Goal: Communication & Community: Answer question/provide support

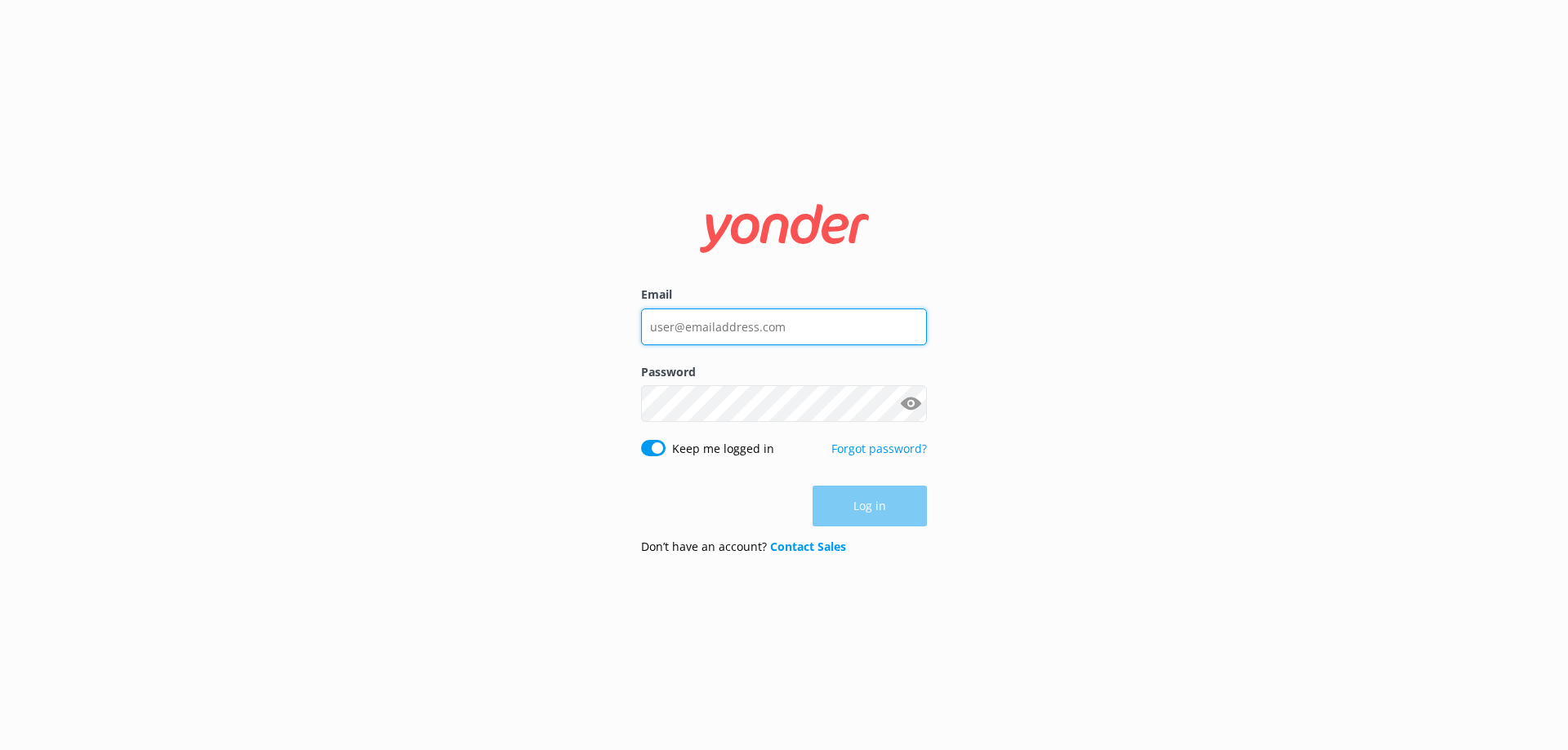
type input "[EMAIL_ADDRESS][DOMAIN_NAME]"
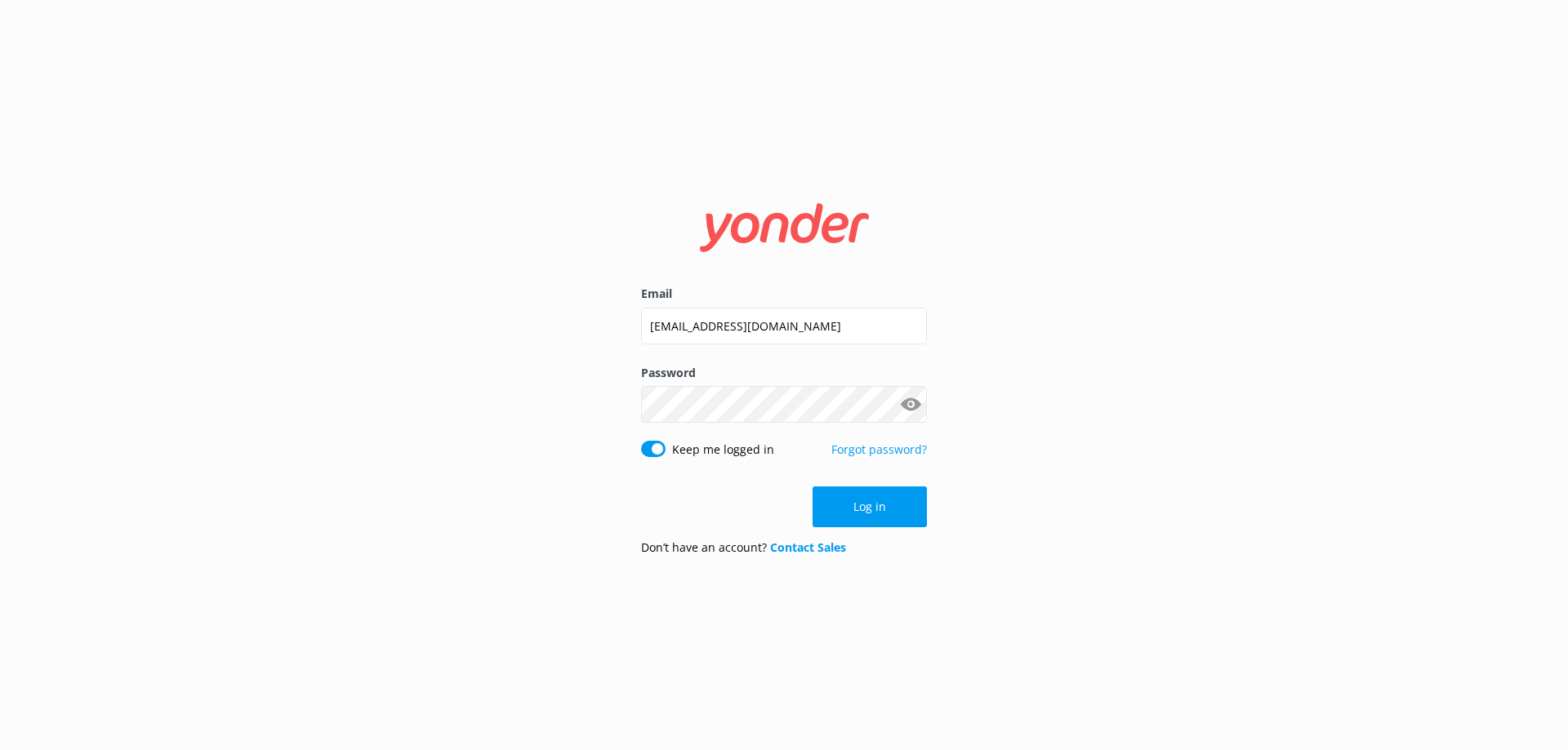
click at [897, 513] on div "Log in" at bounding box center [784, 506] width 286 height 41
click at [857, 516] on button "Log in" at bounding box center [870, 506] width 114 height 41
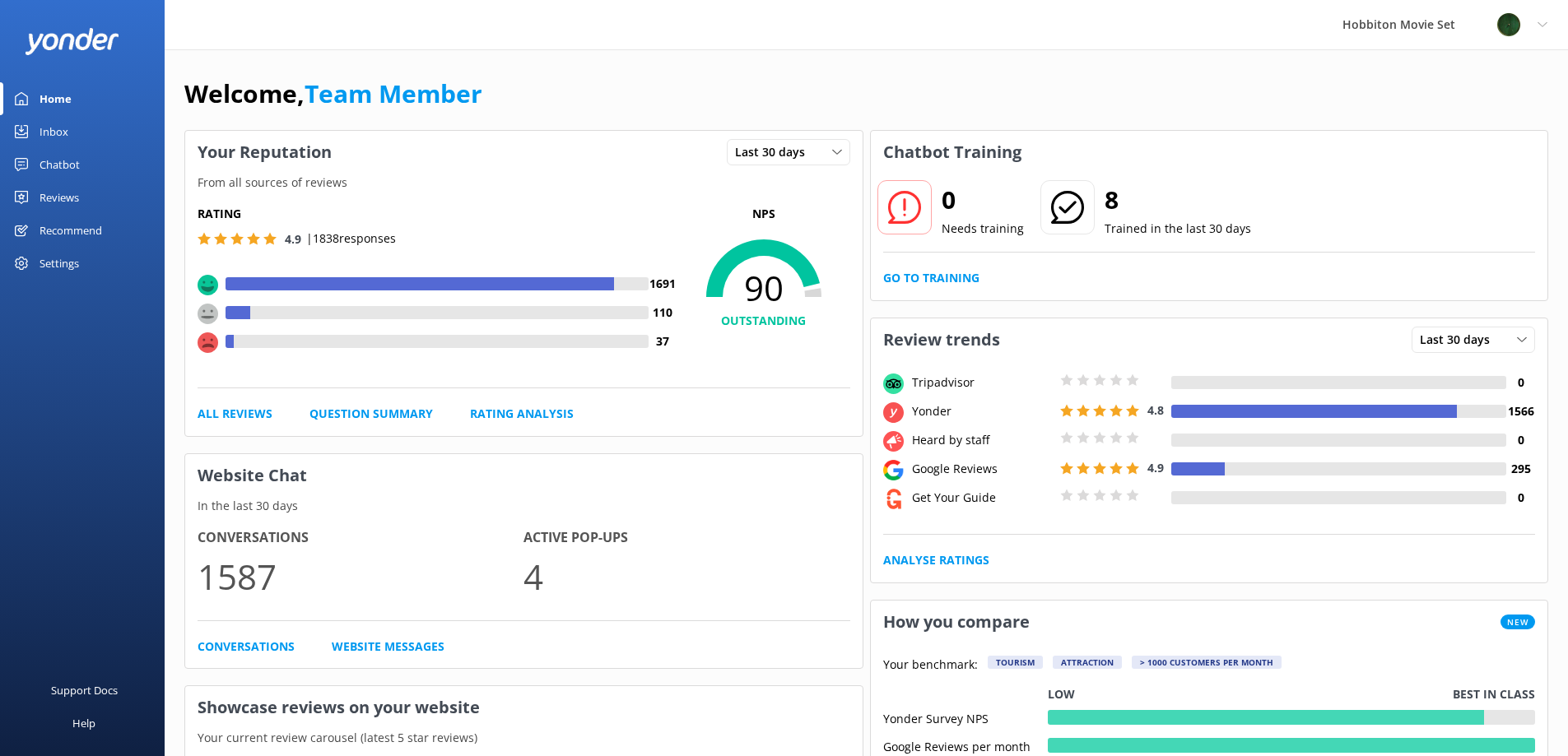
click at [93, 138] on link "Inbox" at bounding box center [82, 132] width 165 height 33
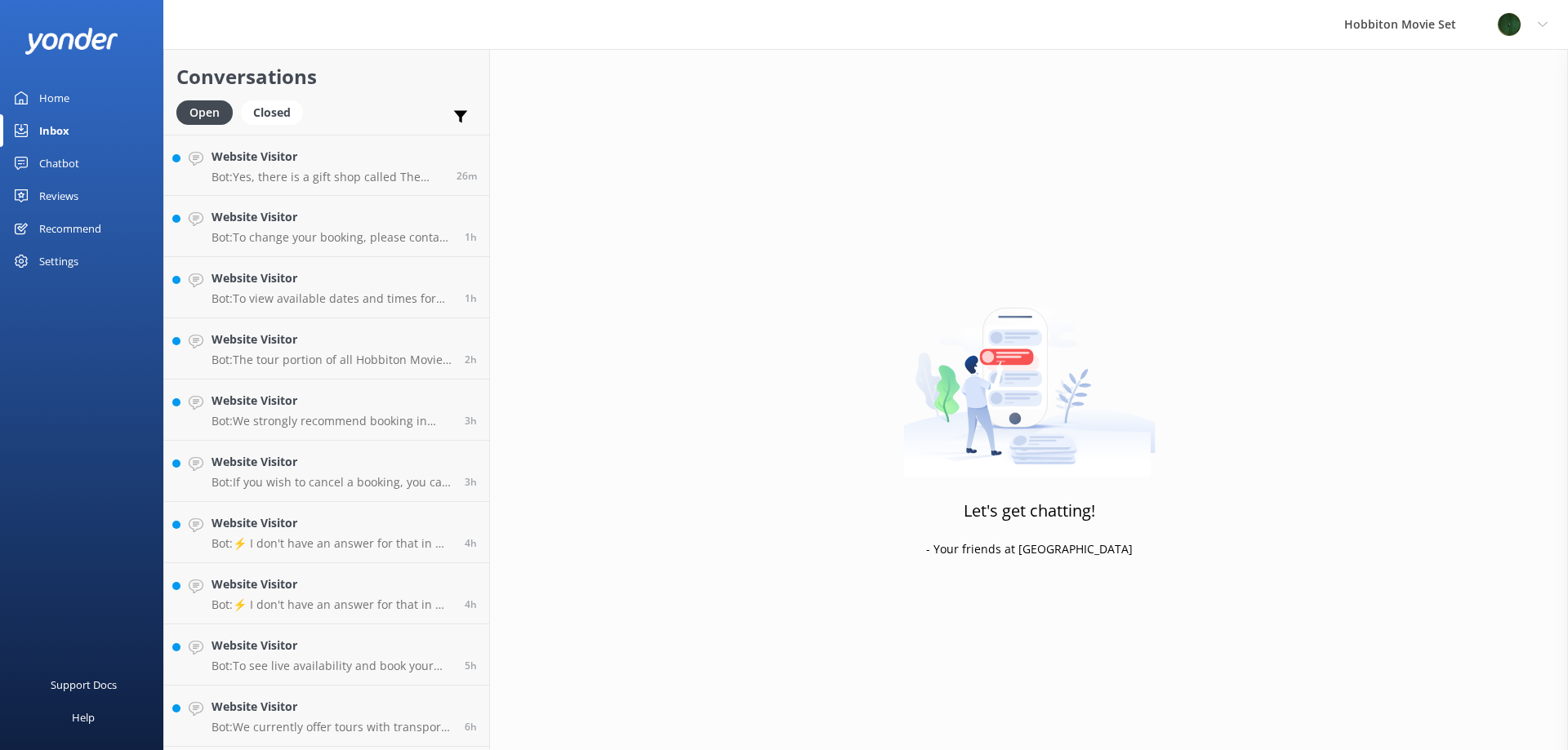
scroll to position [1528, 0]
click at [345, 702] on h4 "Website Visitor" at bounding box center [329, 710] width 235 height 18
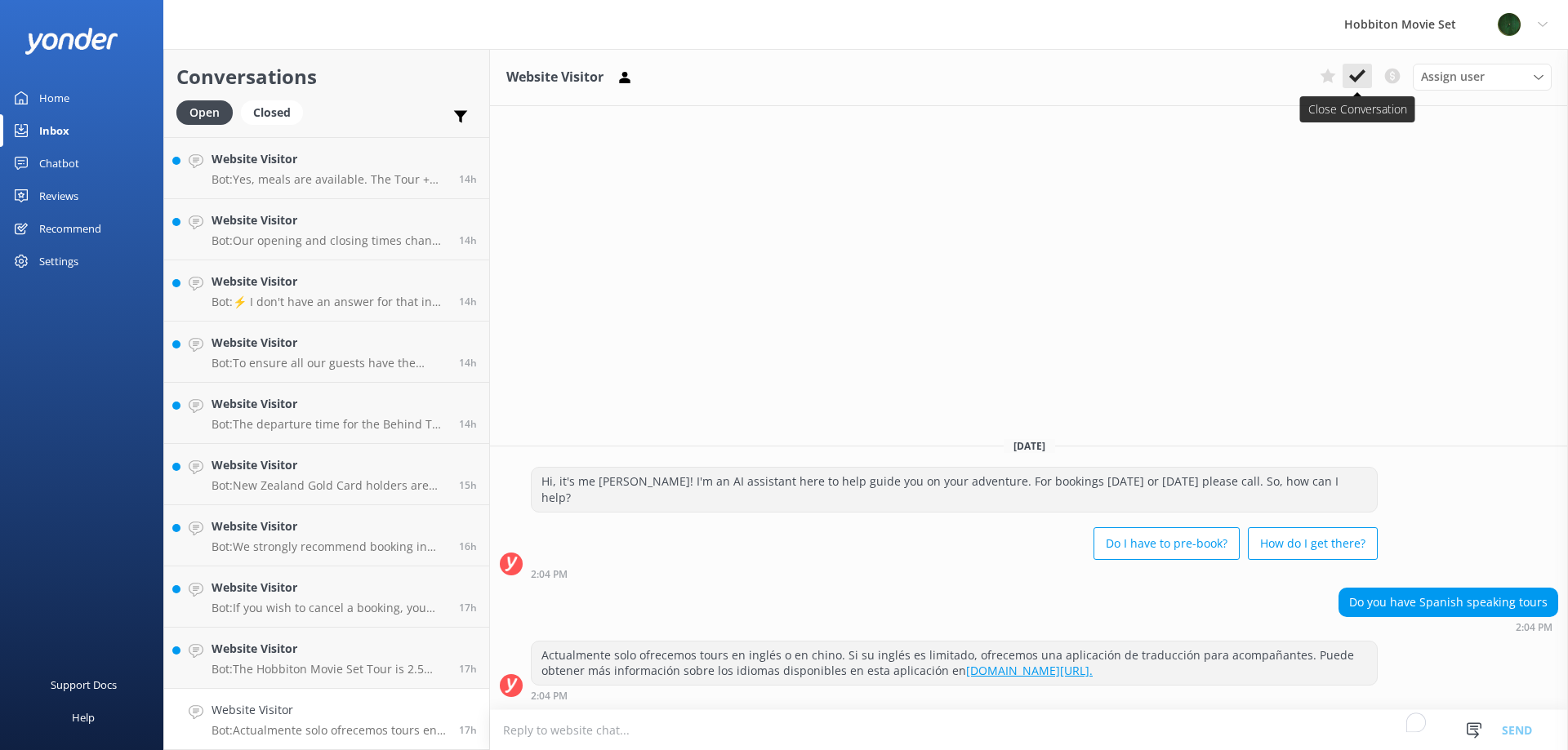
click at [1357, 76] on use at bounding box center [1357, 75] width 16 height 13
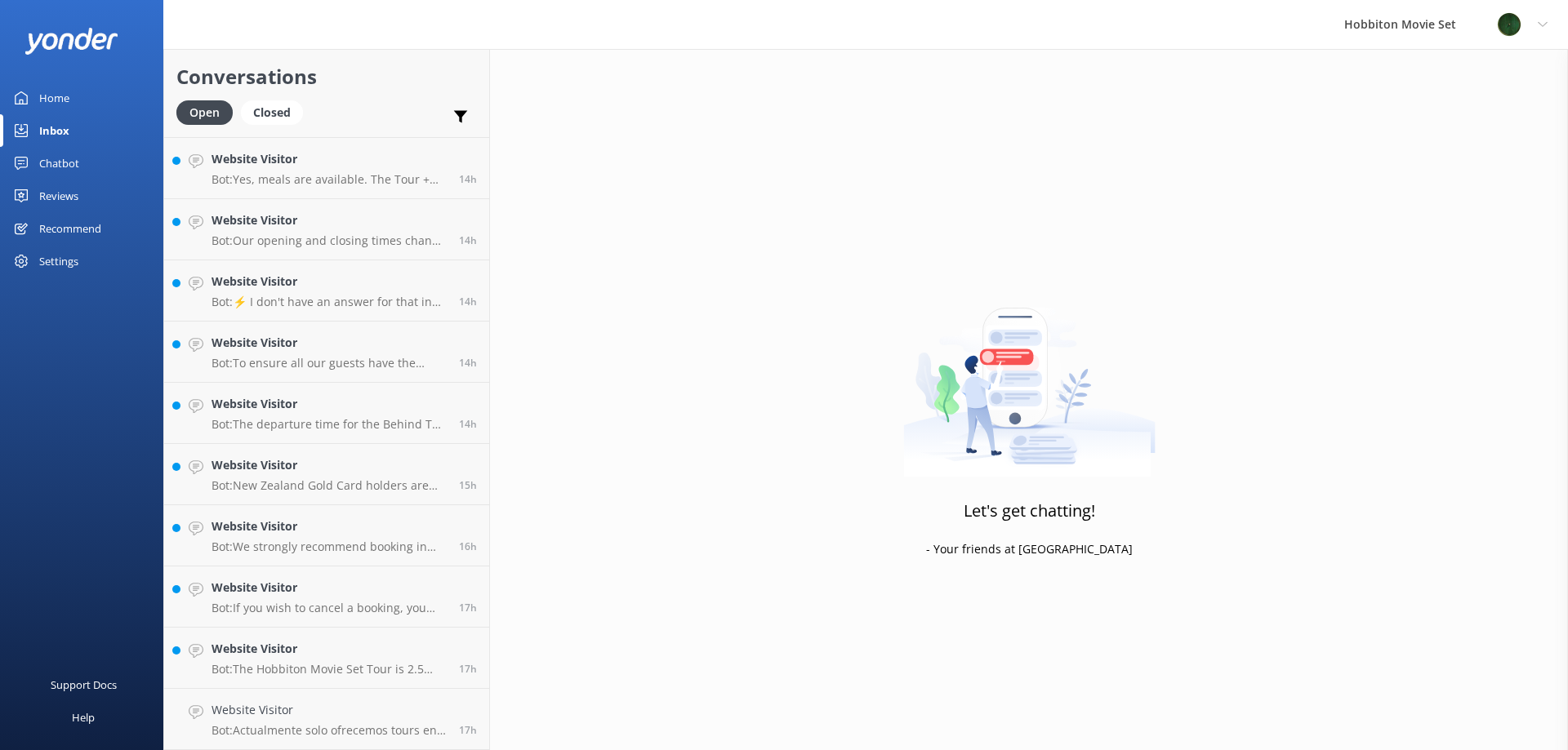
scroll to position [1466, 0]
click at [241, 728] on p "Bot: The Hobbiton Movie Set Tour is 2.5 hours long, including transport between…" at bounding box center [329, 730] width 235 height 15
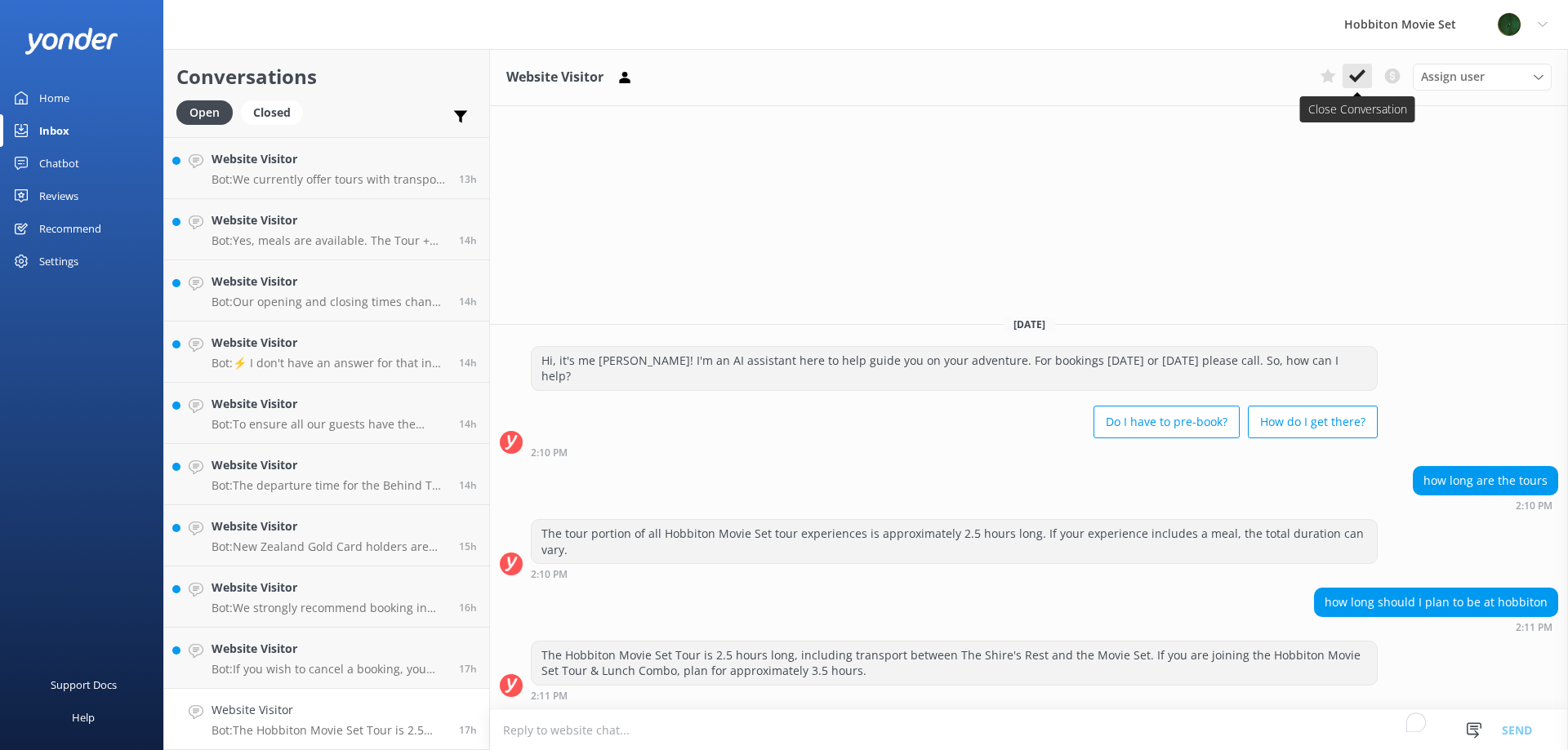
click at [1361, 70] on icon at bounding box center [1357, 75] width 16 height 16
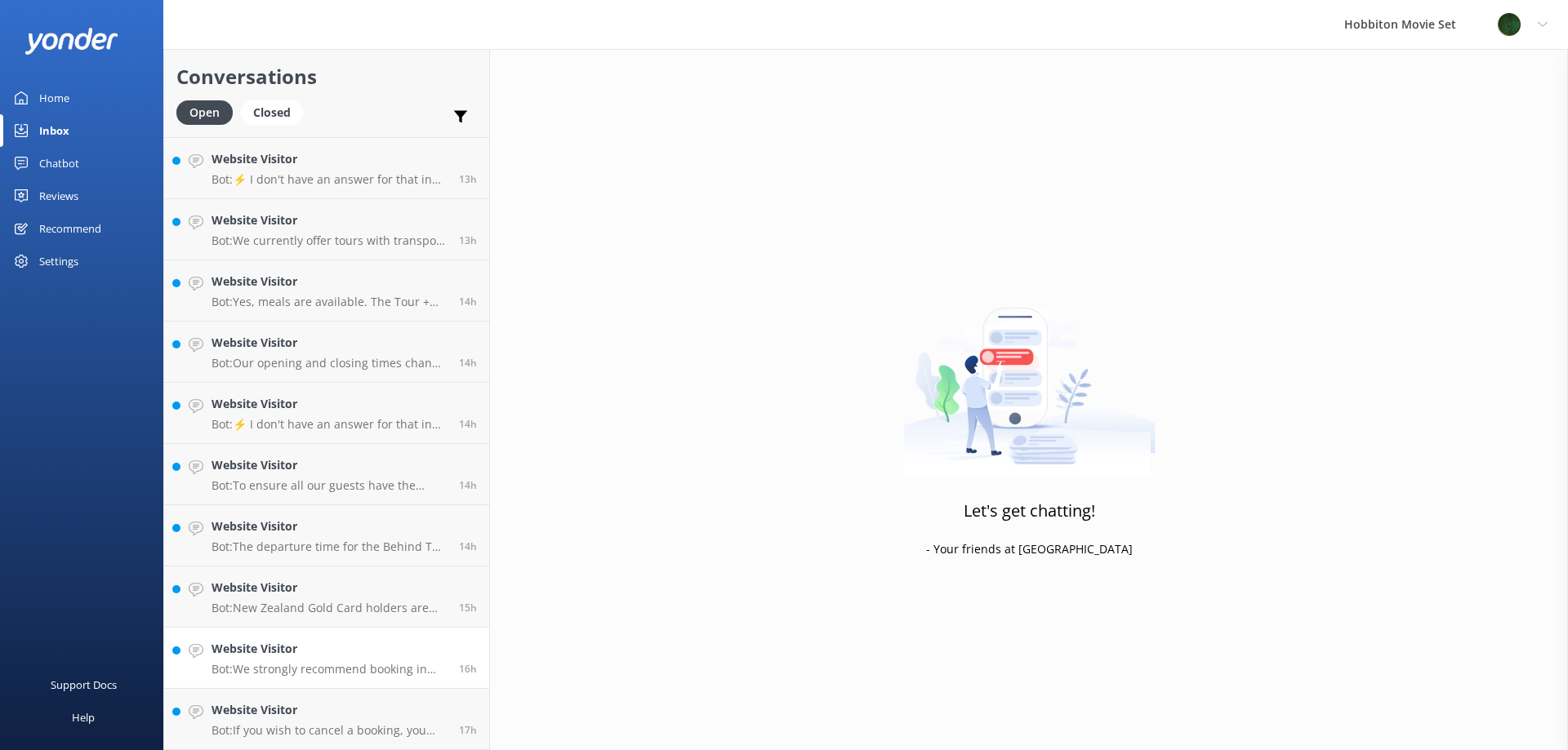
scroll to position [1405, 0]
click at [247, 651] on h4 "Website Visitor" at bounding box center [329, 649] width 235 height 18
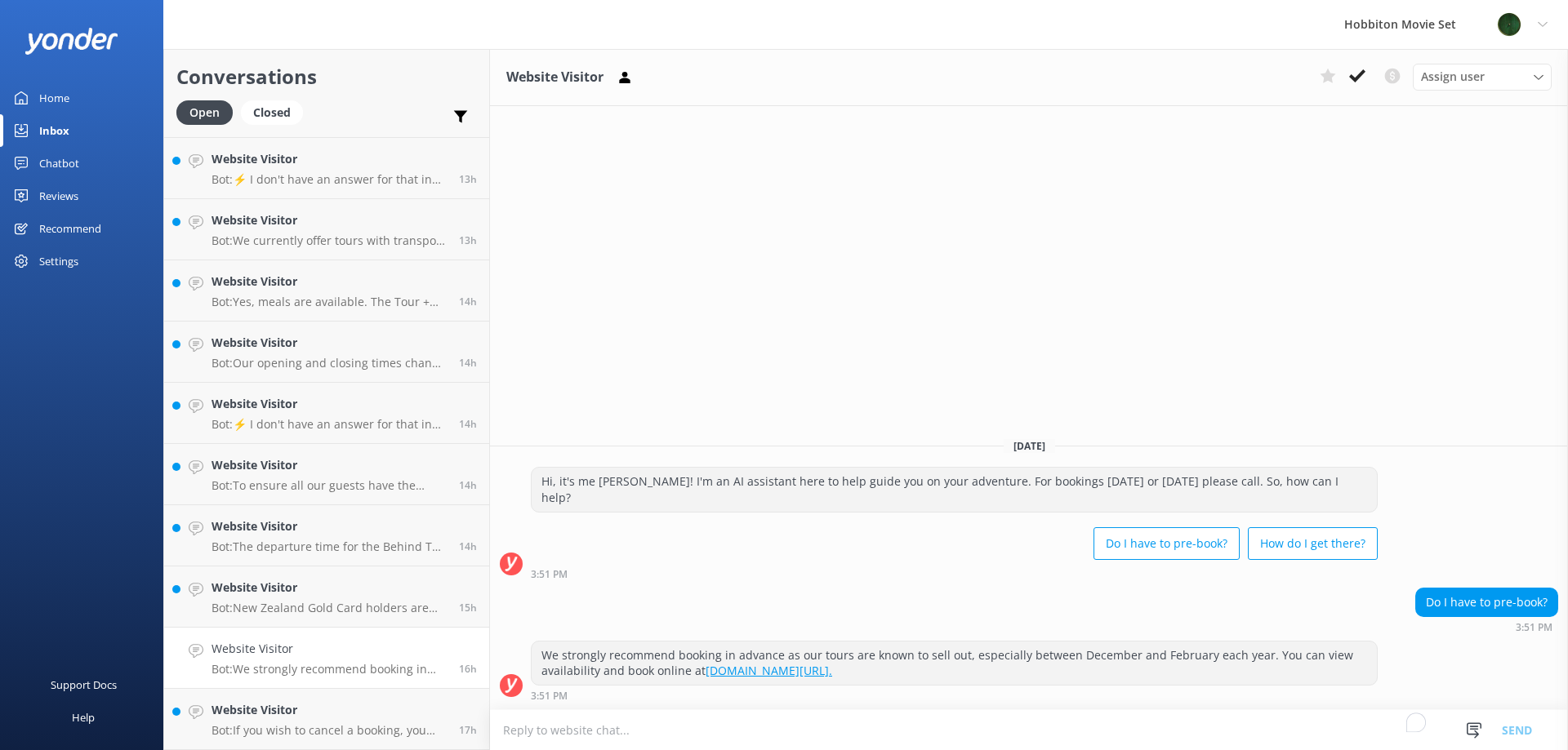
click at [1353, 98] on div "Website Visitor Assign user Hannah Team Member Lily Shayne Christian Mikayla So…" at bounding box center [1029, 78] width 1078 height 57
click at [1352, 79] on use at bounding box center [1357, 75] width 16 height 13
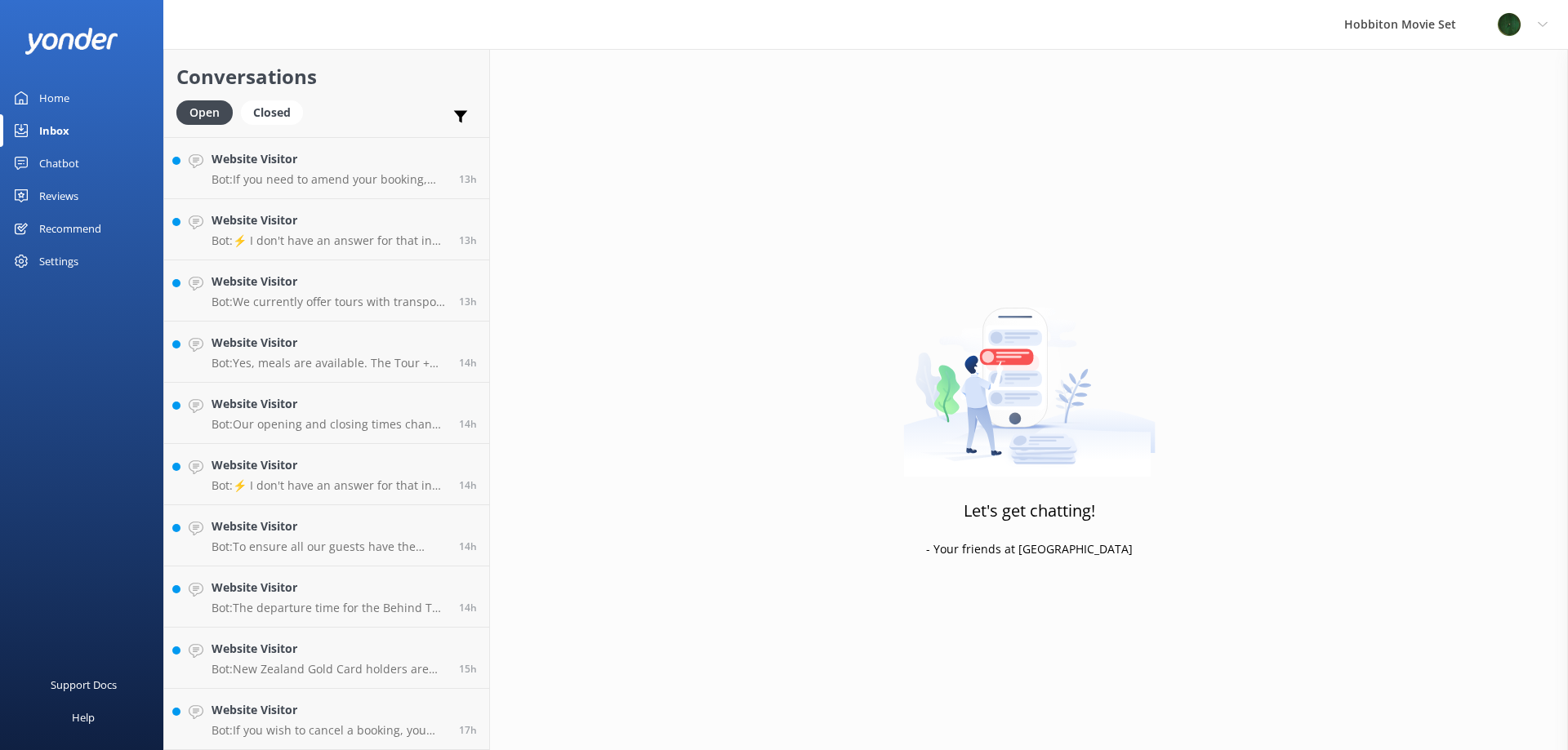
scroll to position [1343, 0]
click at [246, 707] on h4 "Website Visitor" at bounding box center [329, 710] width 235 height 18
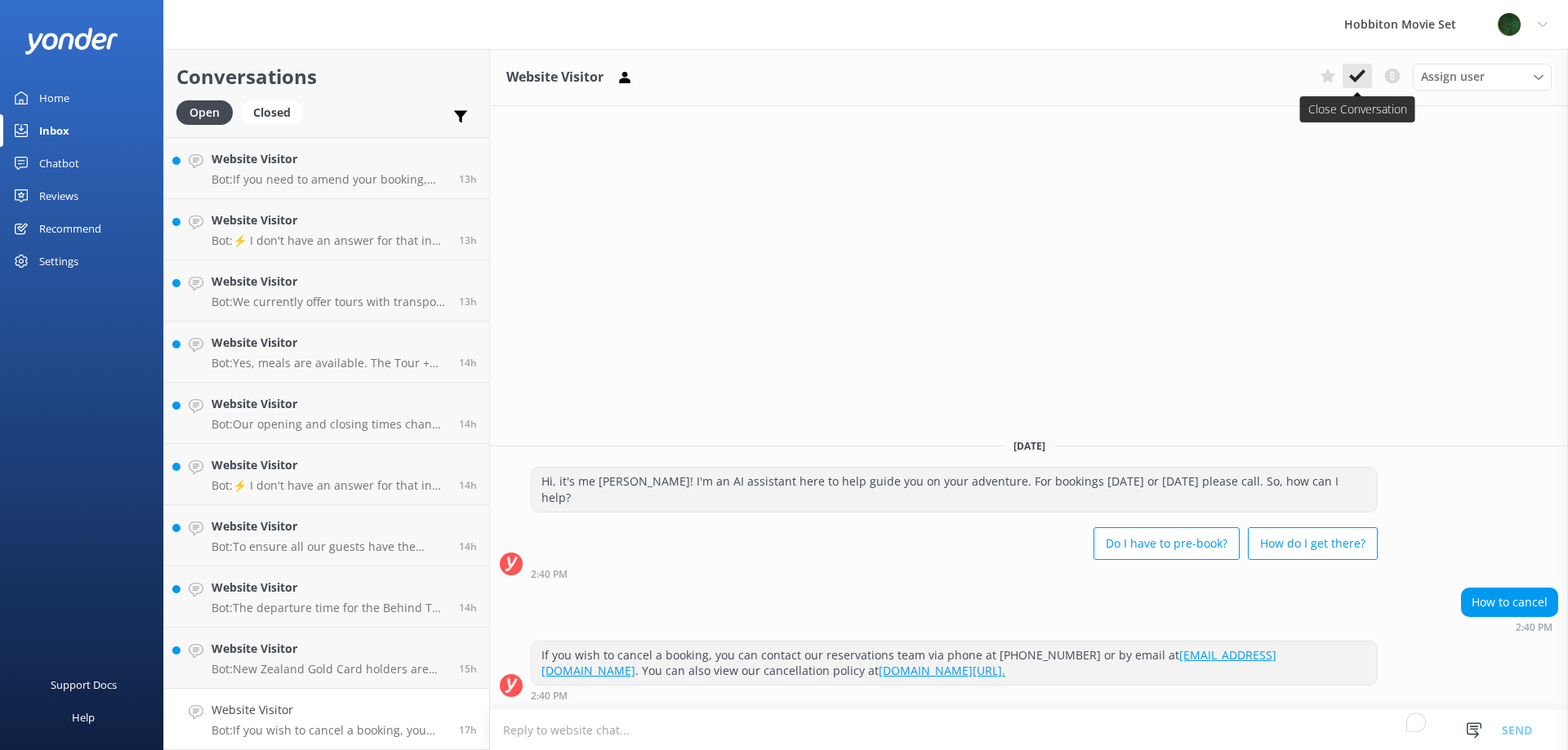
click at [1359, 80] on icon at bounding box center [1357, 75] width 16 height 16
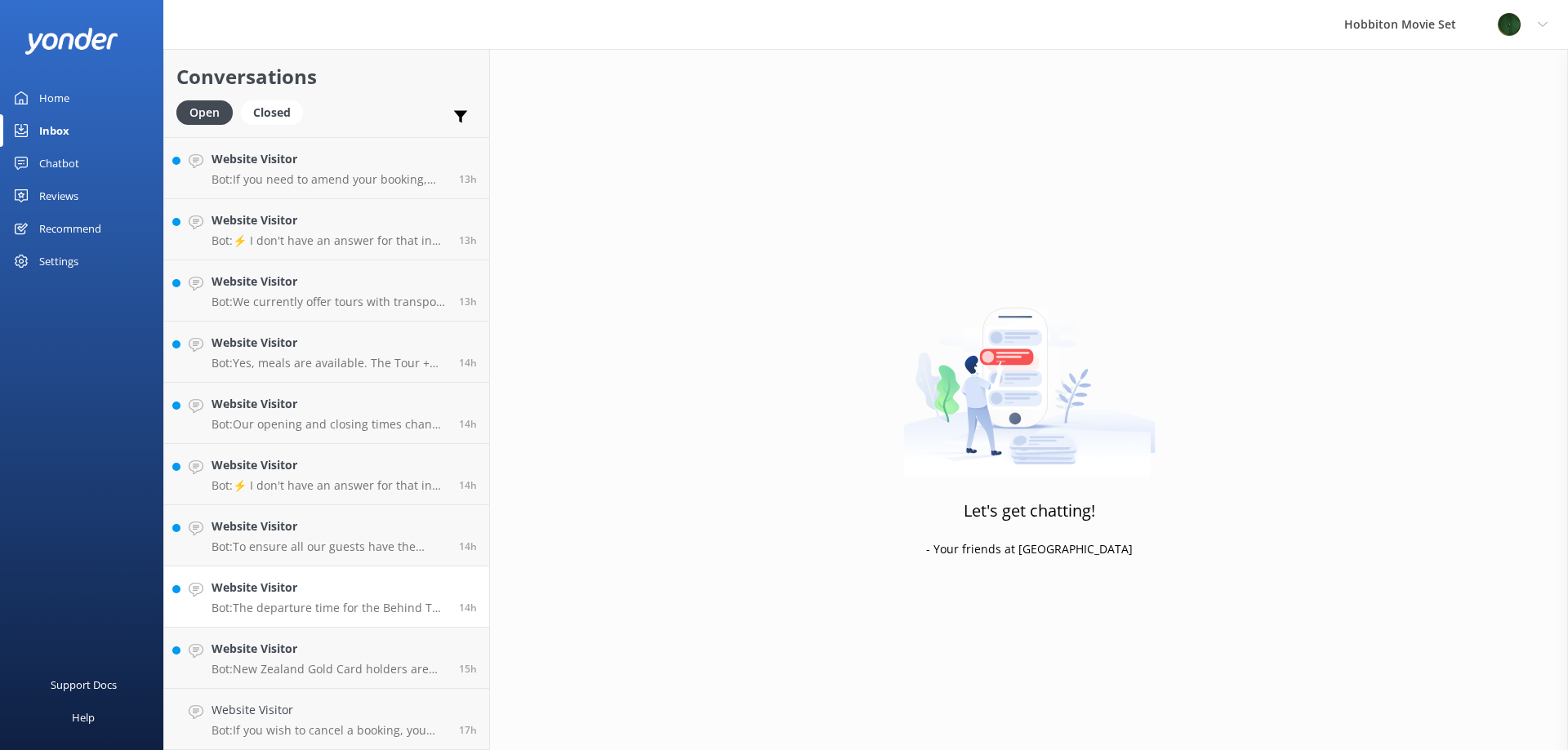
scroll to position [1282, 0]
click at [260, 732] on p "Bot: New Zealand Gold Card holders are eligible for a discount on the Hobbiton …" at bounding box center [329, 730] width 235 height 15
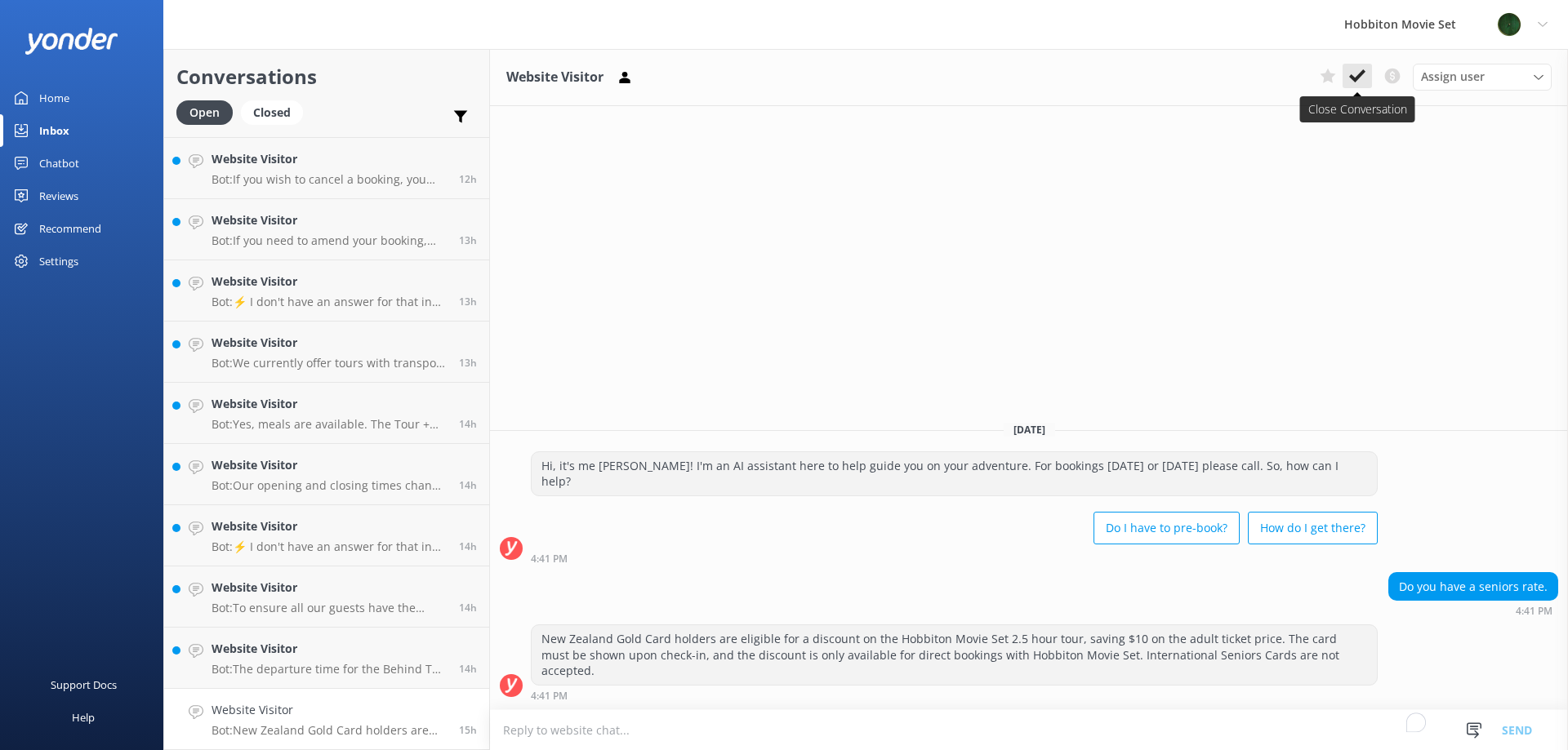
click at [1354, 78] on icon at bounding box center [1357, 75] width 16 height 16
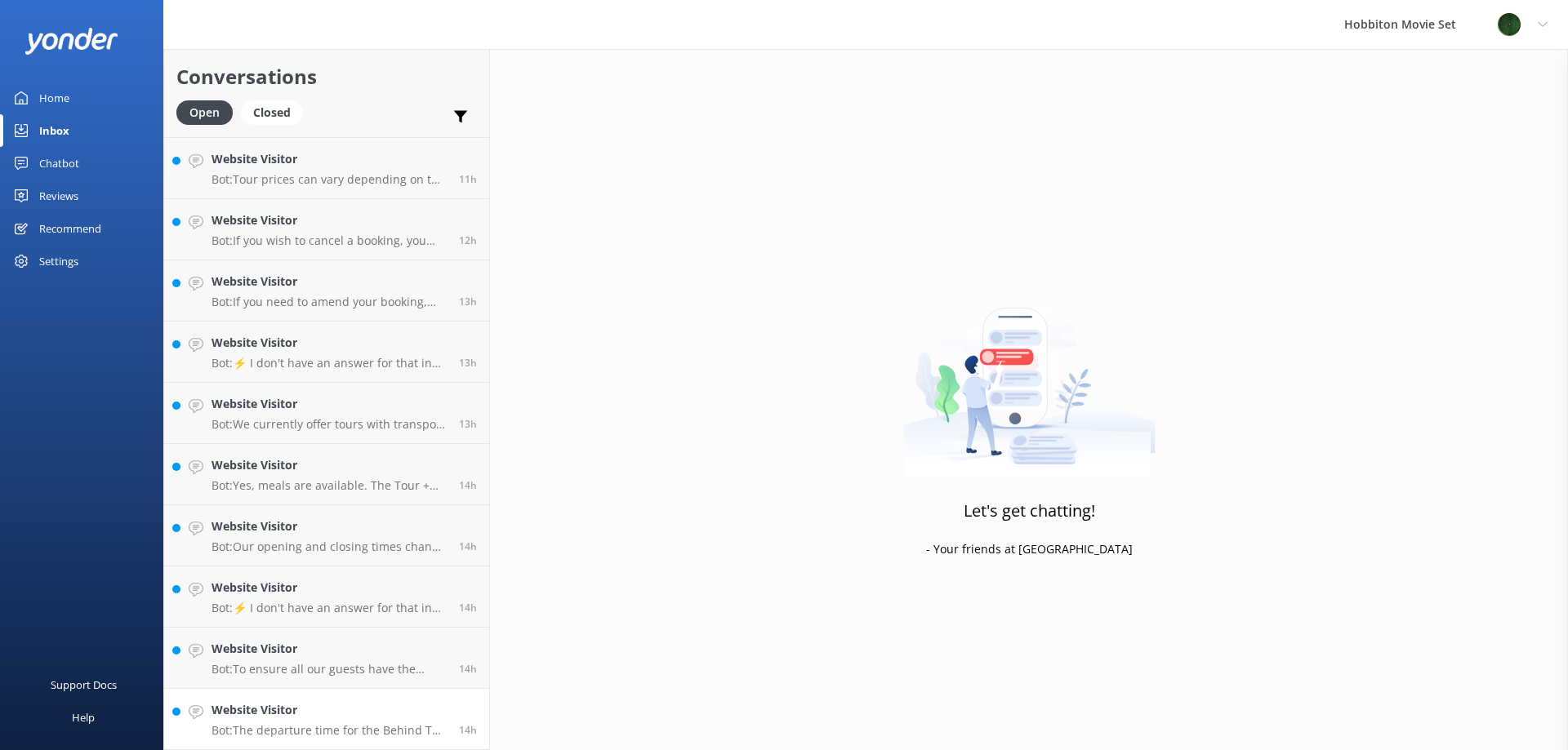
scroll to position [1221, 0]
click at [259, 712] on h4 "Website Visitor" at bounding box center [329, 710] width 235 height 18
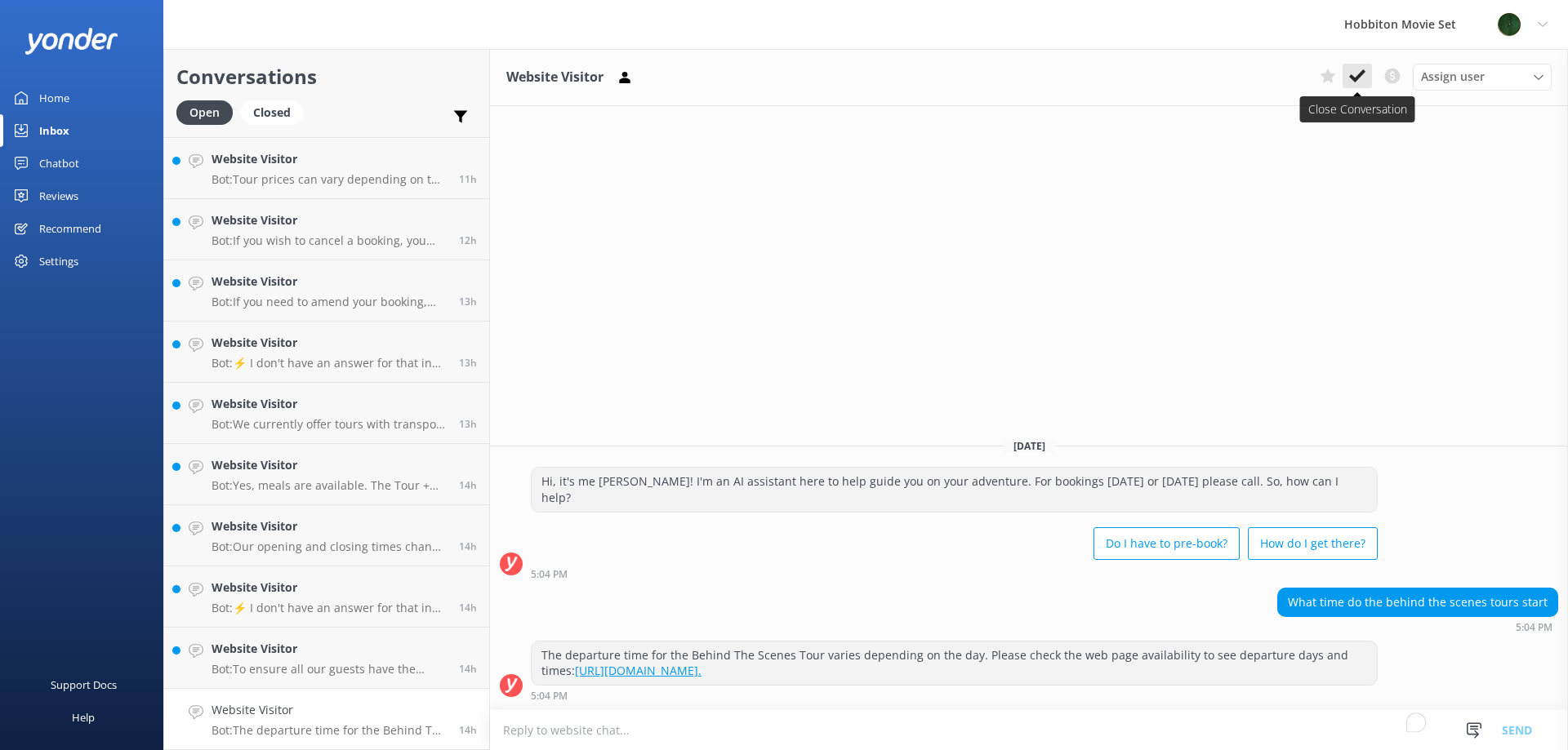
click at [1359, 87] on button at bounding box center [1357, 76] width 29 height 24
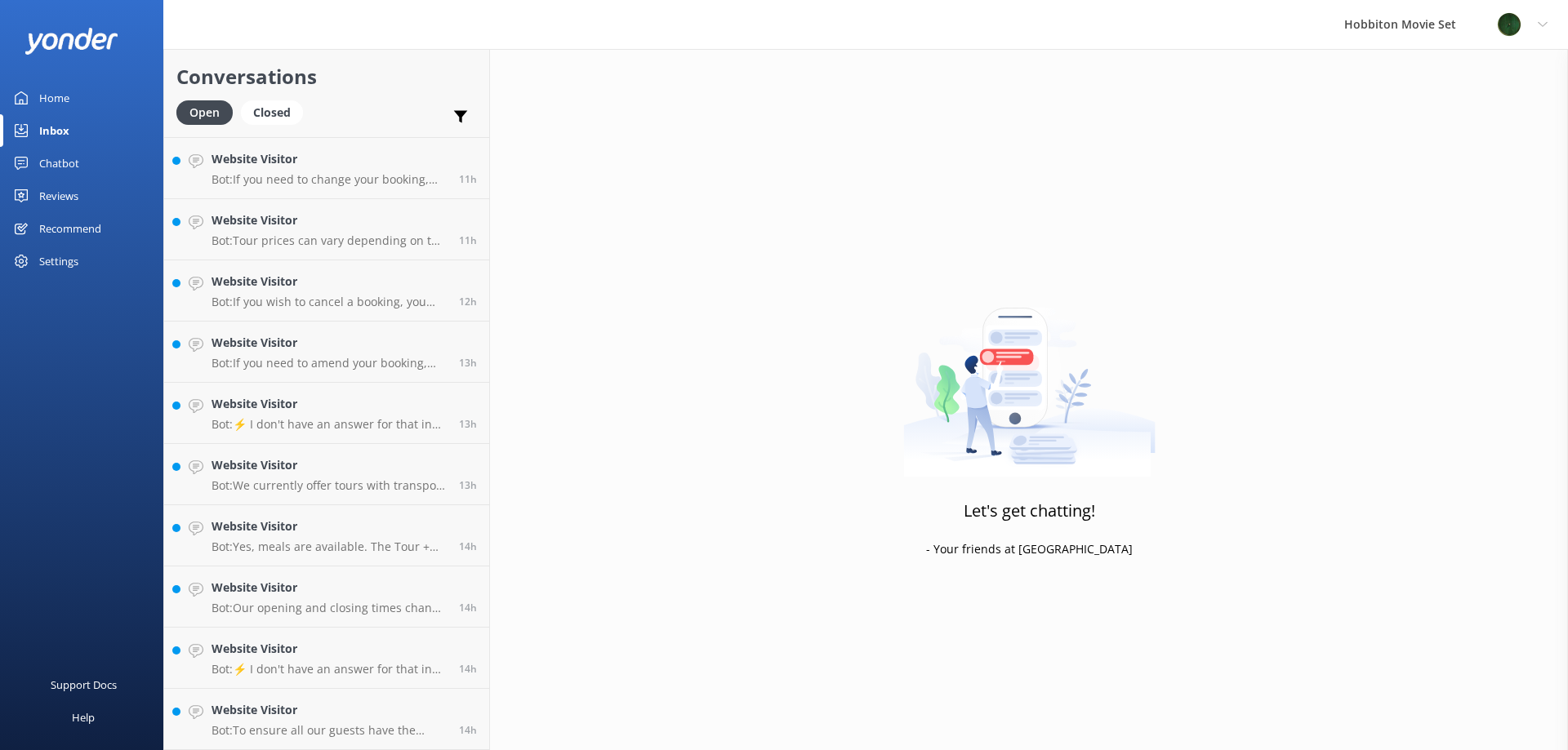
scroll to position [1160, 0]
click at [295, 694] on link "Website Visitor Bot: To ensure all our guests have the complete experience, the…" at bounding box center [327, 719] width 325 height 61
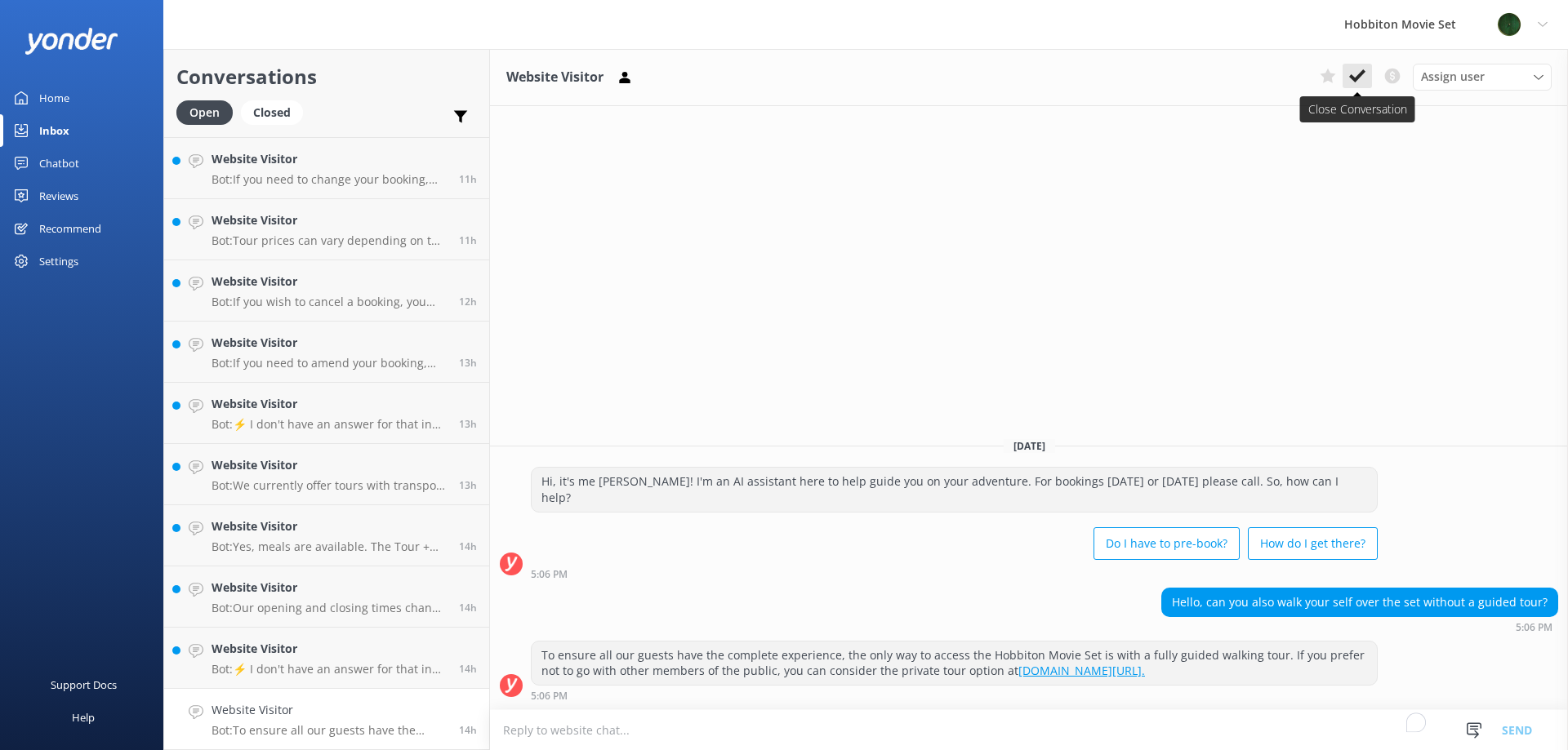
click at [1362, 80] on icon at bounding box center [1357, 75] width 16 height 16
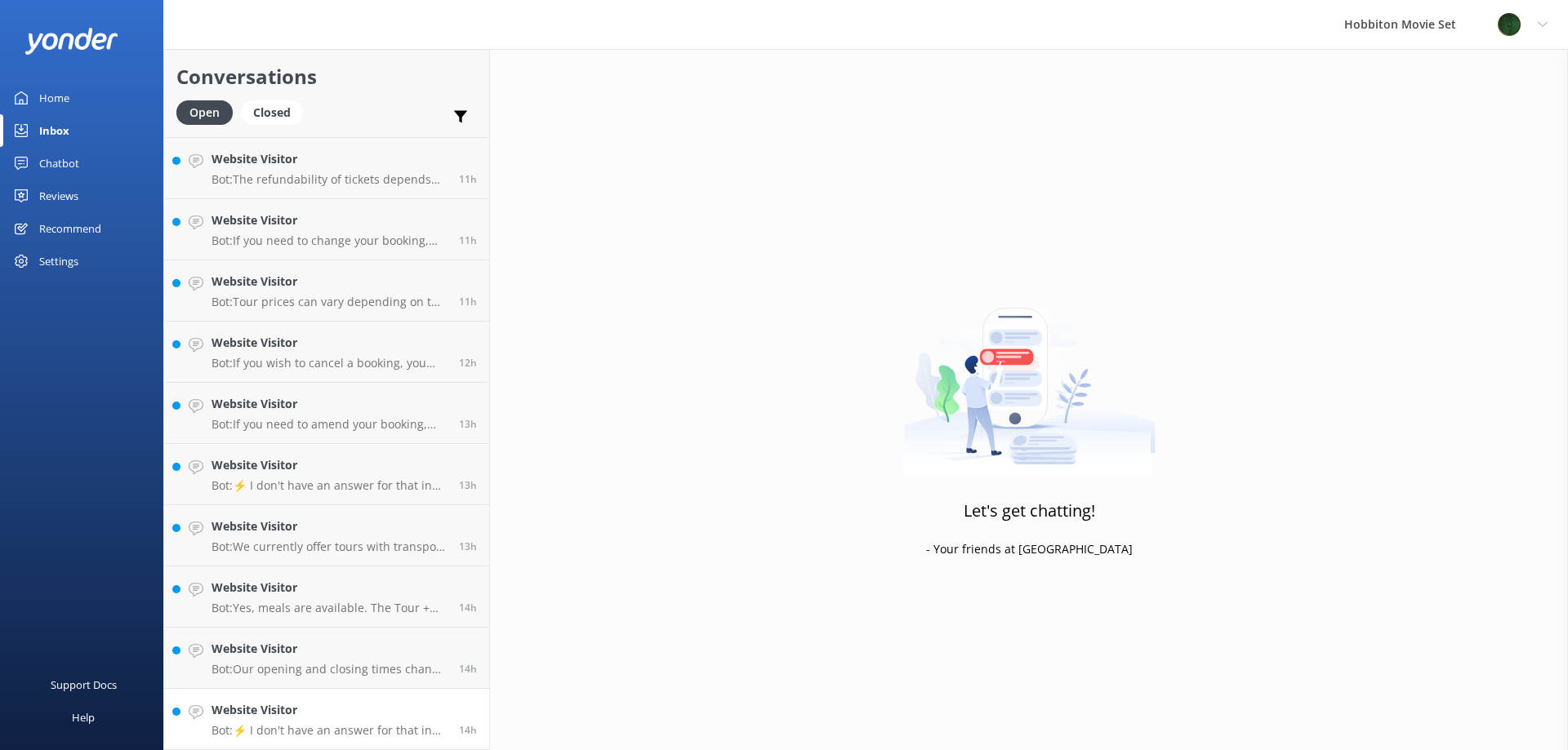
scroll to position [1099, 0]
click at [297, 725] on p "Bot: ⚡ I don't have an answer for that in my knowledge base. Please try and rep…" at bounding box center [329, 730] width 235 height 15
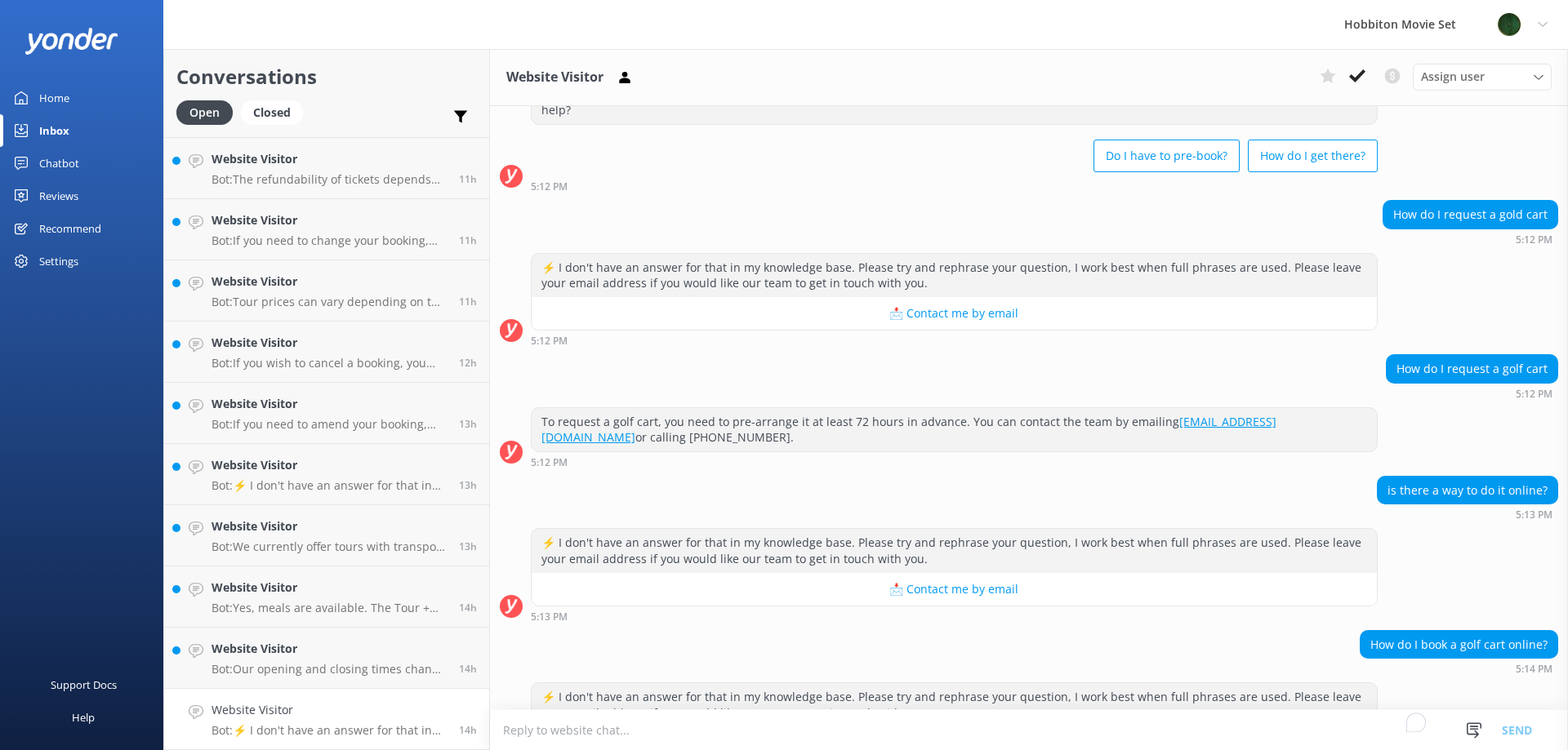
scroll to position [128, 0]
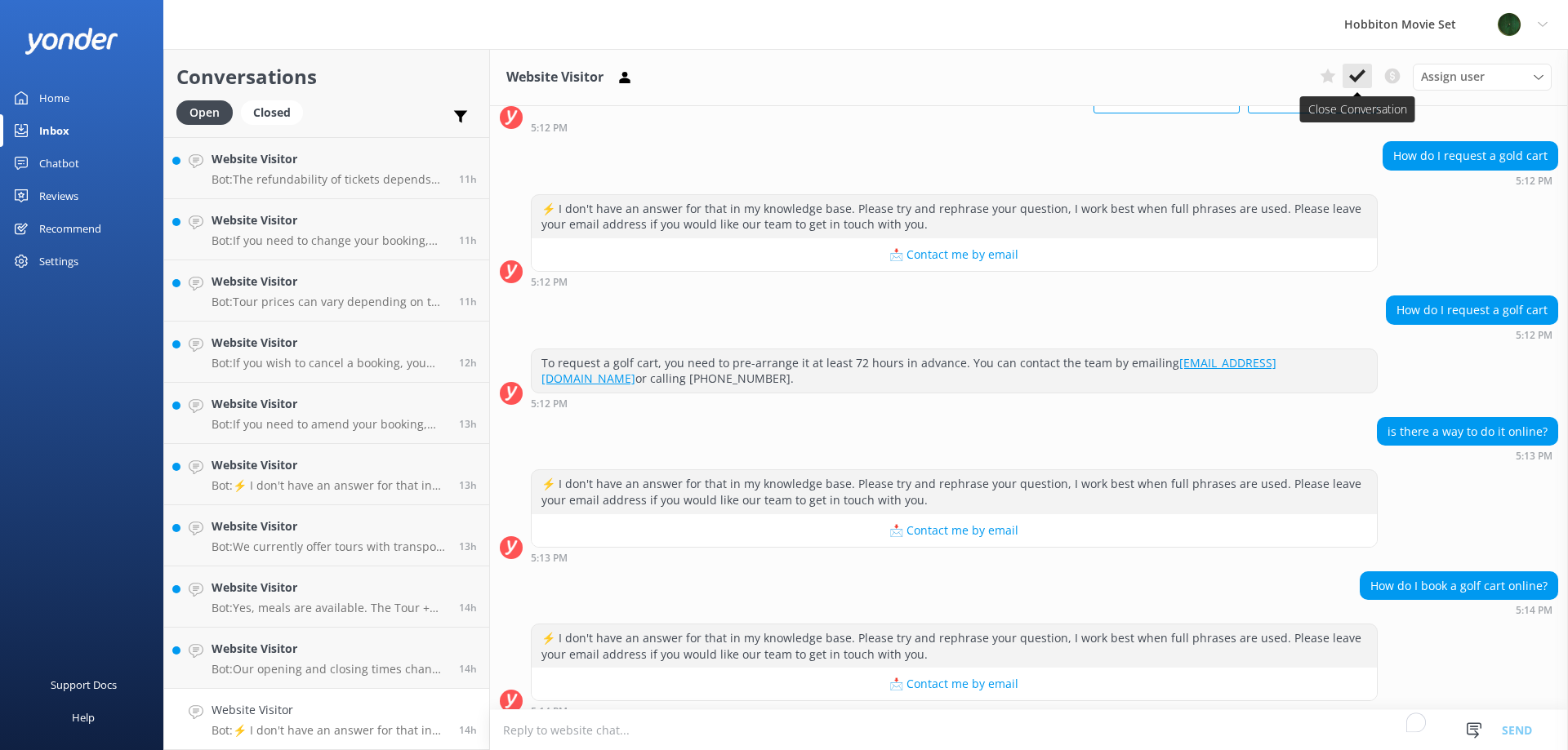
click at [1370, 85] on button at bounding box center [1357, 76] width 29 height 24
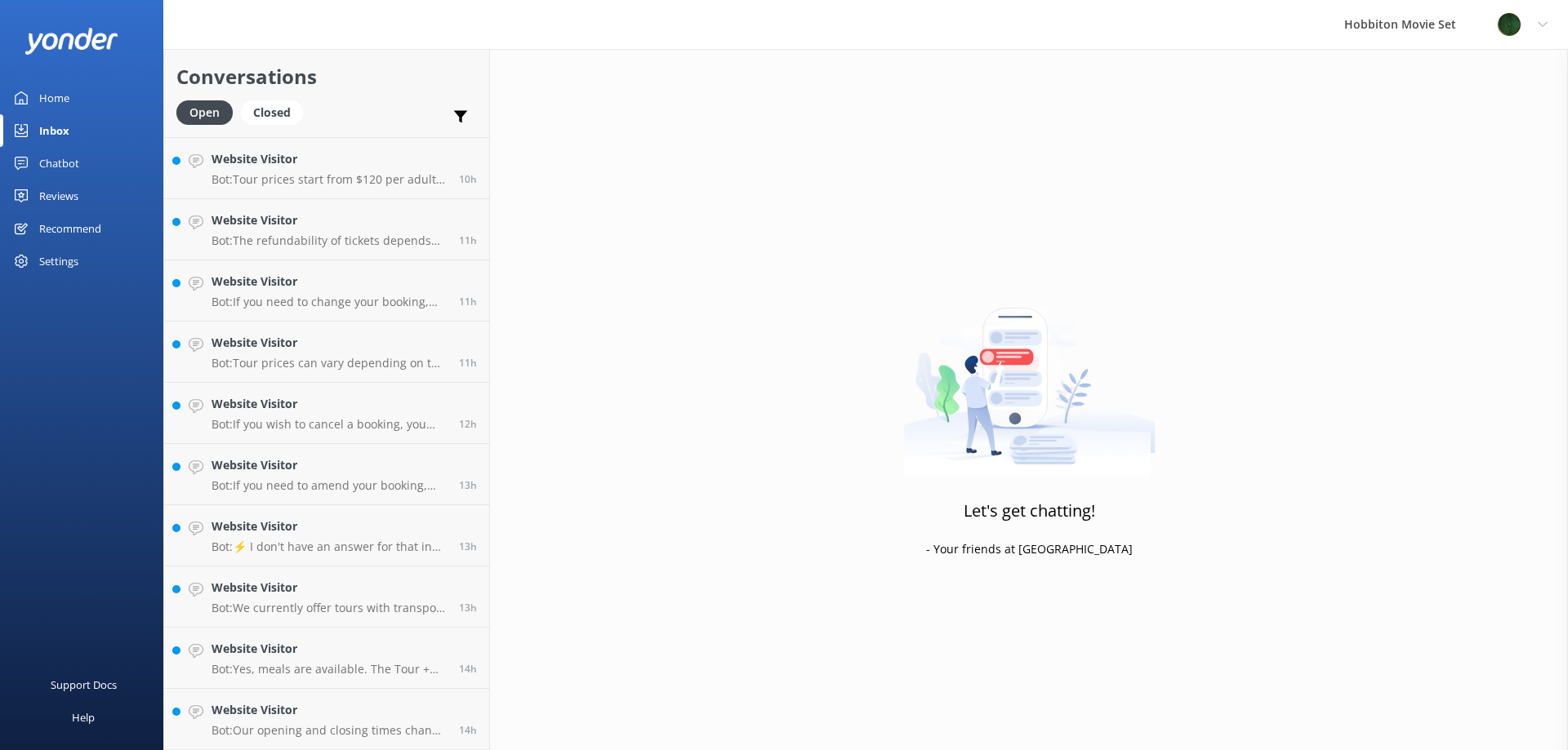
scroll to position [1037, 0]
click at [364, 718] on h4 "Website Visitor" at bounding box center [329, 710] width 235 height 18
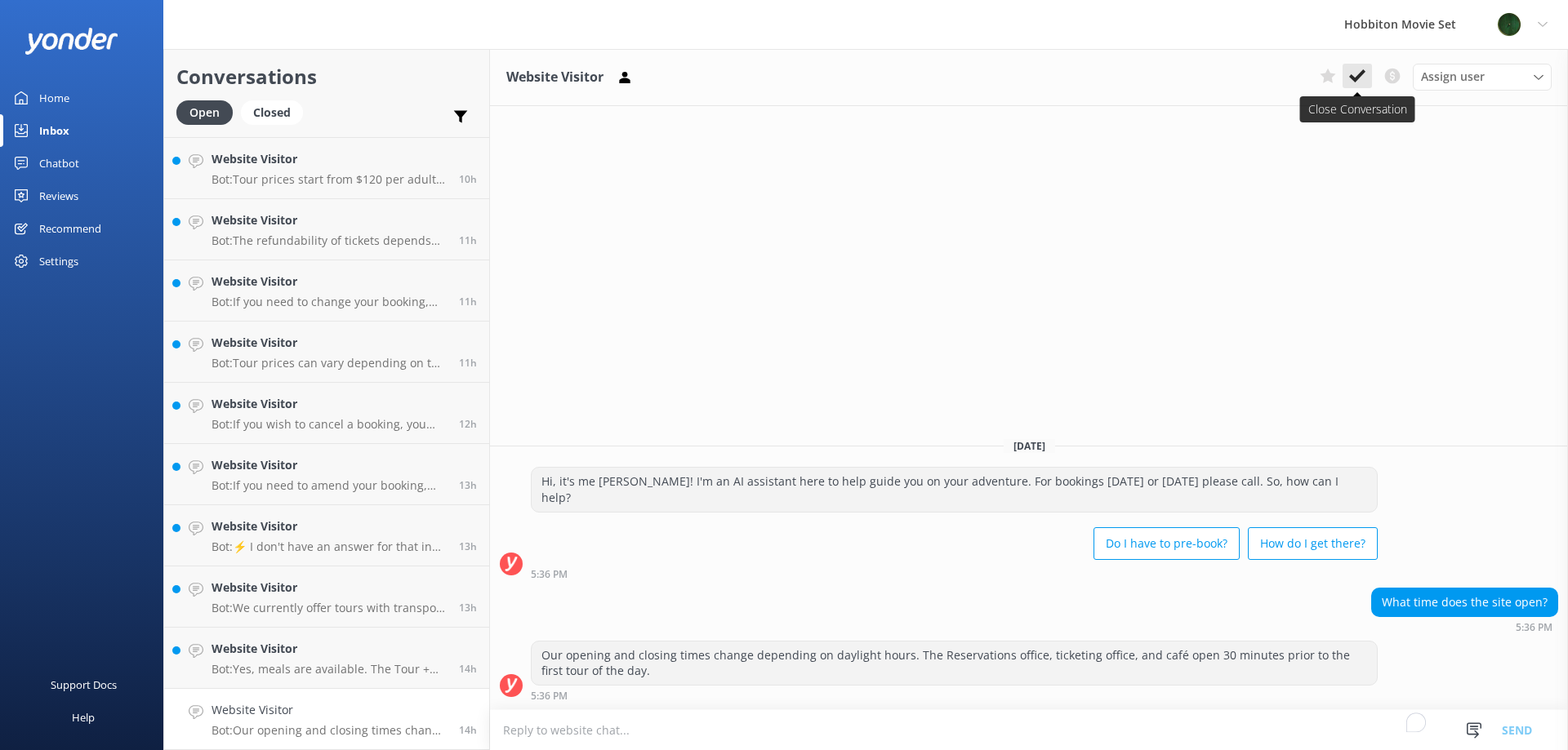
click at [1363, 78] on icon at bounding box center [1357, 75] width 16 height 16
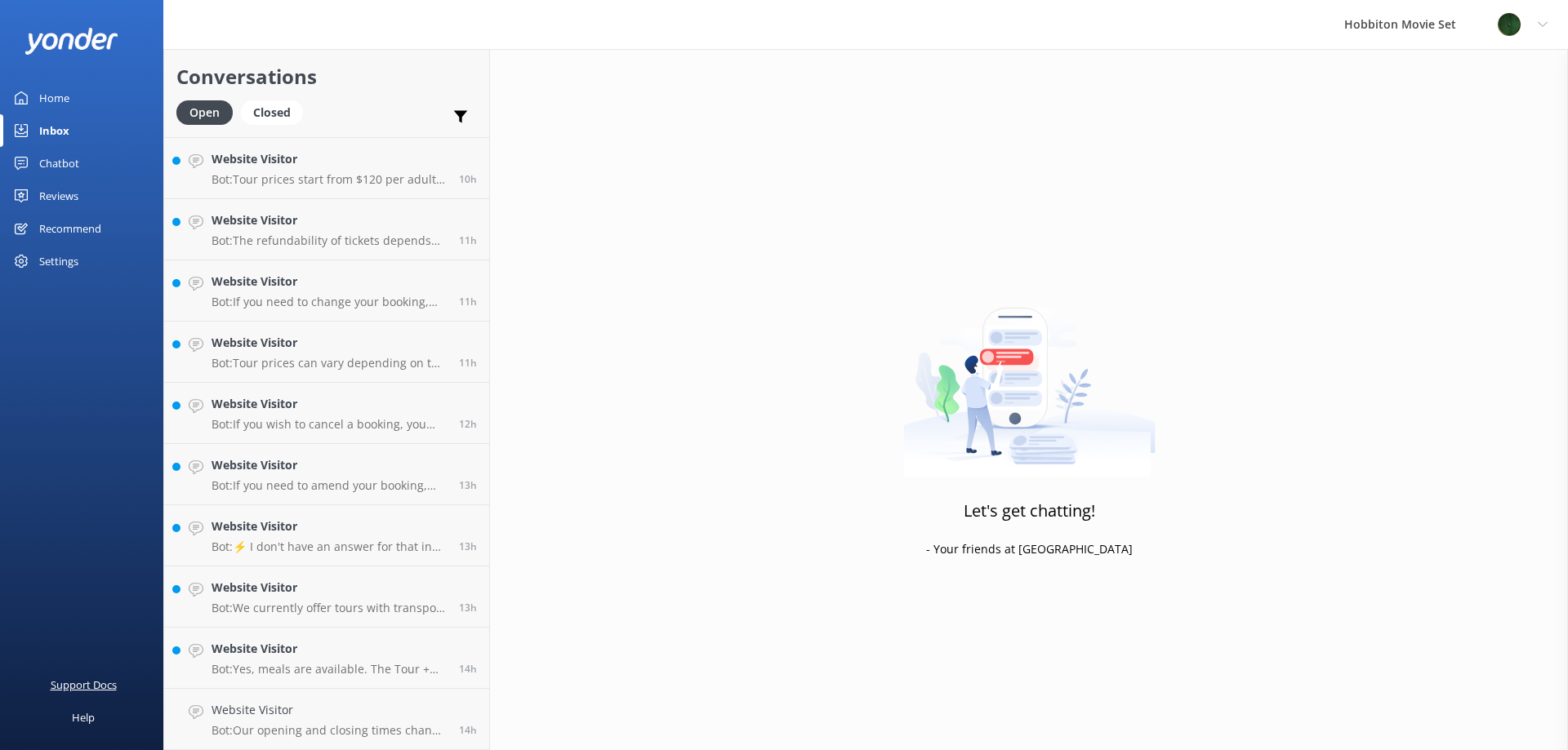
scroll to position [977, 0]
click at [262, 732] on p "Bot: Yes, meals are available. The Tour + Lunch Combo includes a buffet lunch s…" at bounding box center [329, 730] width 235 height 15
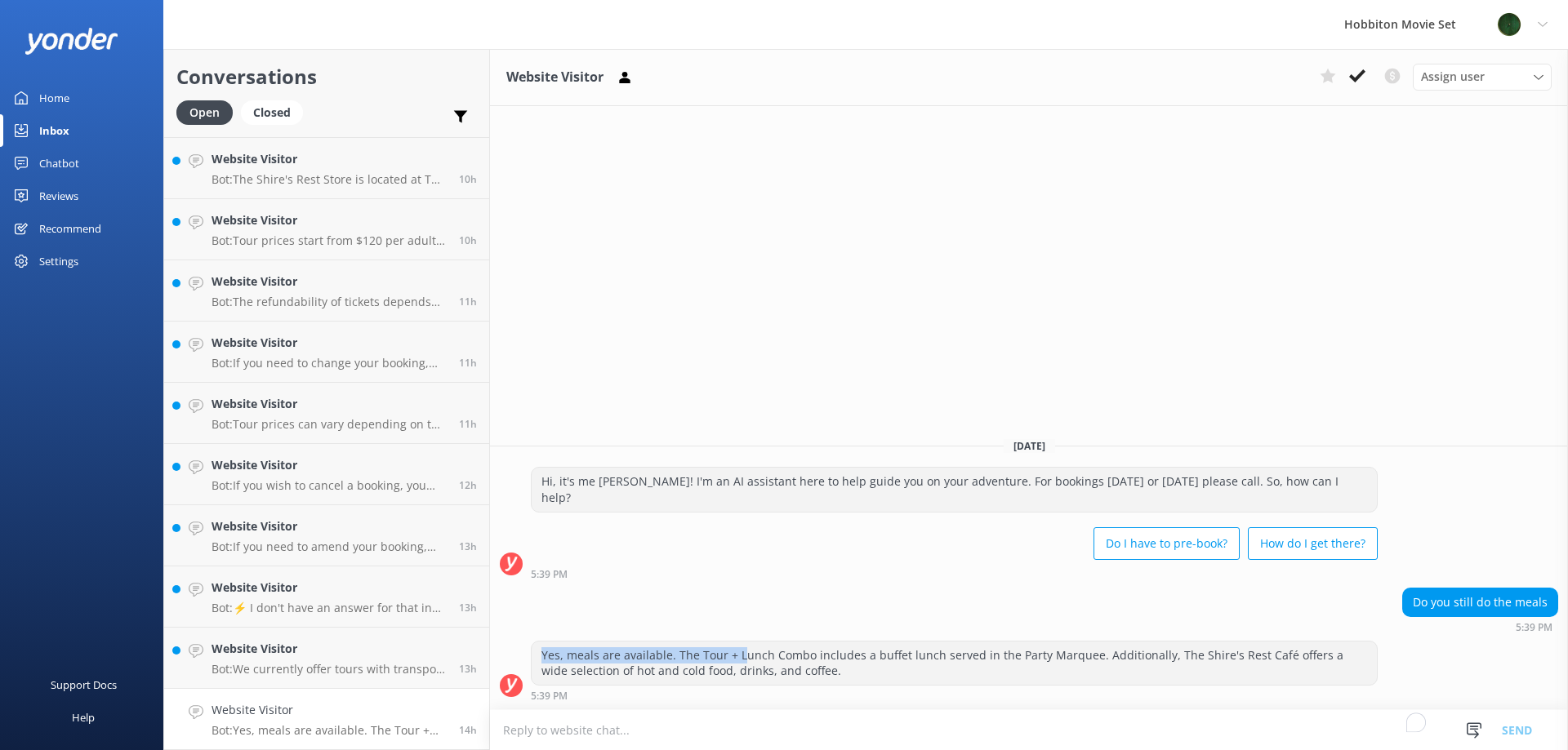
drag, startPoint x: 538, startPoint y: 648, endPoint x: 739, endPoint y: 657, distance: 201.2
click at [739, 657] on div "Yes, meals are available. The Tour + Lunch Combo includes a buffet lunch served…" at bounding box center [954, 663] width 845 height 43
click at [819, 575] on div "5:39 PM" at bounding box center [954, 574] width 847 height 11
click at [1359, 86] on button at bounding box center [1357, 76] width 29 height 24
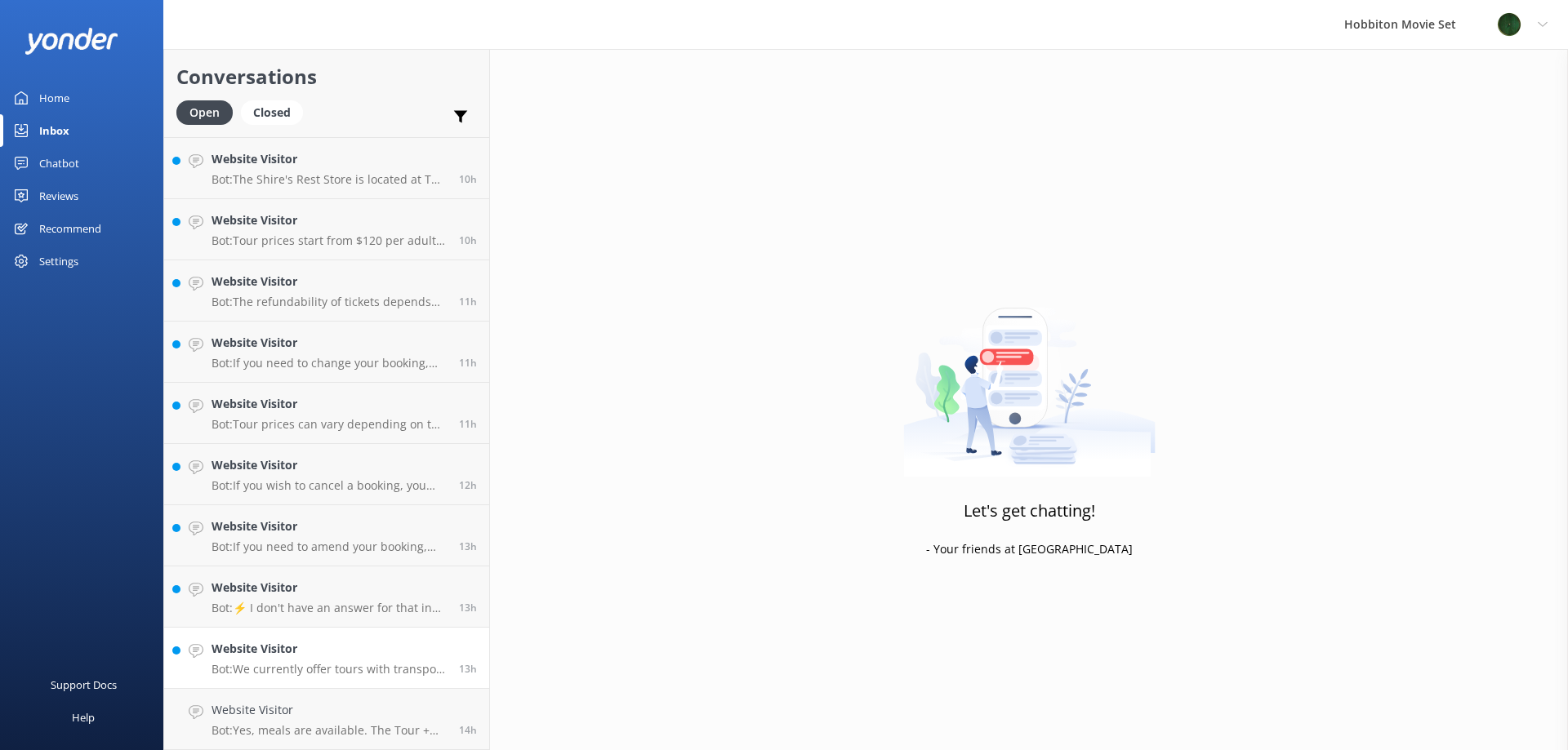
scroll to position [915, 0]
click at [318, 714] on h4 "Website Visitor" at bounding box center [329, 710] width 235 height 18
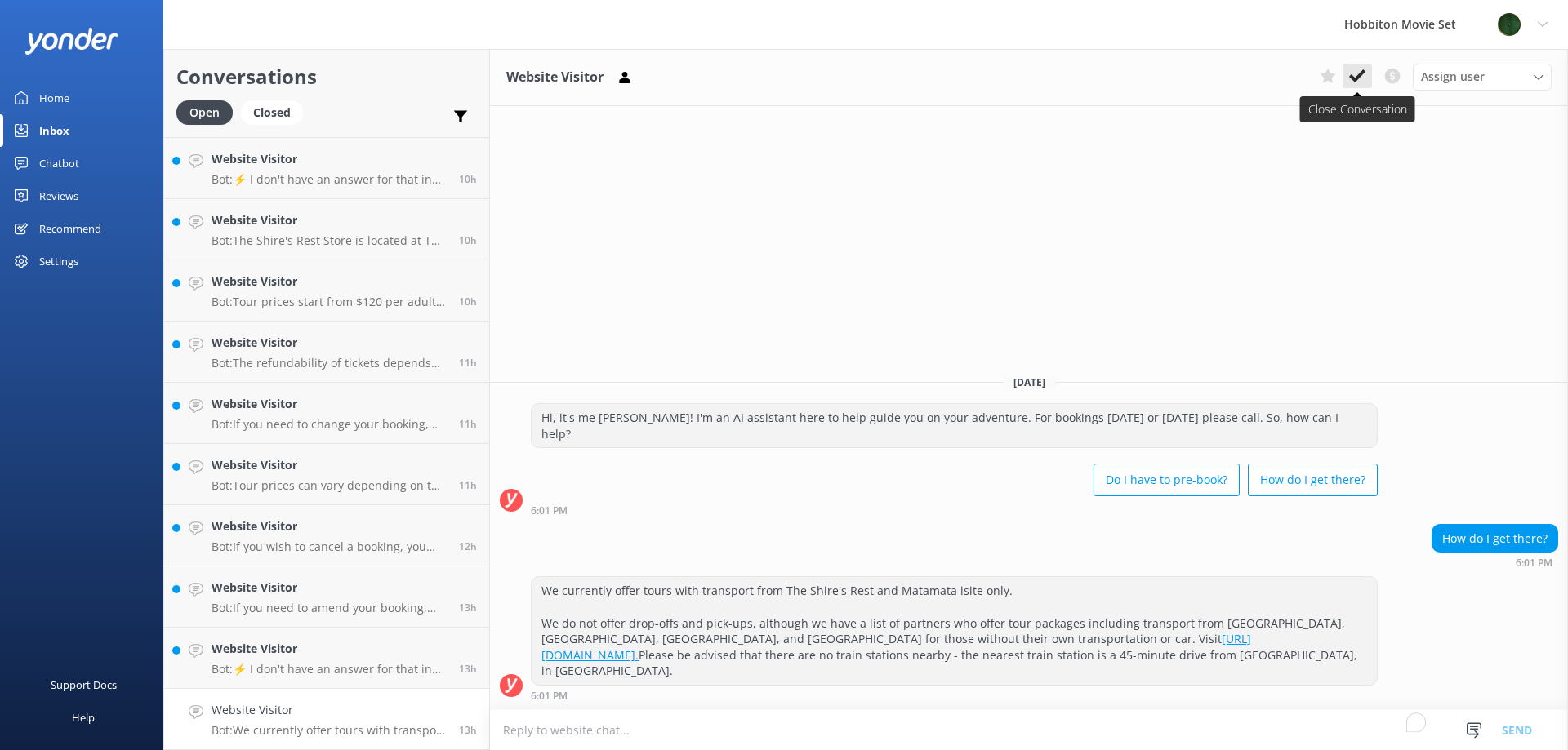
click at [1358, 65] on button at bounding box center [1357, 76] width 29 height 24
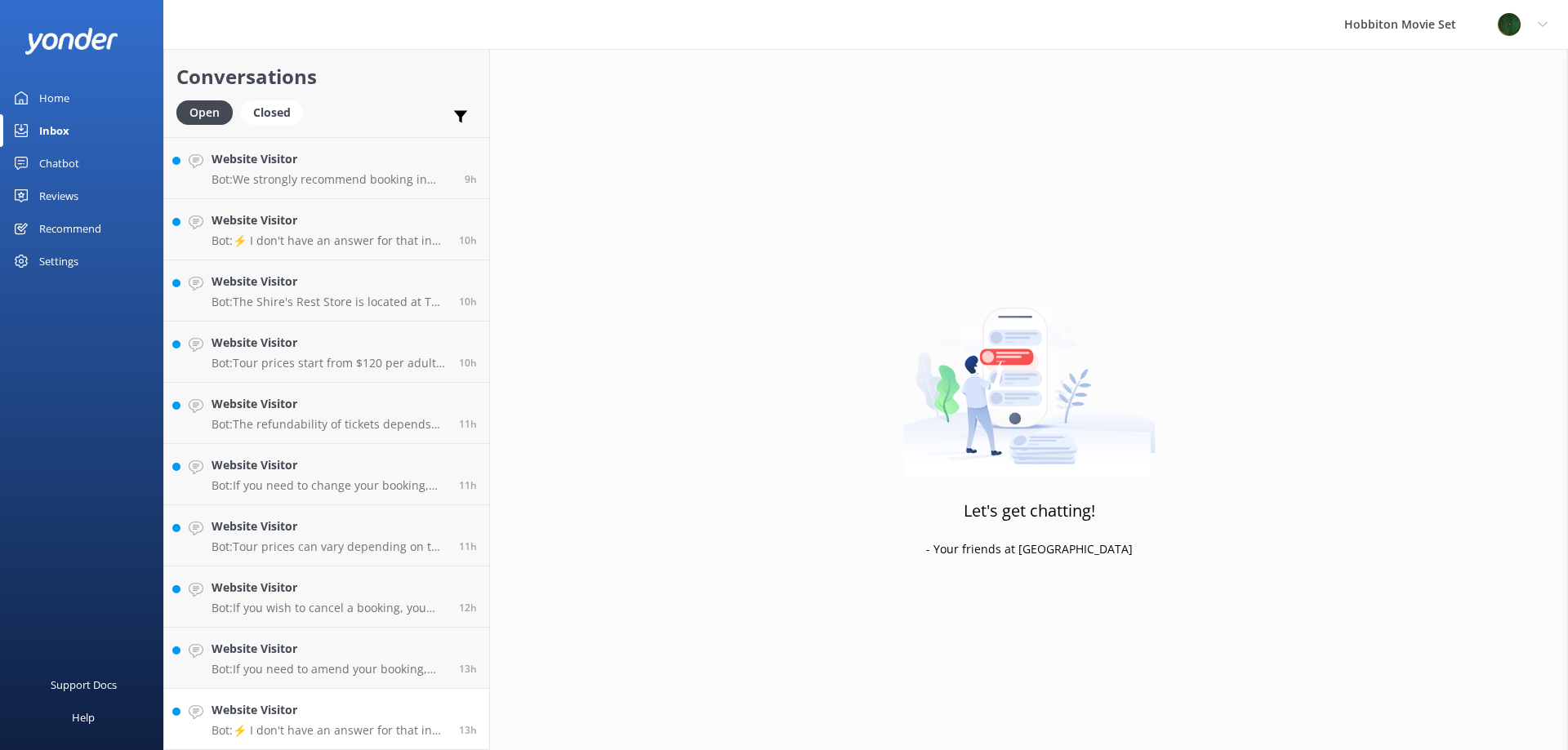
scroll to position [854, 0]
click at [297, 708] on h4 "Website Visitor" at bounding box center [329, 710] width 235 height 18
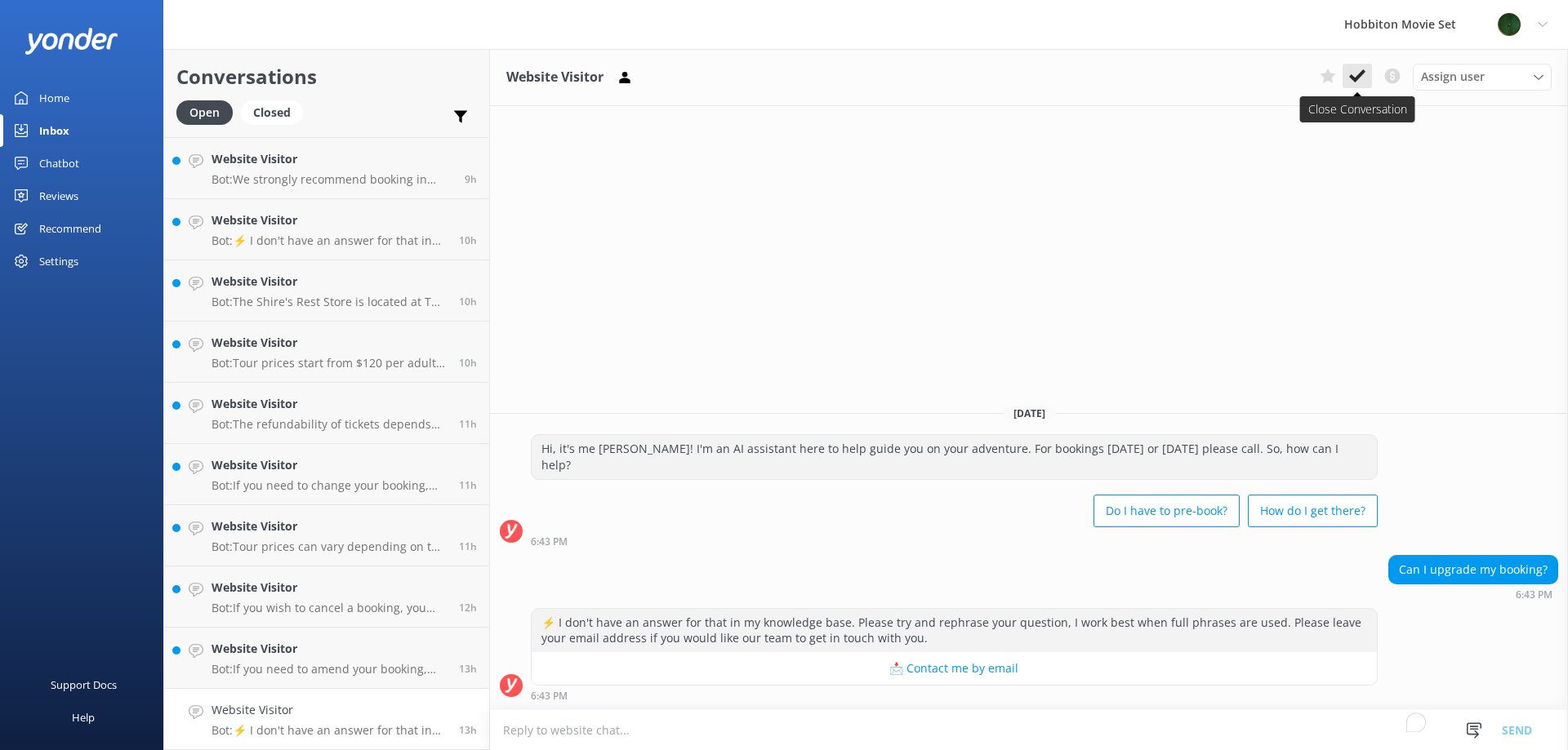
click at [1360, 81] on icon at bounding box center [1357, 75] width 16 height 16
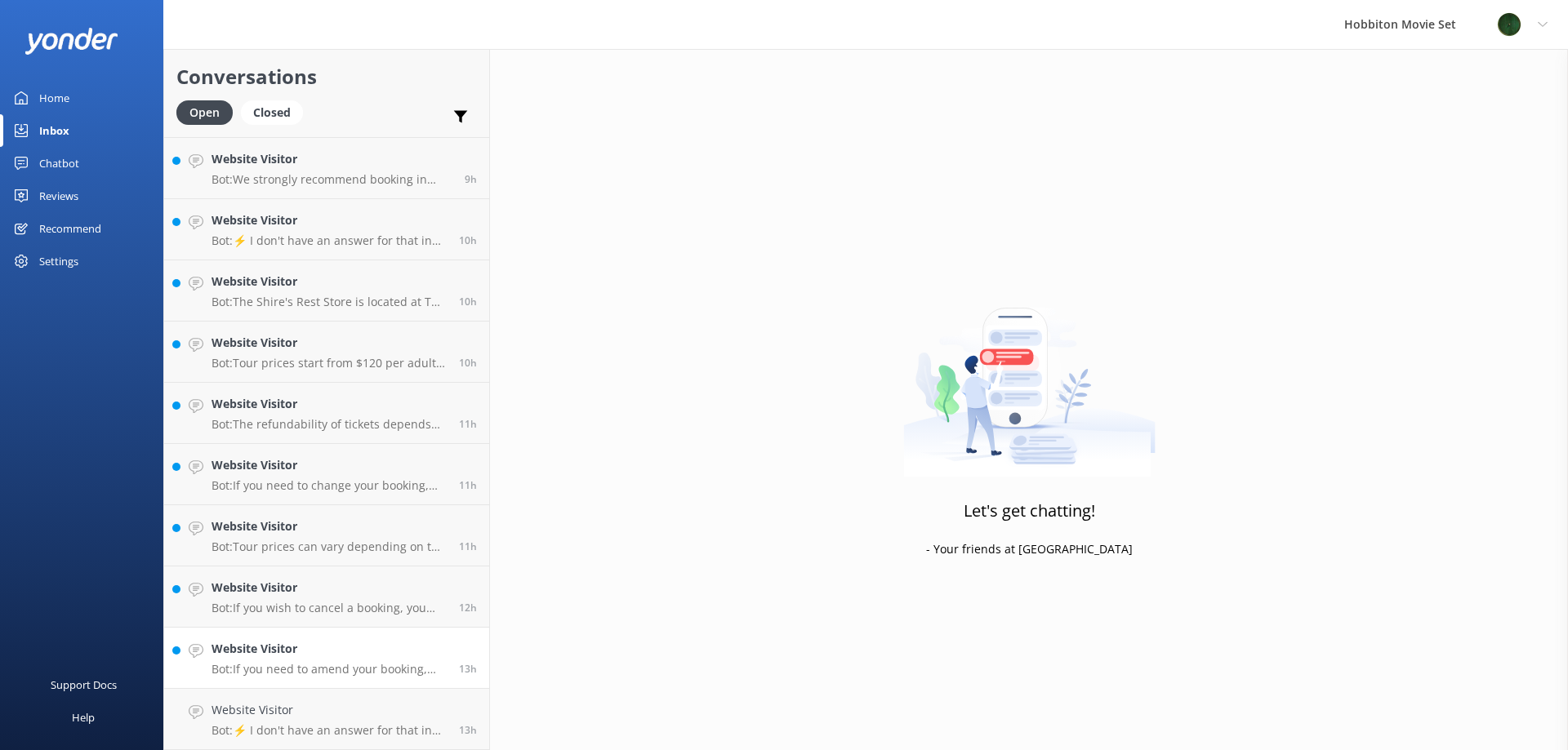
scroll to position [792, 0]
click at [281, 699] on link "Website Visitor Bot: If you need to amend your booking, please contact our team…" at bounding box center [327, 719] width 325 height 61
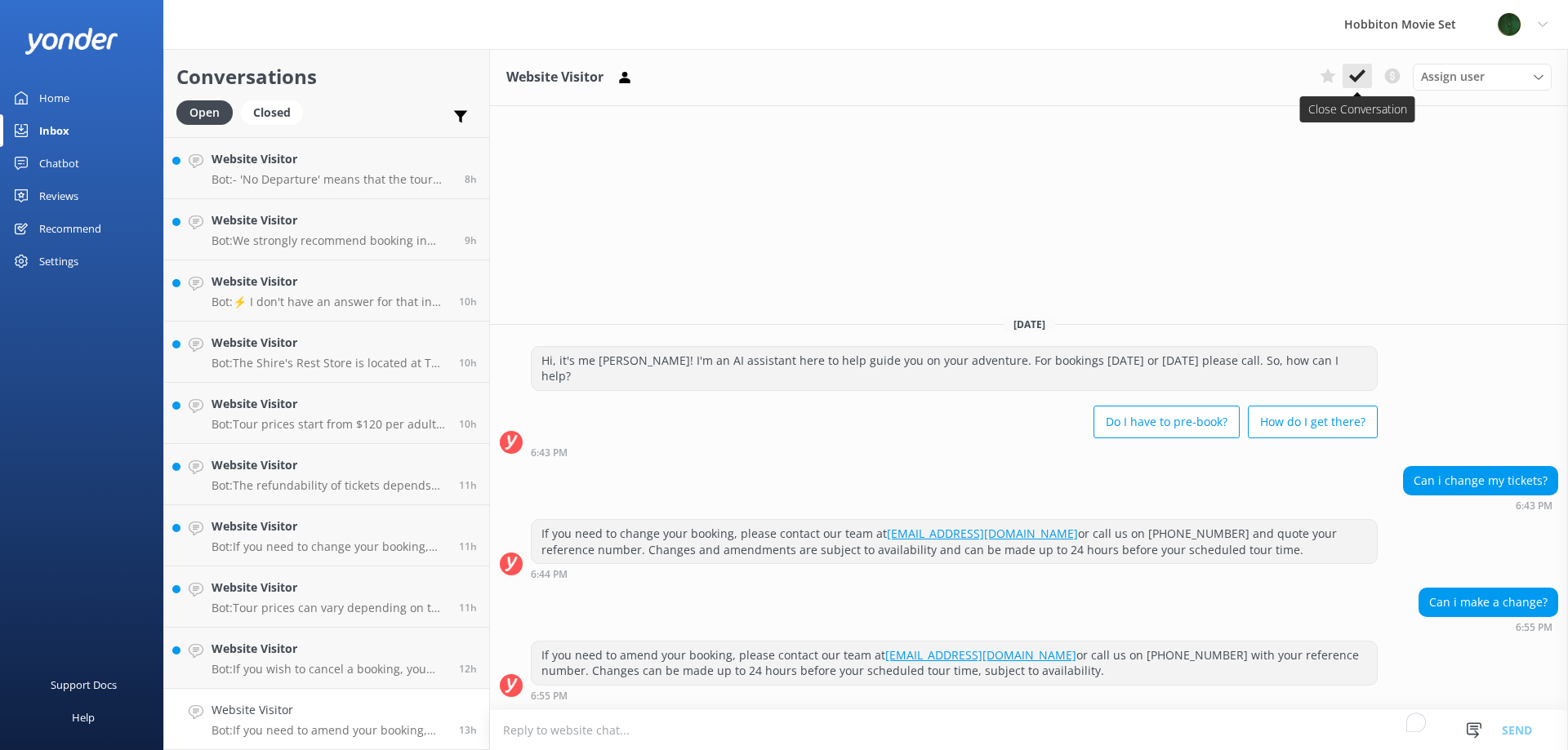
click at [1364, 82] on icon at bounding box center [1357, 75] width 16 height 16
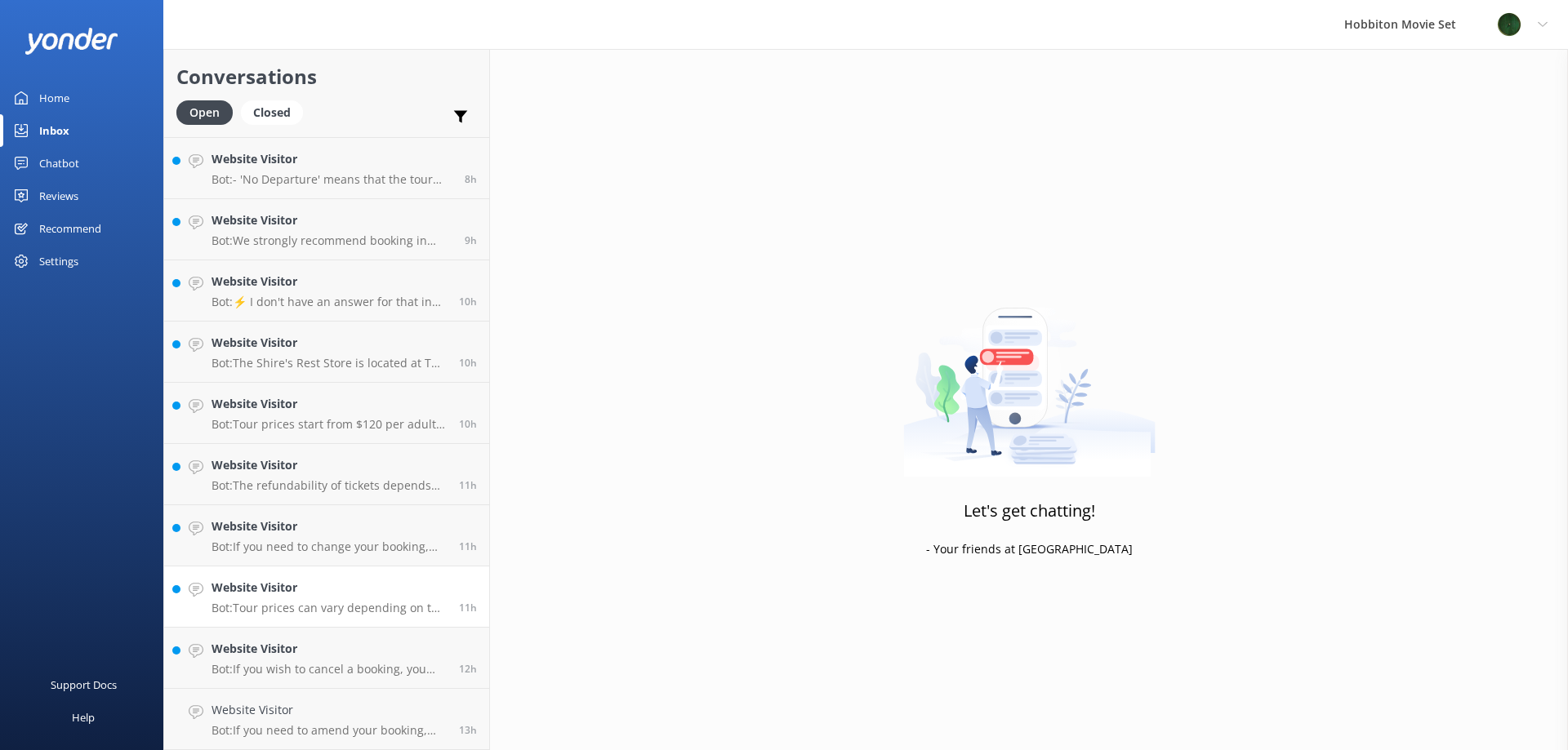
scroll to position [732, 0]
click at [244, 721] on div "Website Visitor Bot: If you wish to cancel a booking, you can contact our reser…" at bounding box center [329, 720] width 235 height 36
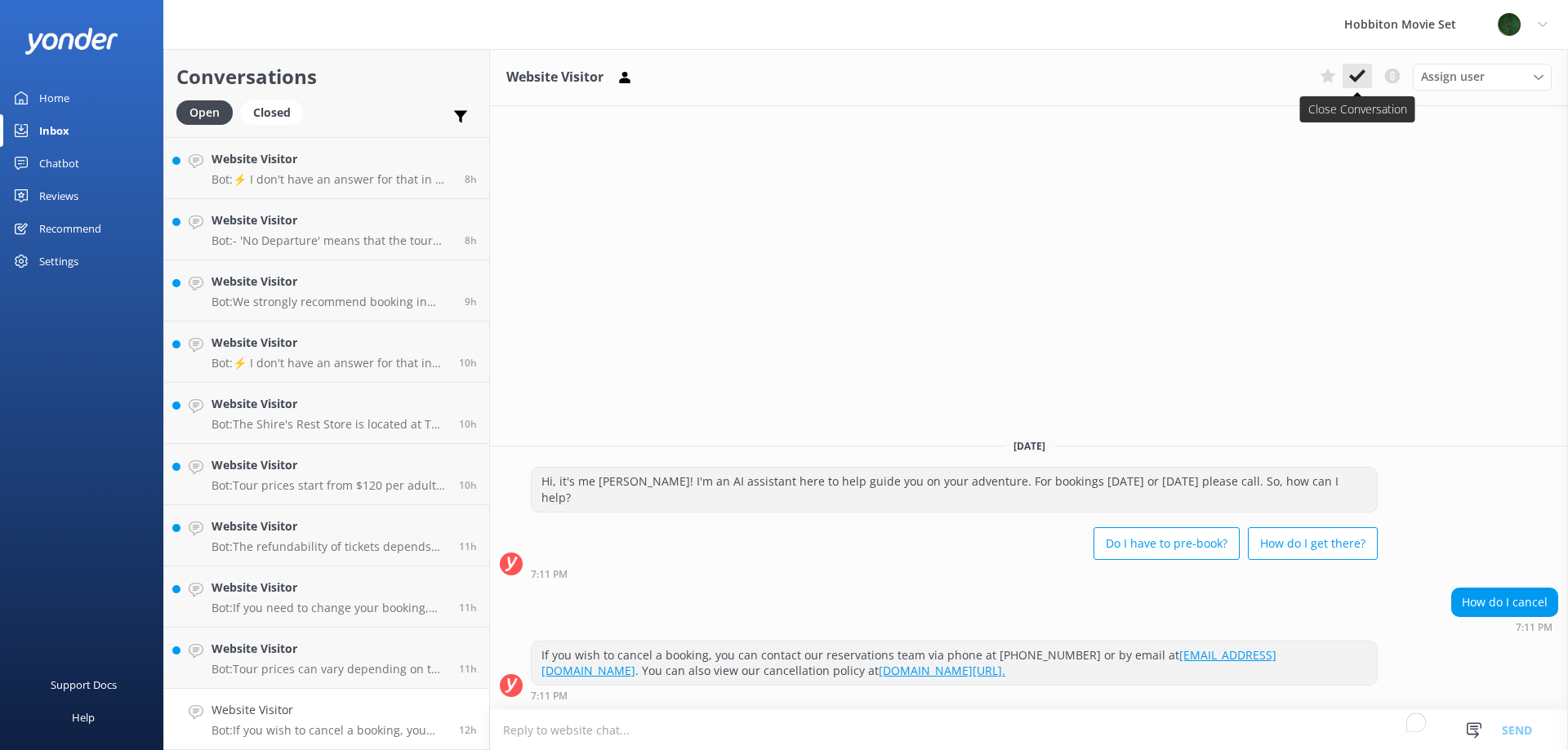
click at [1356, 86] on button at bounding box center [1357, 76] width 29 height 24
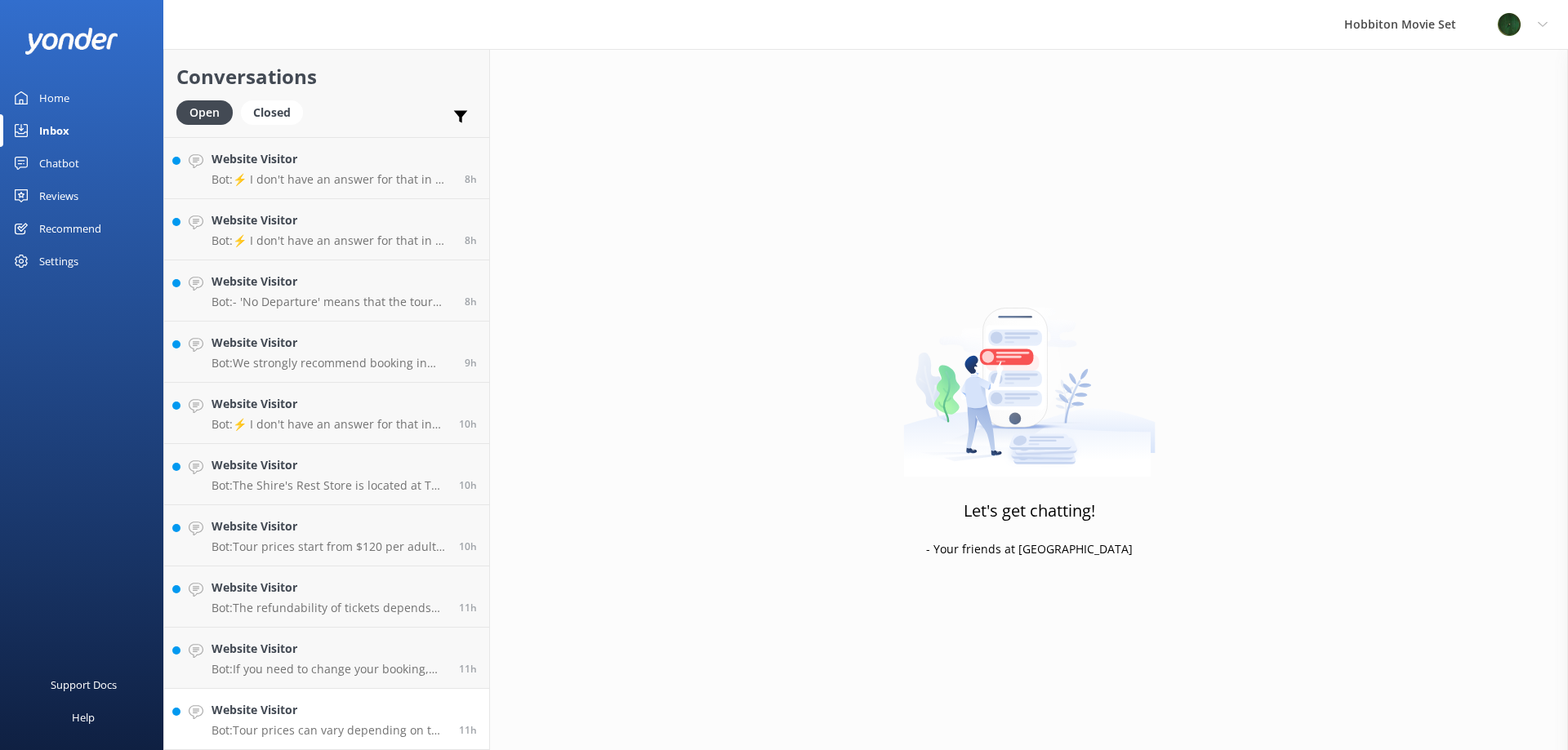
scroll to position [670, 0]
click at [279, 707] on h4 "Website Visitor" at bounding box center [329, 710] width 235 height 18
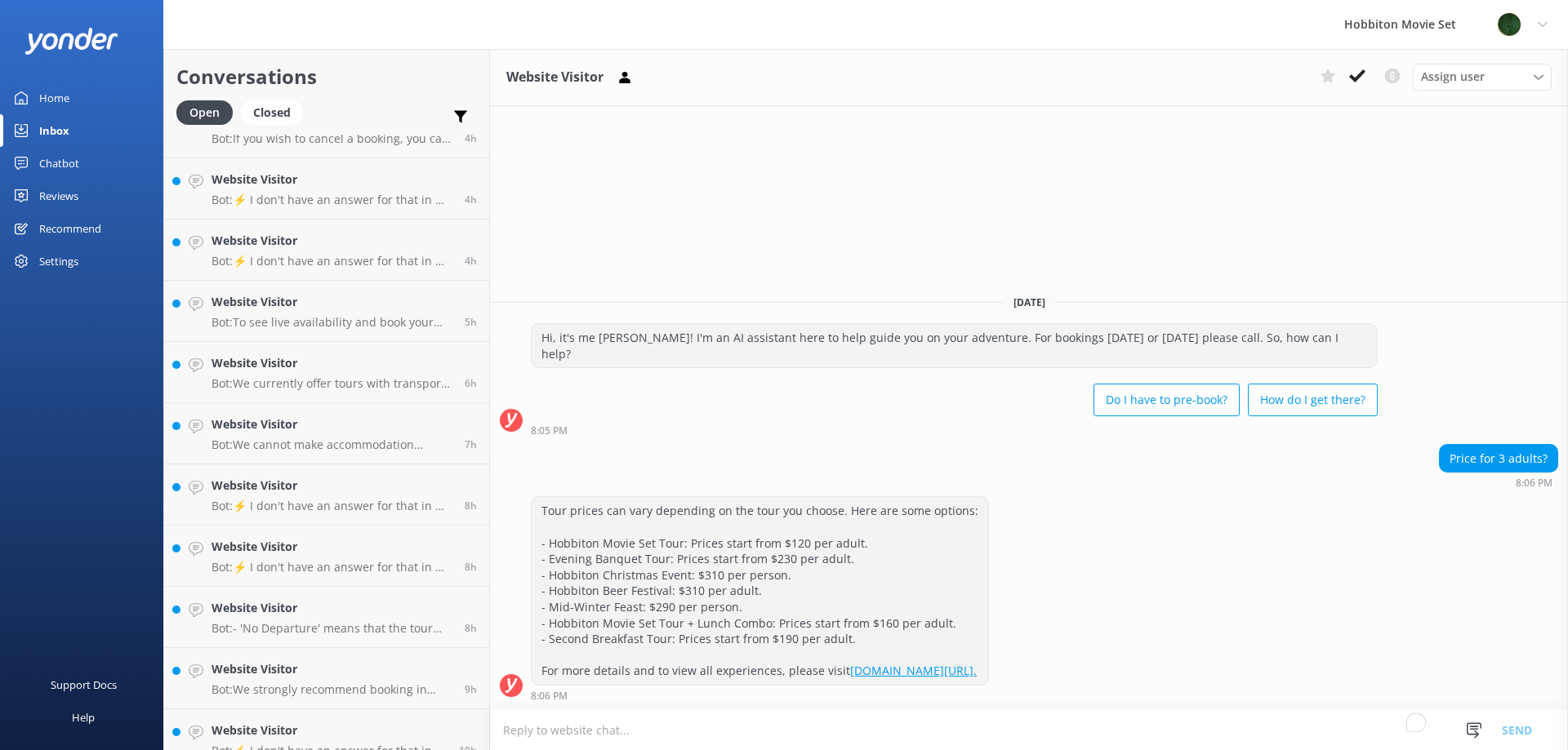
scroll to position [670, 0]
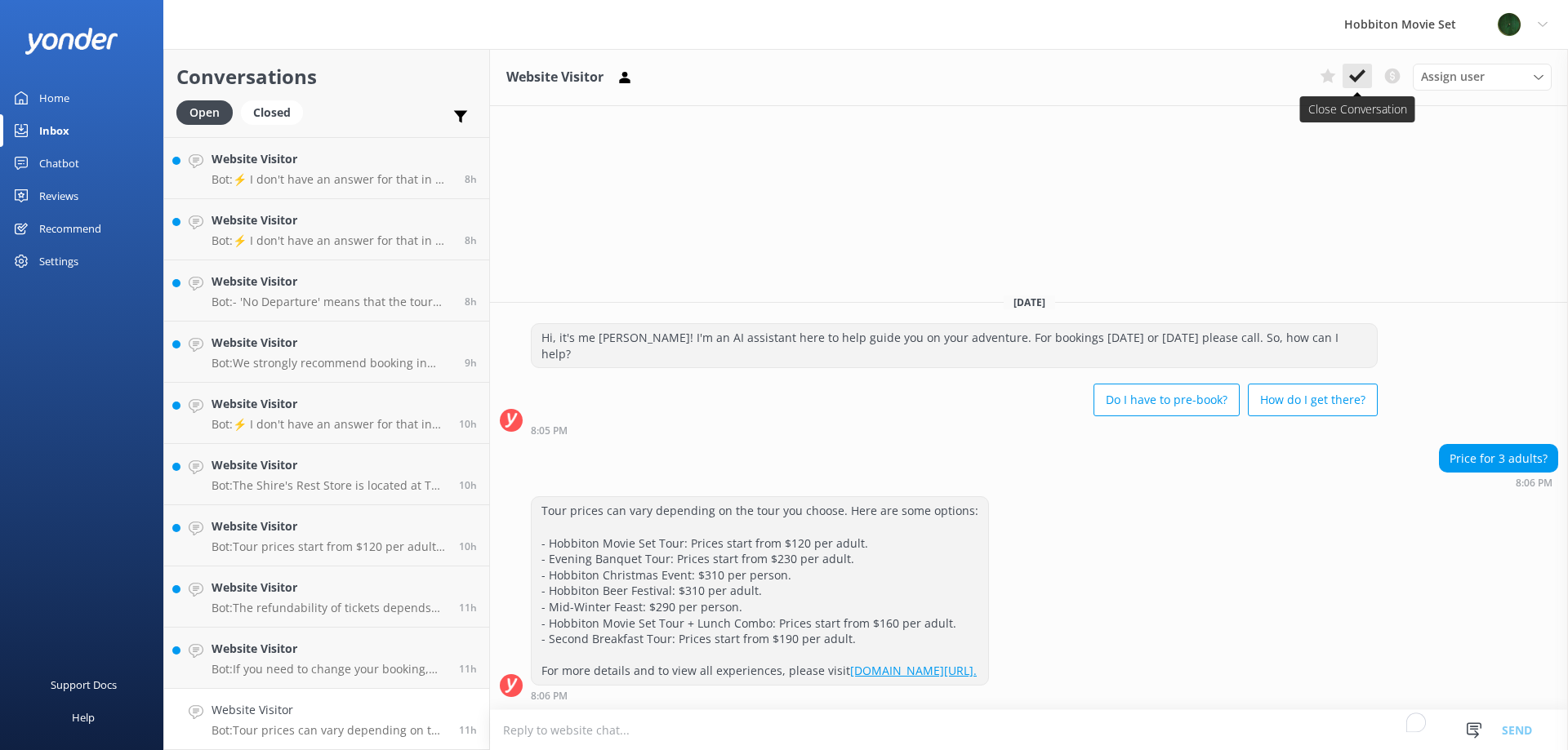
click at [1365, 82] on icon at bounding box center [1357, 75] width 16 height 16
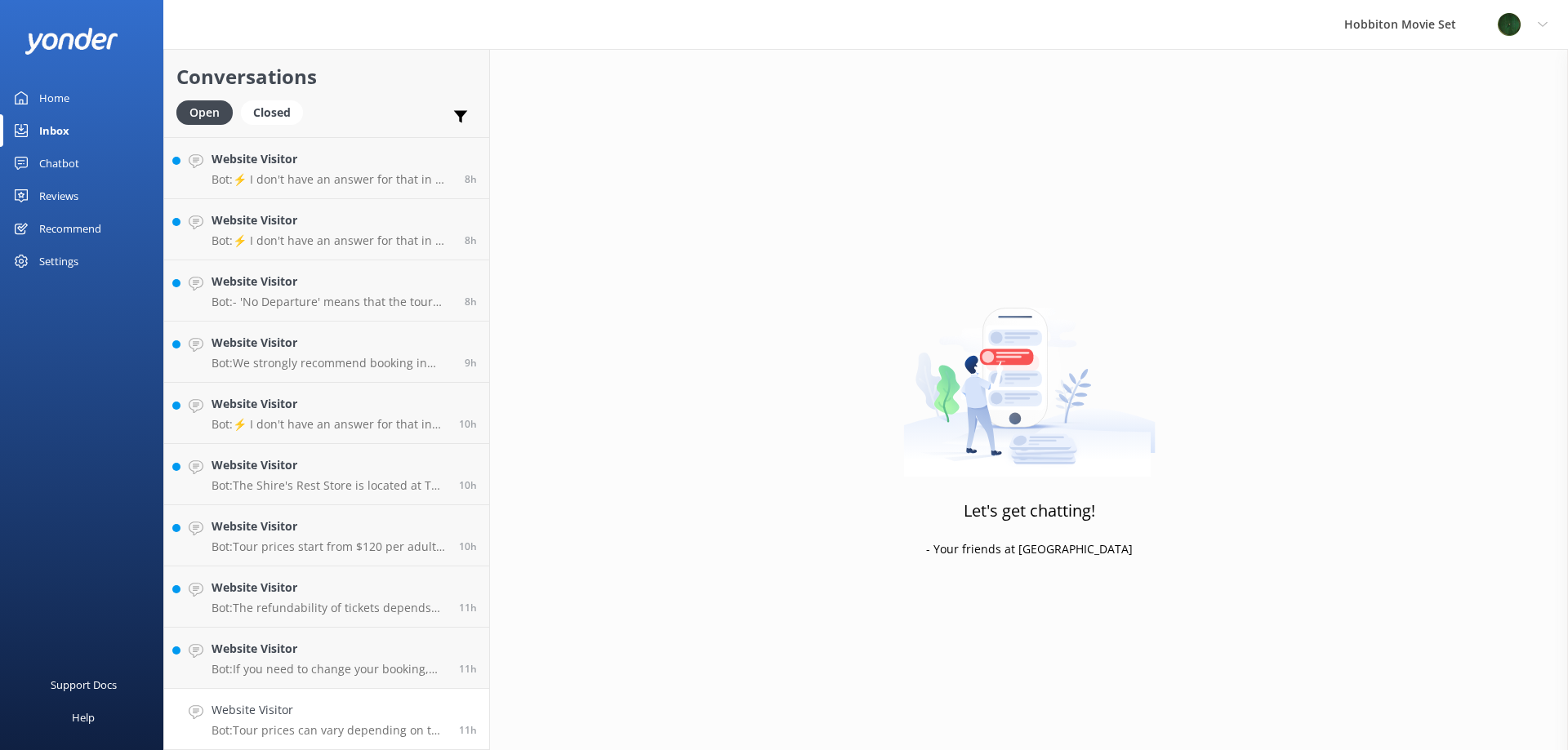
scroll to position [609, 0]
click at [284, 711] on h4 "Website Visitor" at bounding box center [329, 710] width 235 height 18
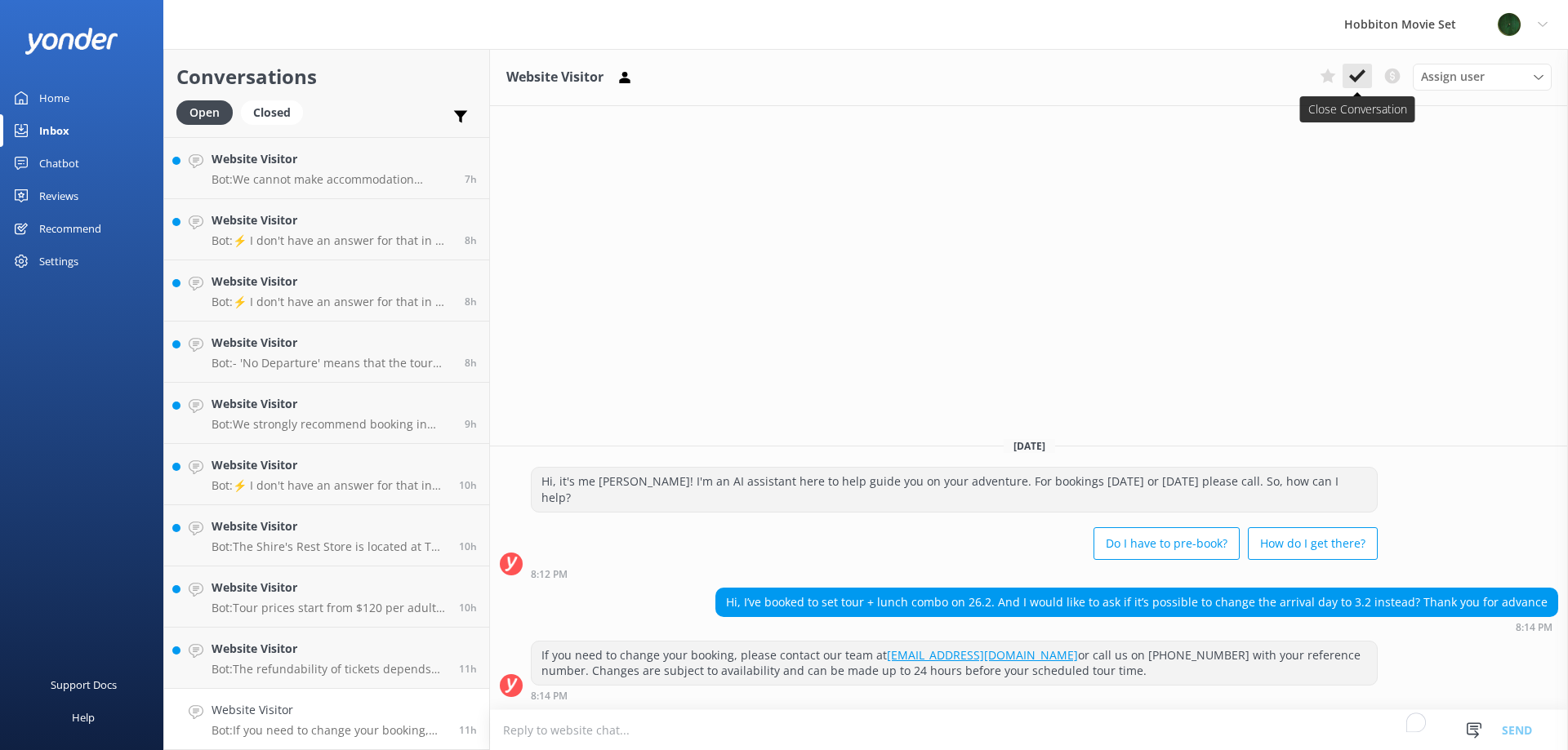
click at [1360, 70] on icon at bounding box center [1357, 75] width 16 height 16
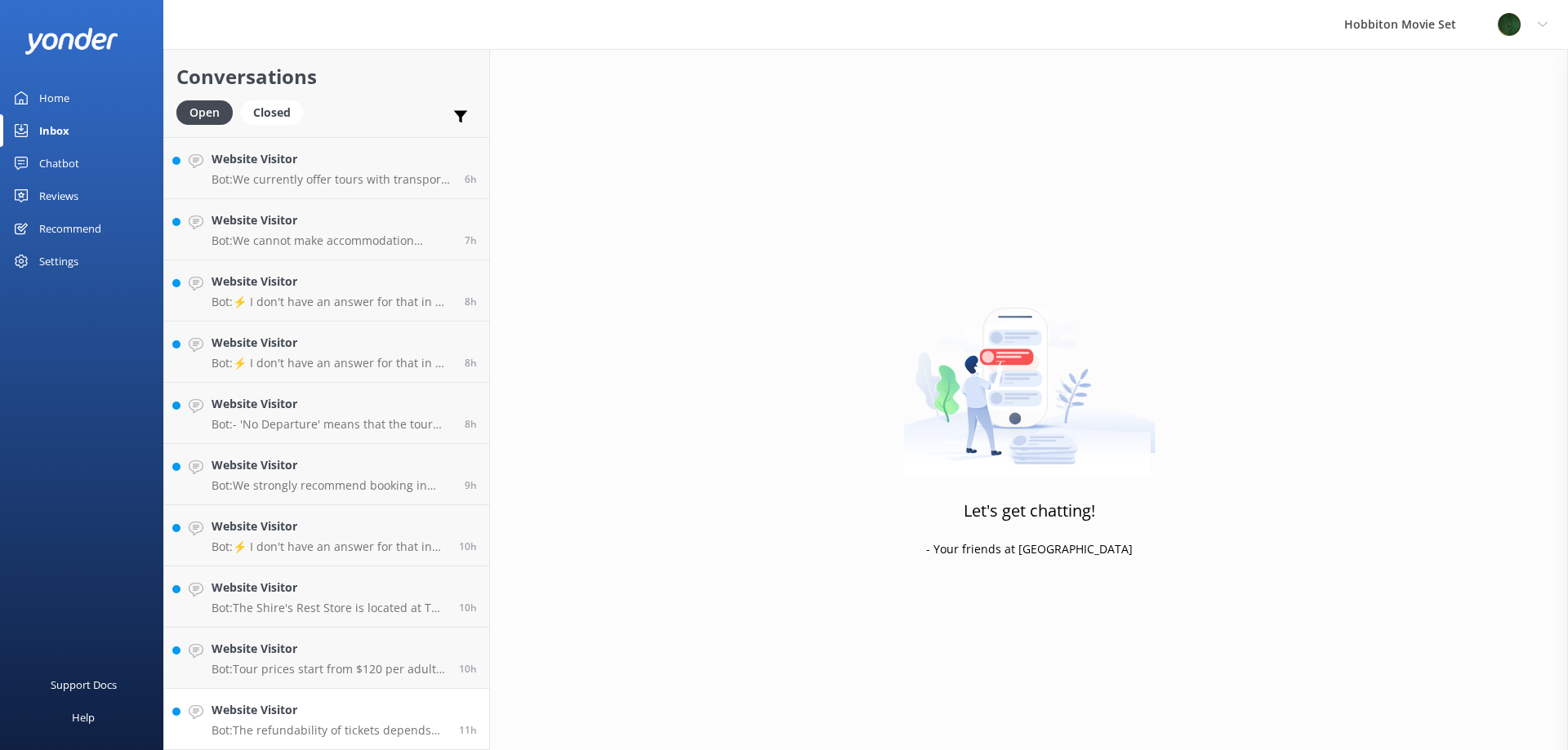
scroll to position [548, 0]
click at [303, 716] on h4 "Website Visitor" at bounding box center [329, 710] width 235 height 18
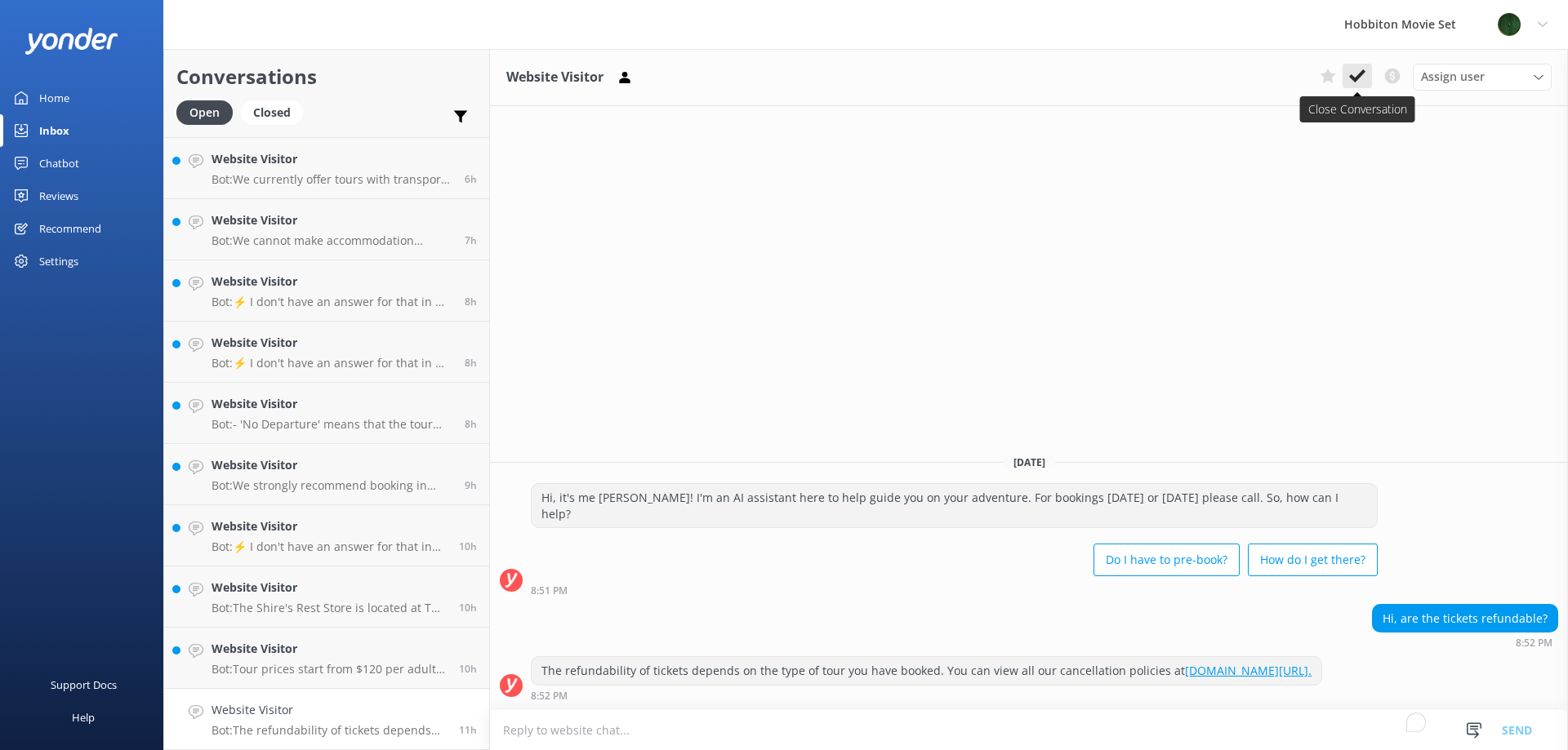
click at [1365, 84] on icon at bounding box center [1357, 75] width 16 height 16
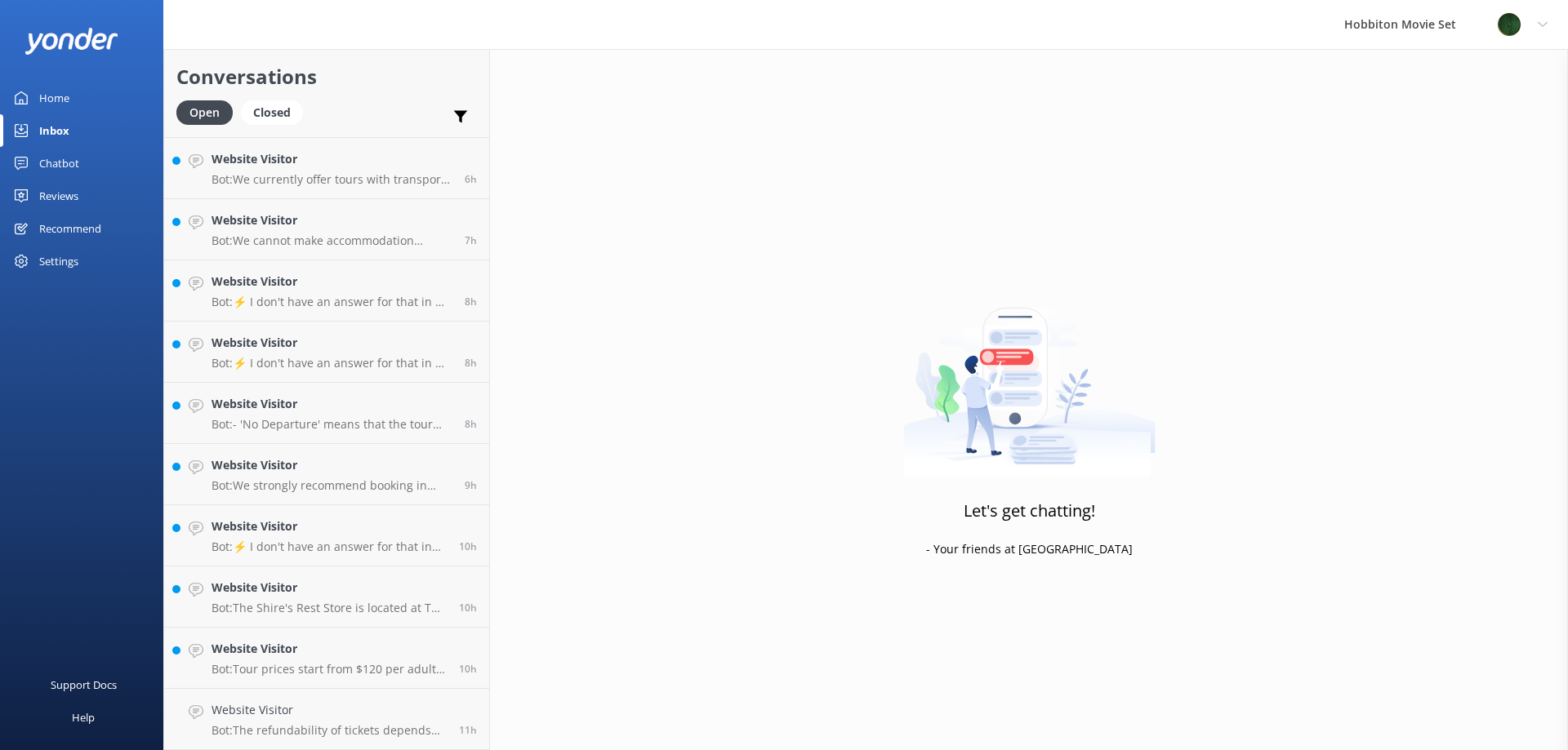
scroll to position [486, 0]
click at [328, 707] on h4 "Website Visitor" at bounding box center [329, 710] width 235 height 18
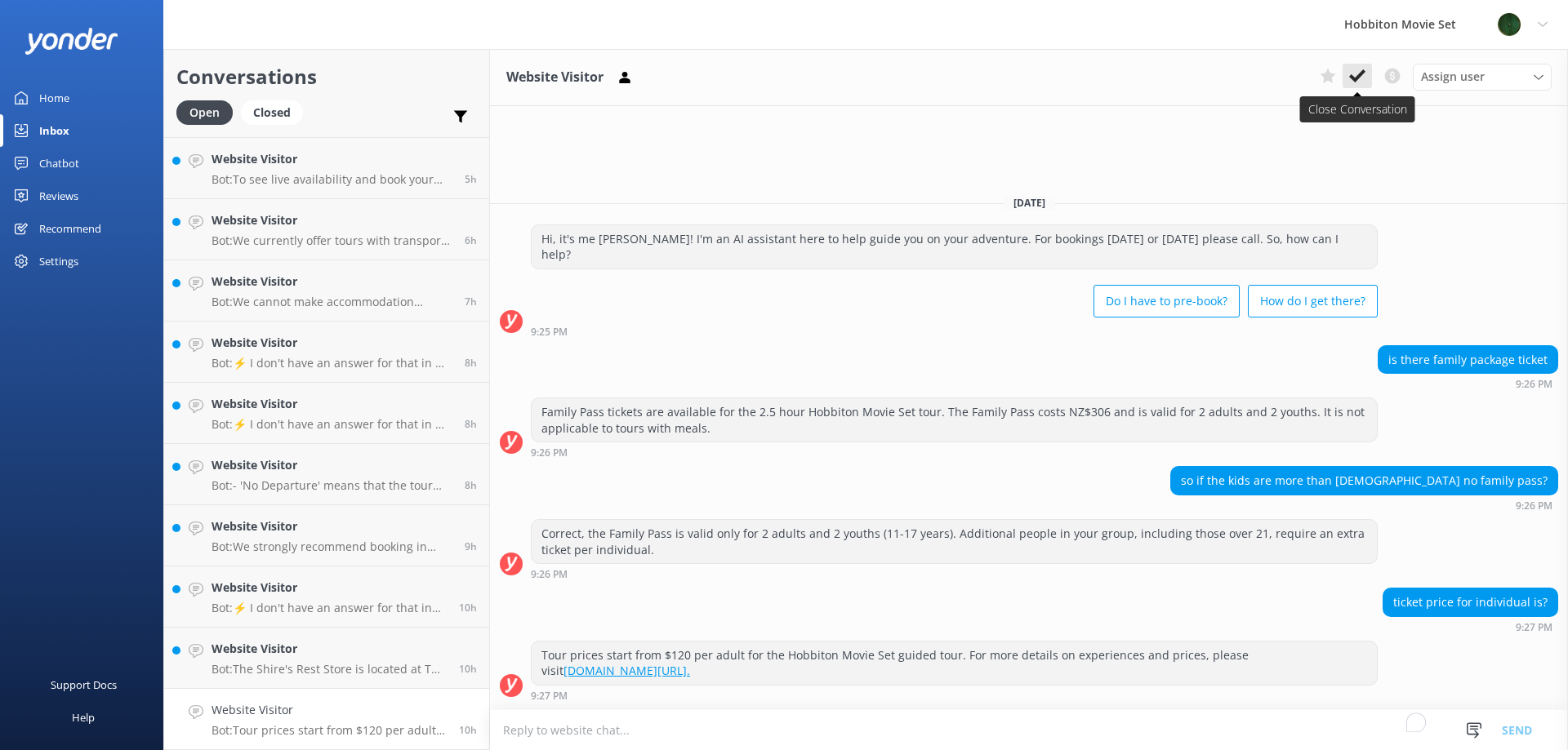
click at [1360, 65] on button at bounding box center [1357, 76] width 29 height 24
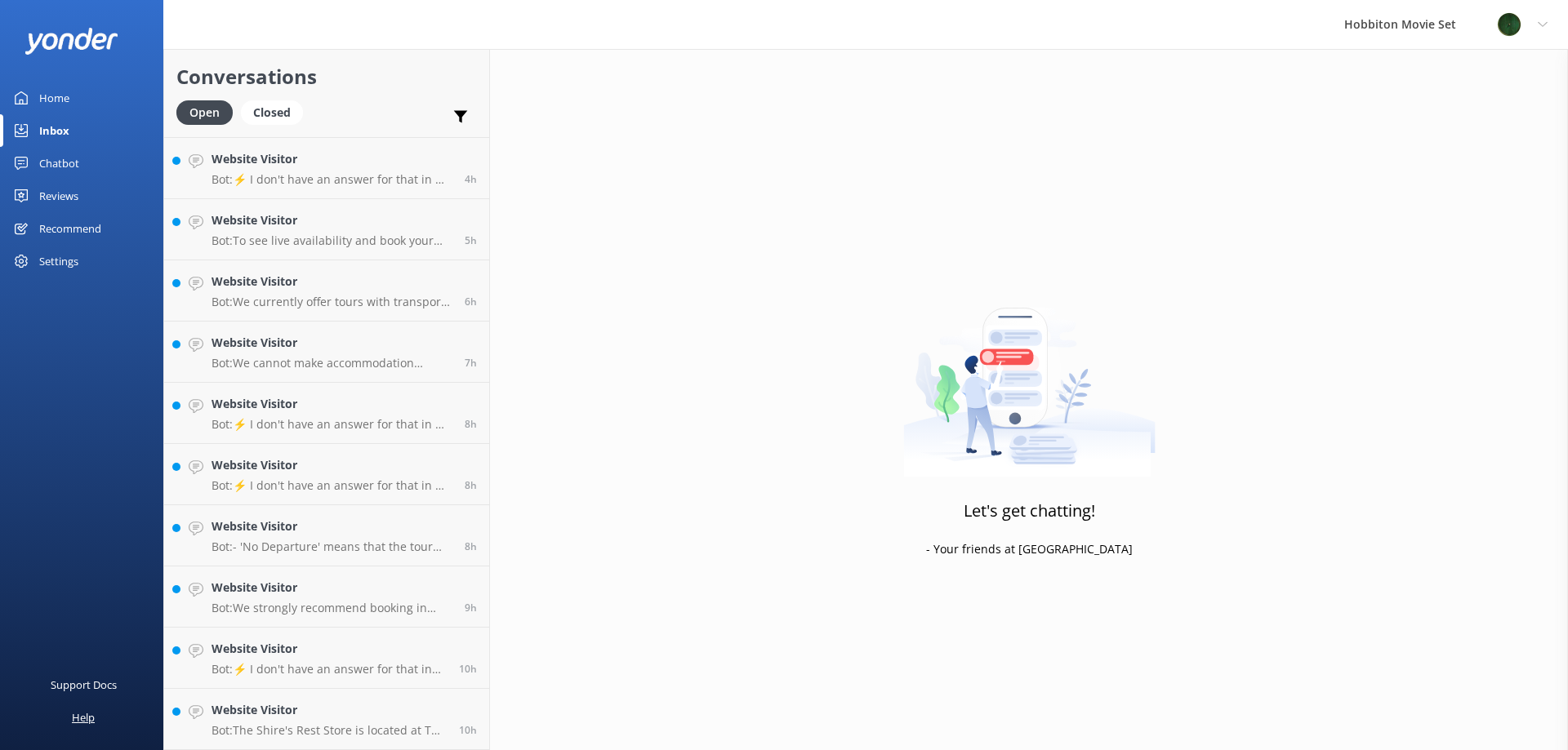
scroll to position [426, 0]
click at [309, 712] on h4 "Website Visitor" at bounding box center [329, 710] width 235 height 18
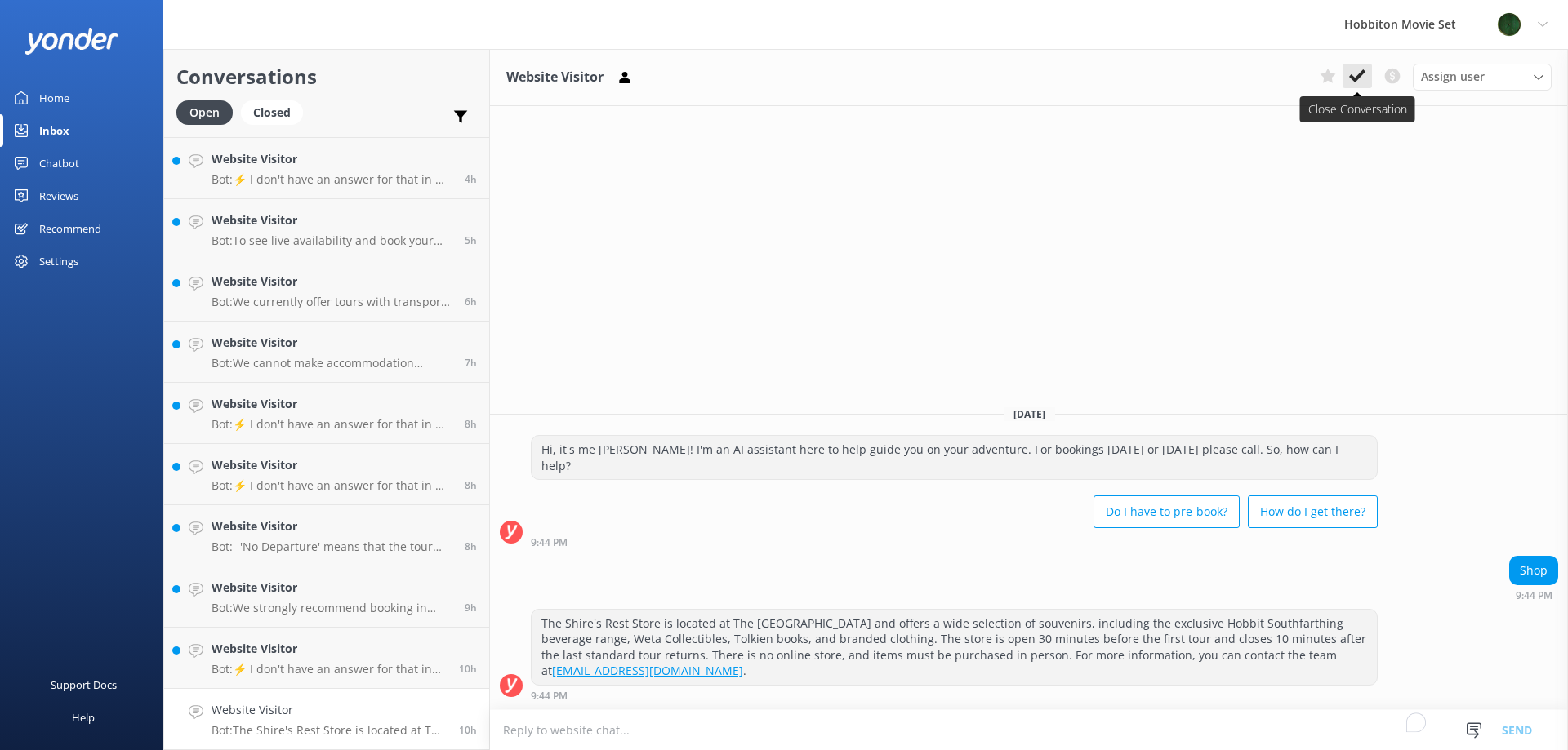
click at [1353, 86] on button at bounding box center [1357, 76] width 29 height 24
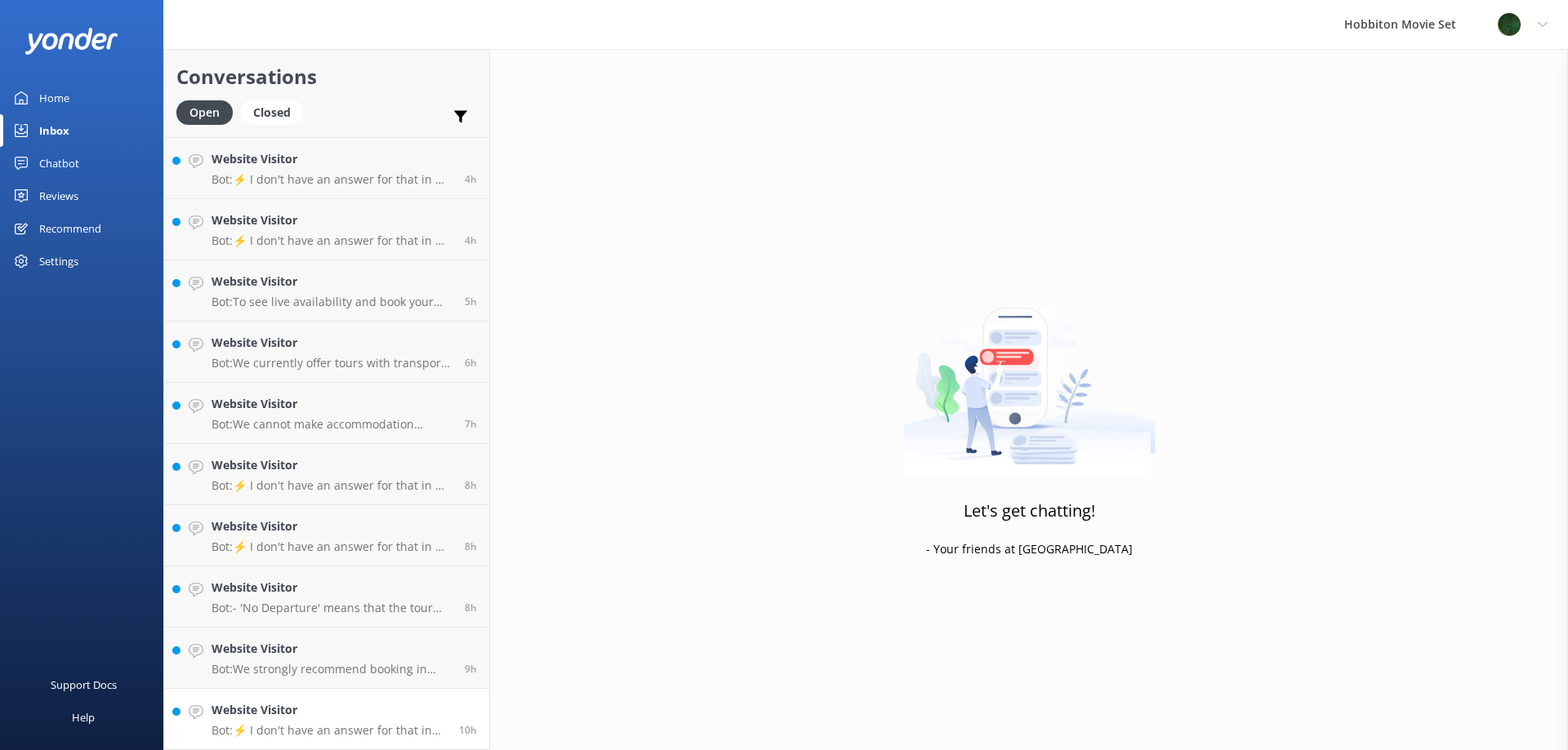
scroll to position [364, 0]
click at [326, 715] on h4 "Website Visitor" at bounding box center [329, 710] width 235 height 18
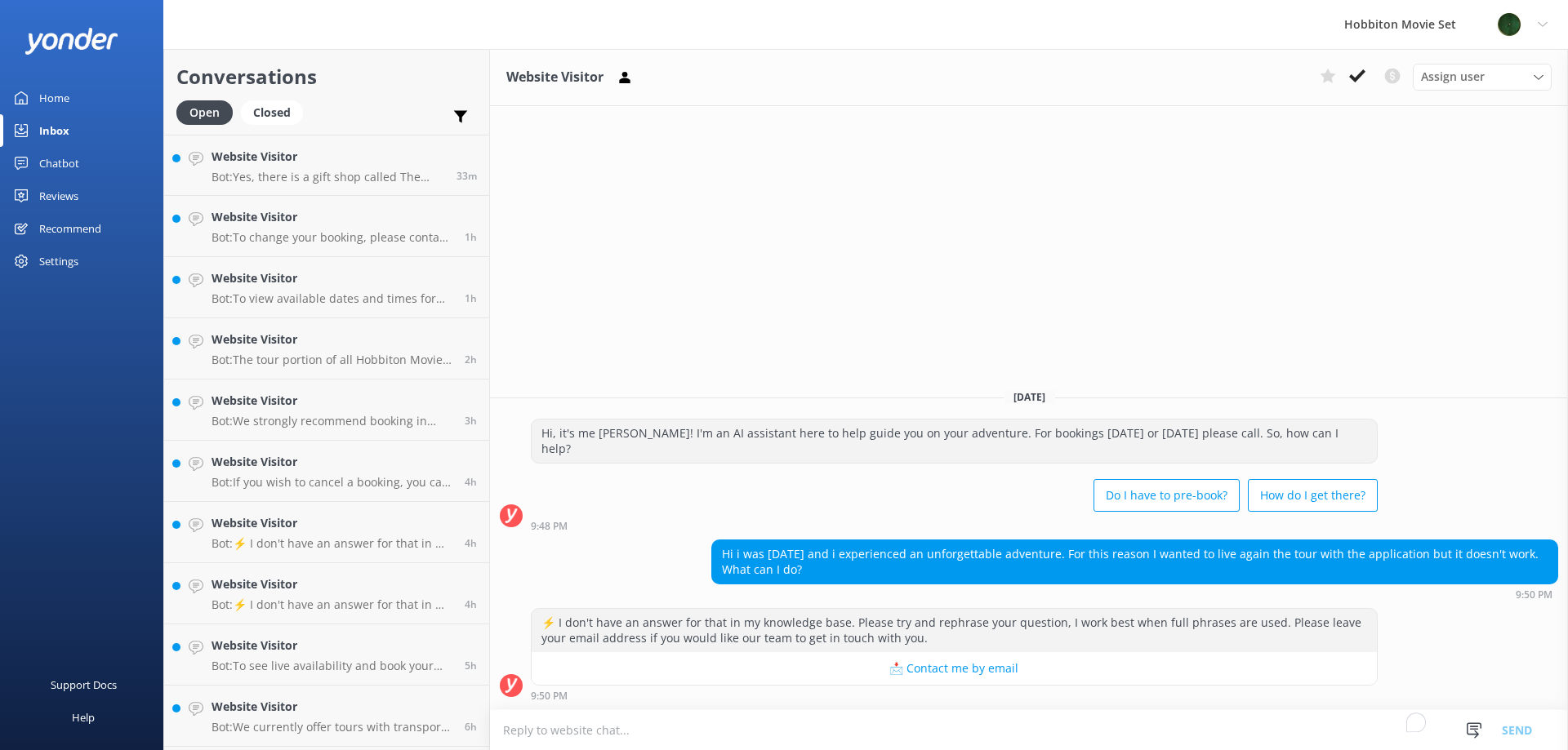
scroll to position [364, 0]
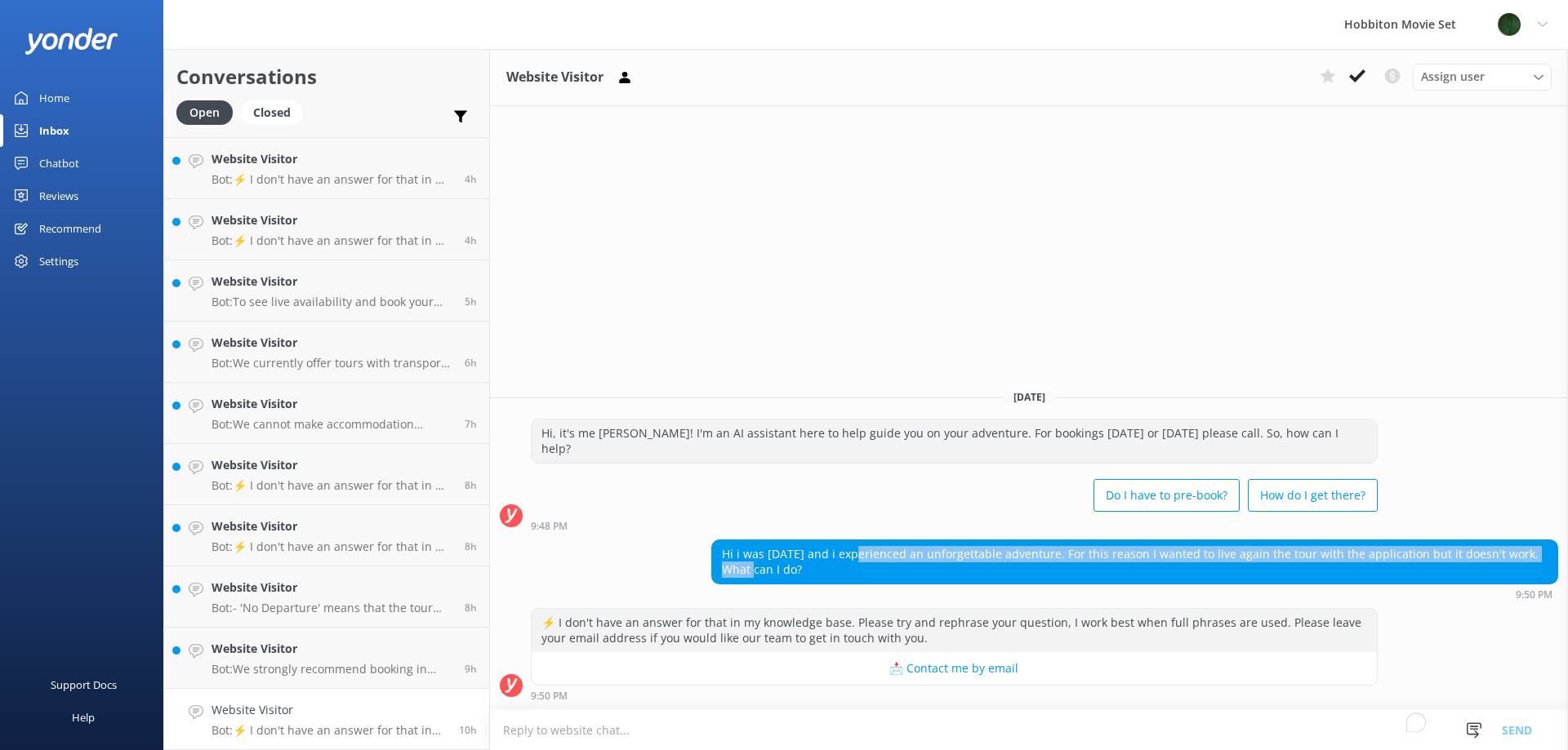
drag, startPoint x: 726, startPoint y: 561, endPoint x: 854, endPoint y: 557, distance: 128.1
click at [854, 557] on div "Hi i was [DATE] and i experienced an unforgettable adventure. For this reason I…" at bounding box center [1134, 562] width 845 height 43
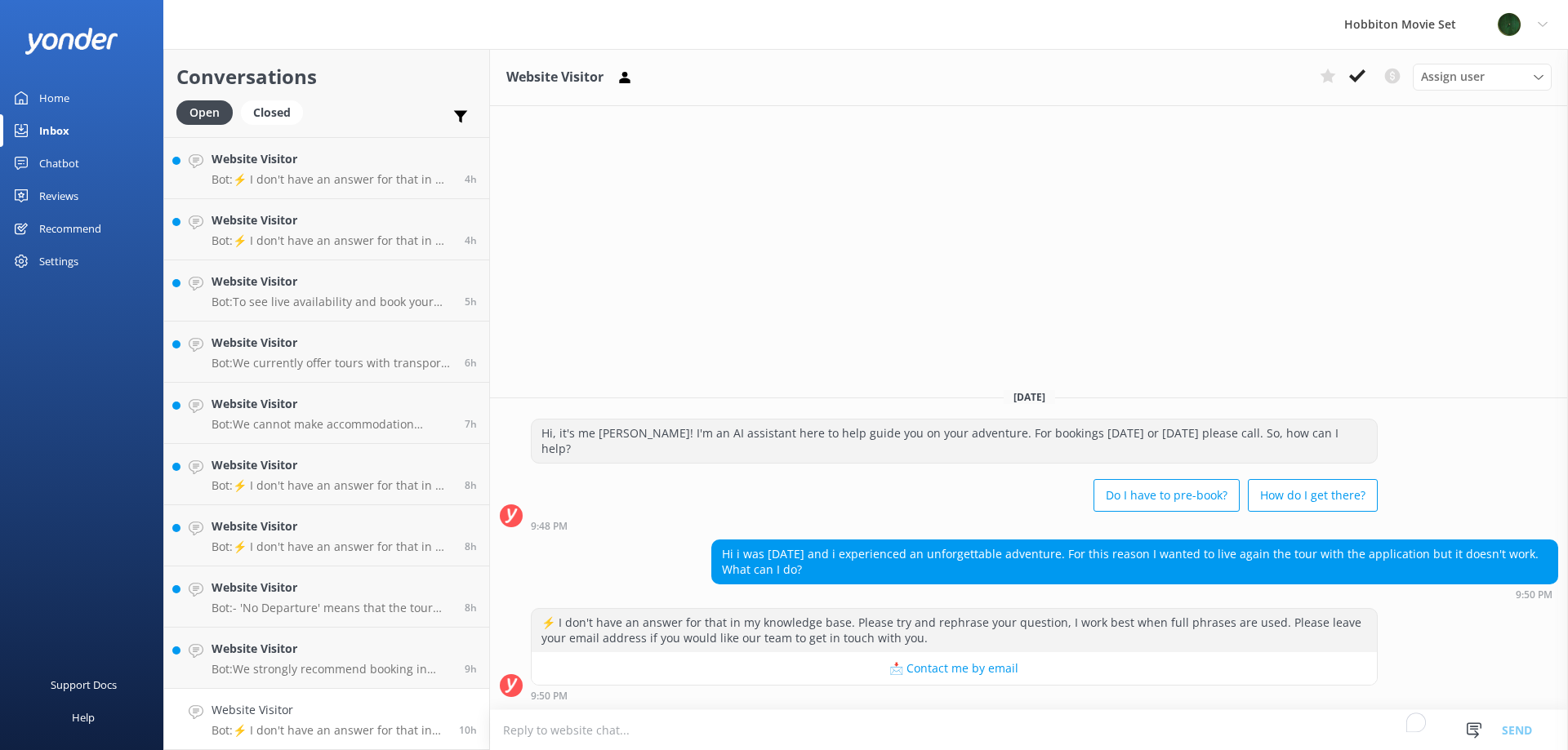
click at [896, 578] on div "Hi i was [DATE] and i experienced an unforgettable adventure. For this reason I…" at bounding box center [1134, 562] width 845 height 43
drag, startPoint x: 948, startPoint y: 557, endPoint x: 1043, endPoint y: 554, distance: 95.0
click at [1038, 554] on div "Hi i was [DATE] and i experienced an unforgettable adventure. For this reason I…" at bounding box center [1134, 562] width 845 height 43
click at [1103, 563] on div "Hi i was [DATE] and i experienced an unforgettable adventure. For this reason I…" at bounding box center [1134, 562] width 845 height 43
drag, startPoint x: 1074, startPoint y: 554, endPoint x: 1295, endPoint y: 559, distance: 221.1
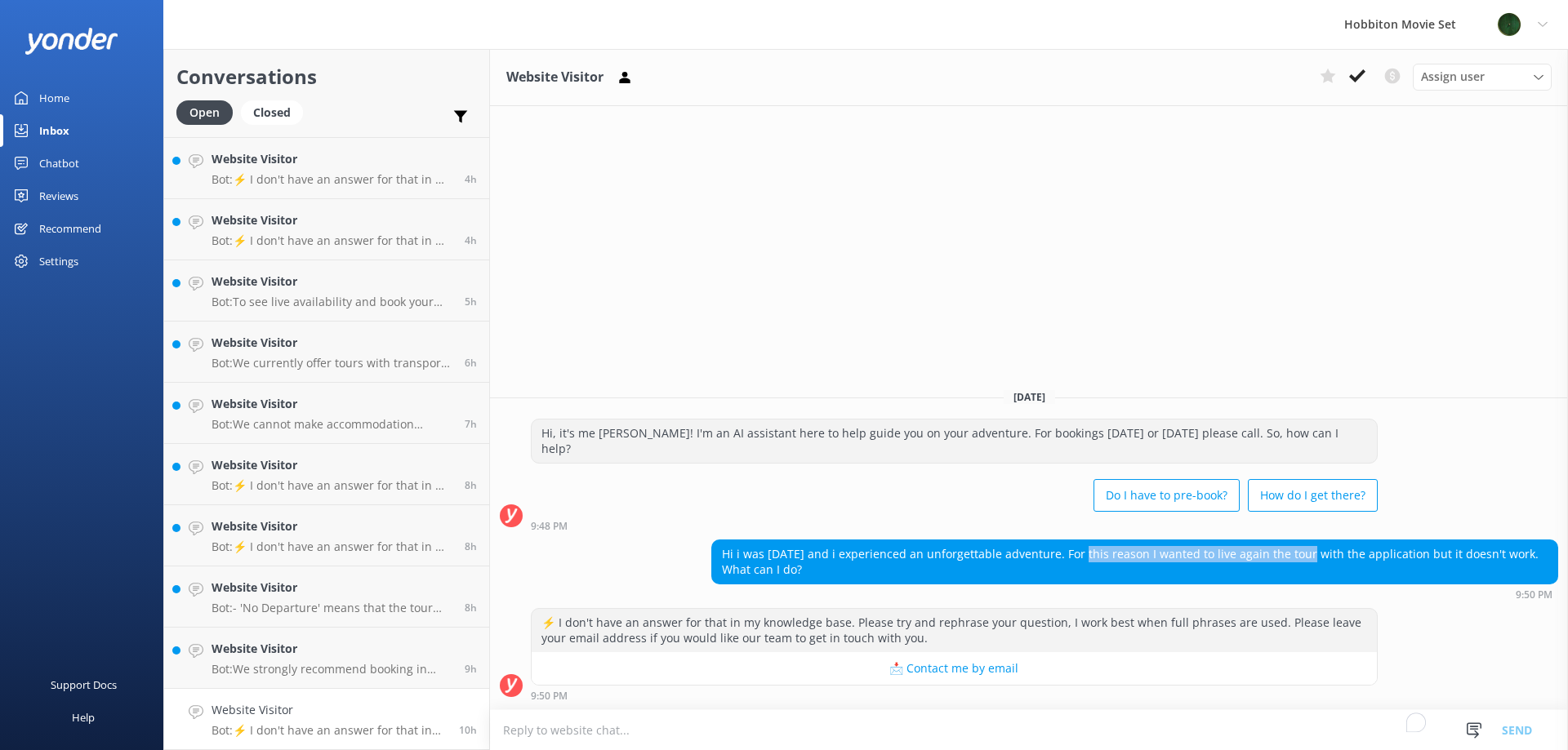
click at [1295, 559] on div "Hi i was [DATE] and i experienced an unforgettable adventure. For this reason I…" at bounding box center [1134, 562] width 845 height 43
click at [1276, 601] on div "Hi i was [DATE] and i experienced an unforgettable adventure. For this reason I…" at bounding box center [1029, 574] width 1078 height 68
click at [1353, 81] on icon at bounding box center [1357, 75] width 16 height 16
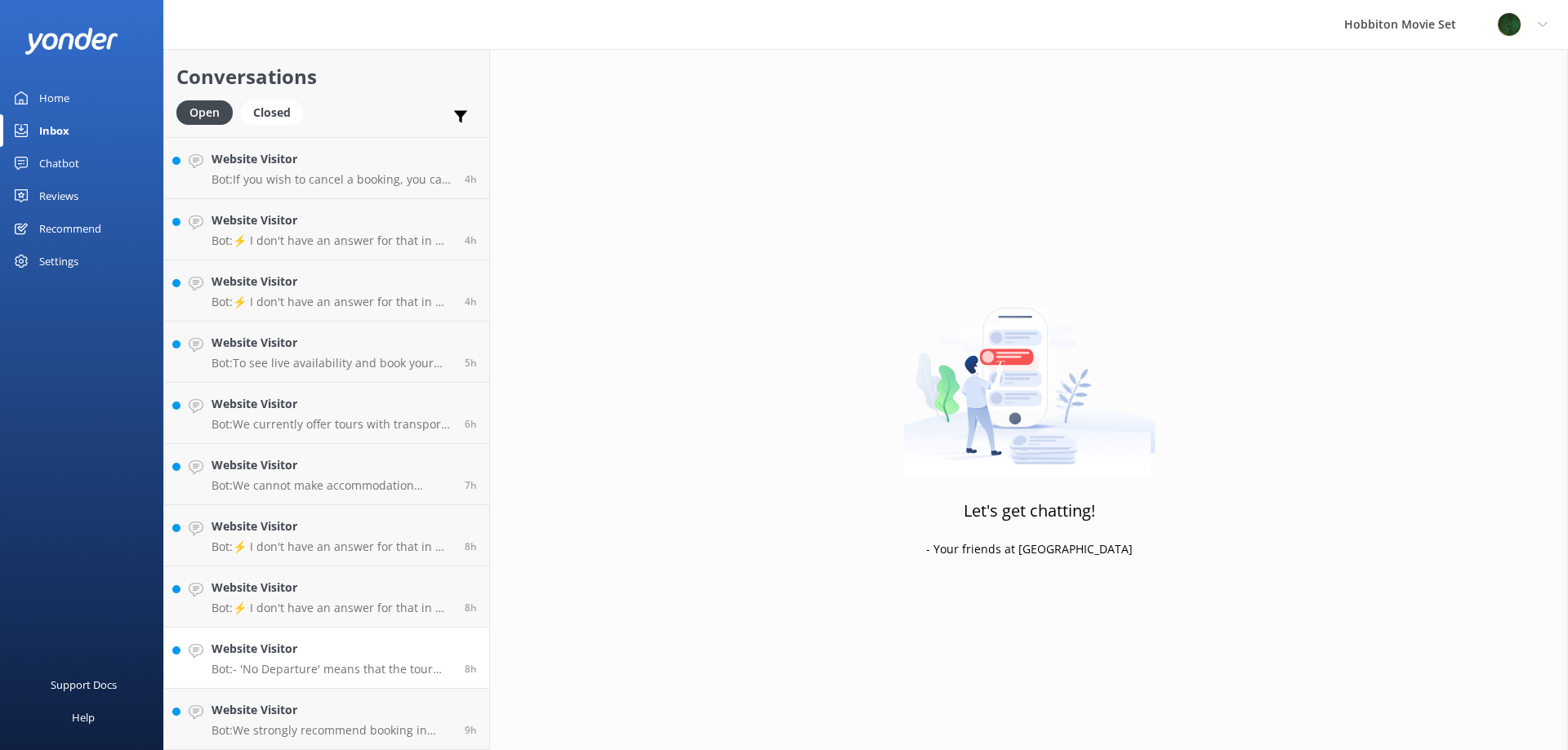
scroll to position [303, 0]
click at [259, 721] on div "Website Visitor Bot: We strongly recommend booking in advance as our tours are …" at bounding box center [331, 720] width 241 height 36
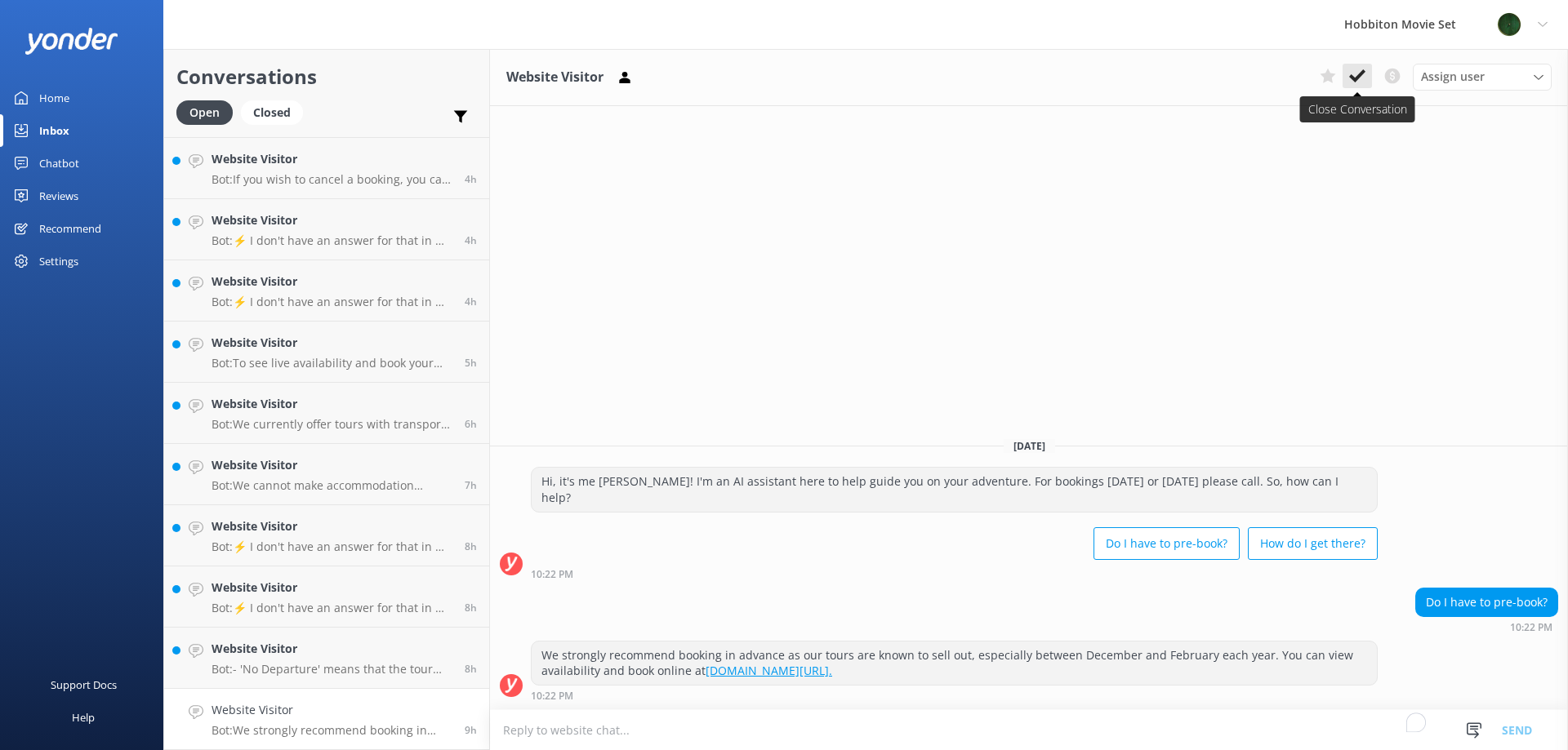
click at [1361, 76] on use at bounding box center [1357, 75] width 16 height 13
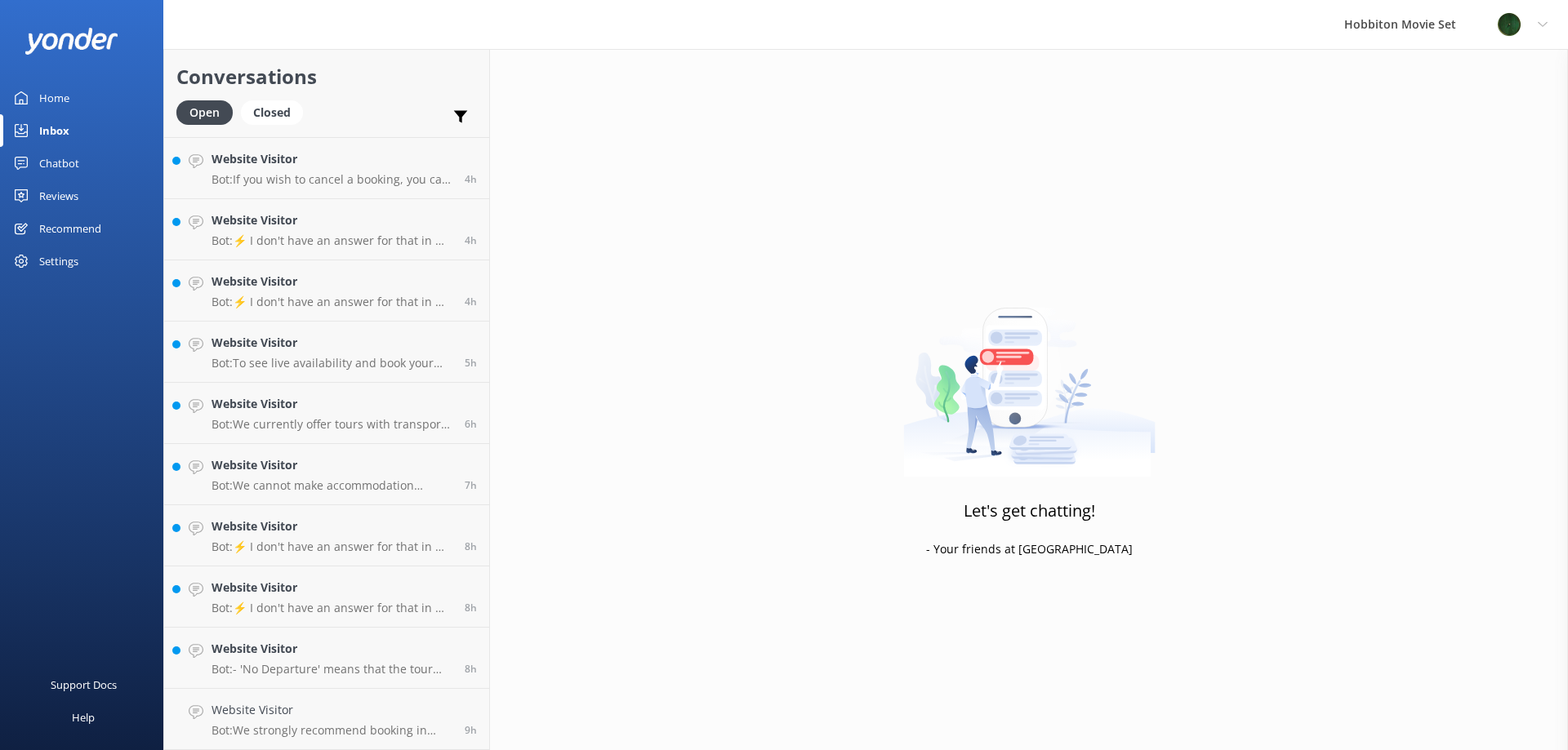
scroll to position [241, 0]
click at [309, 717] on h4 "Website Visitor" at bounding box center [331, 710] width 241 height 18
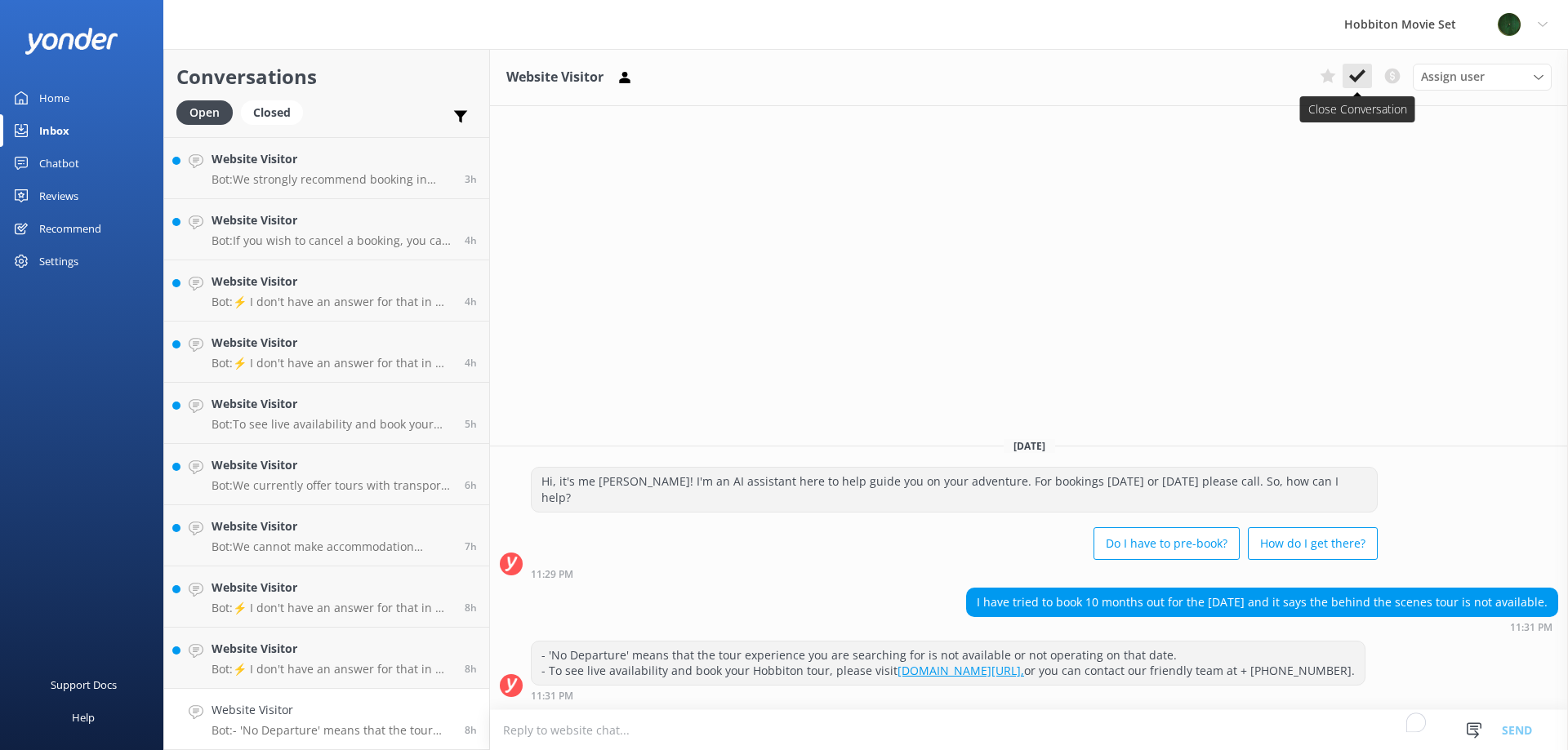
click at [1353, 80] on use at bounding box center [1357, 75] width 16 height 13
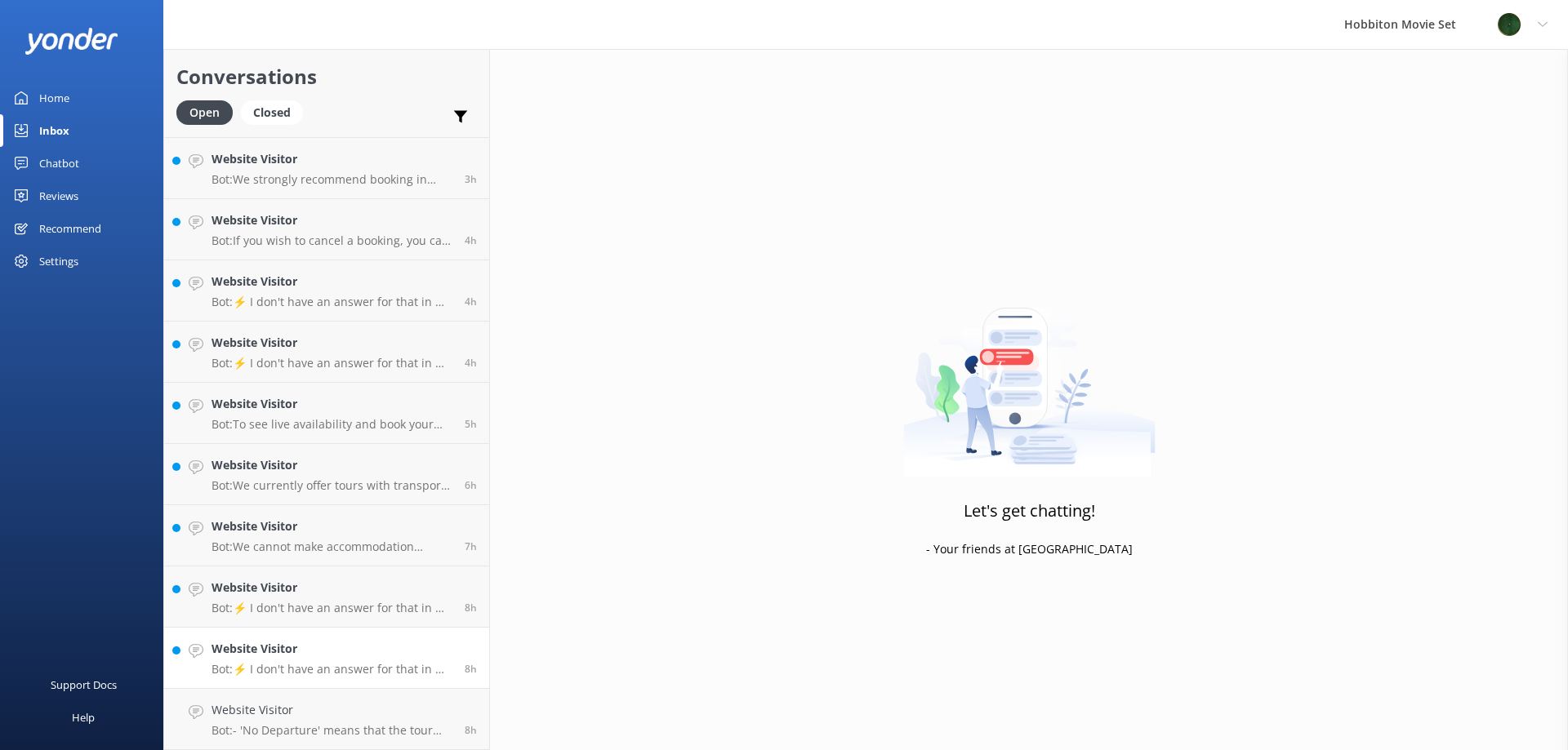
scroll to position [181, 0]
click at [331, 700] on link "Website Visitor Bot: ⚡ I don't have an answer for that in my knowledge base. Pl…" at bounding box center [327, 719] width 325 height 61
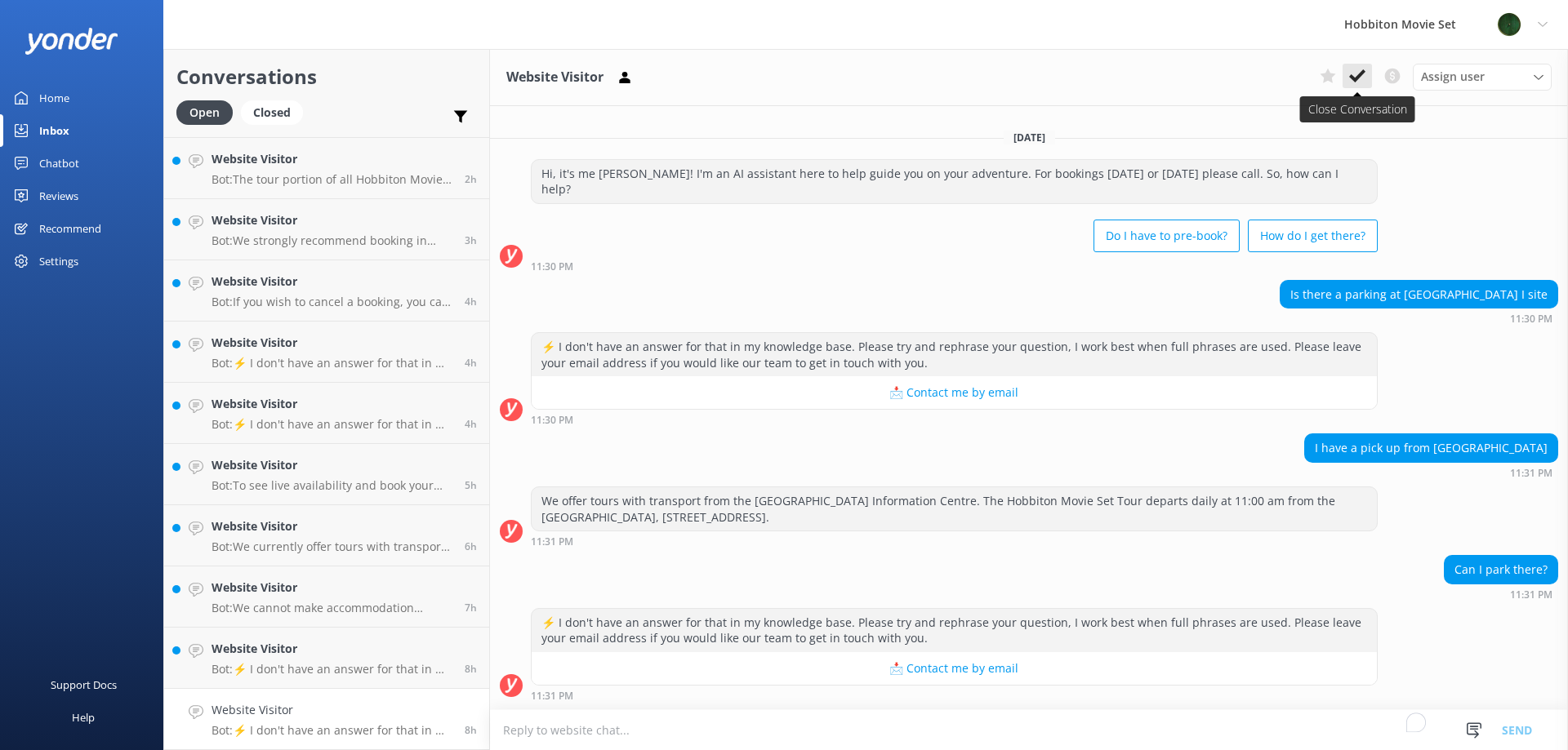
click at [1361, 80] on icon at bounding box center [1357, 75] width 16 height 16
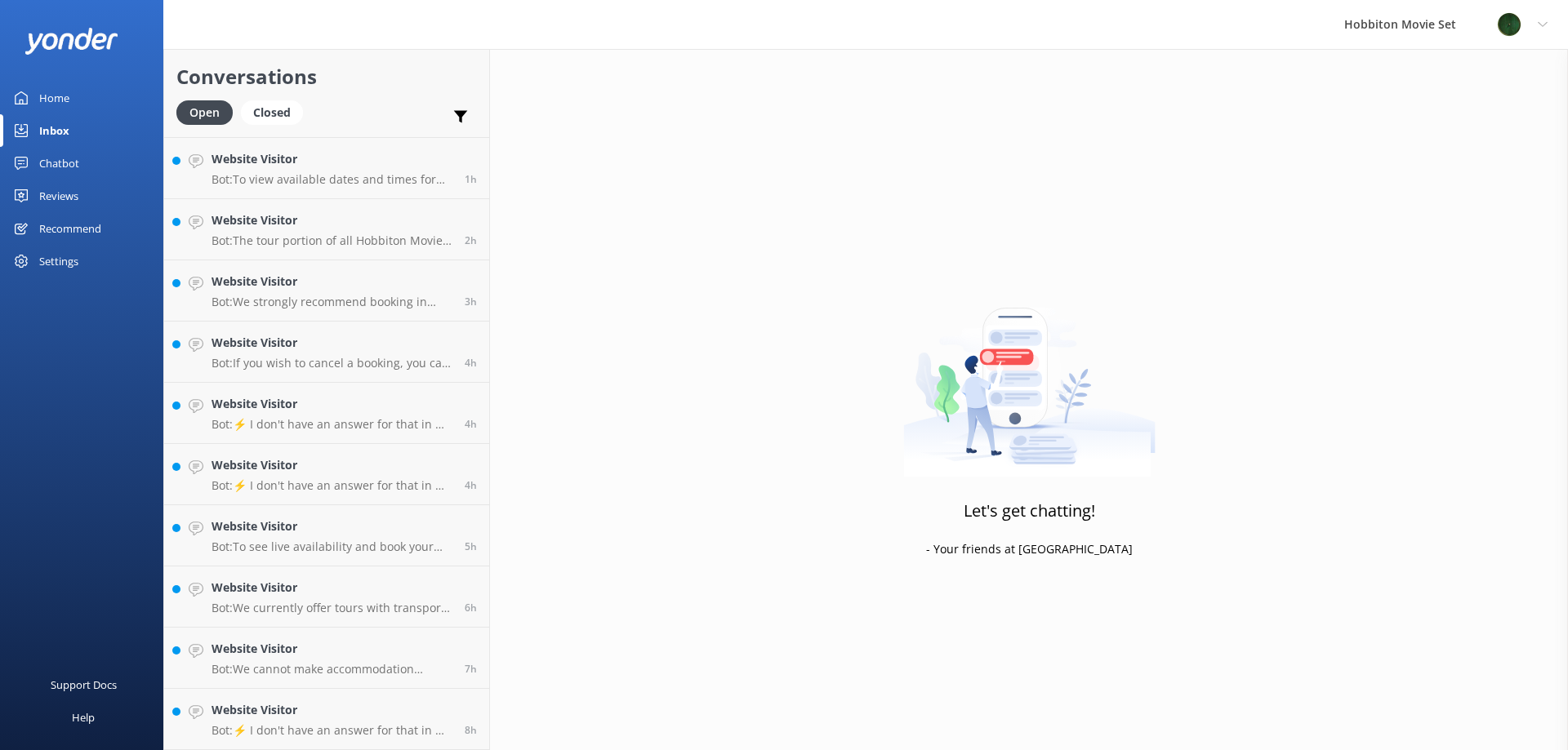
scroll to position [119, 0]
click at [292, 739] on link "Website Visitor Bot: ⚡ I don't have an answer for that in my knowledge base. Pl…" at bounding box center [327, 719] width 325 height 61
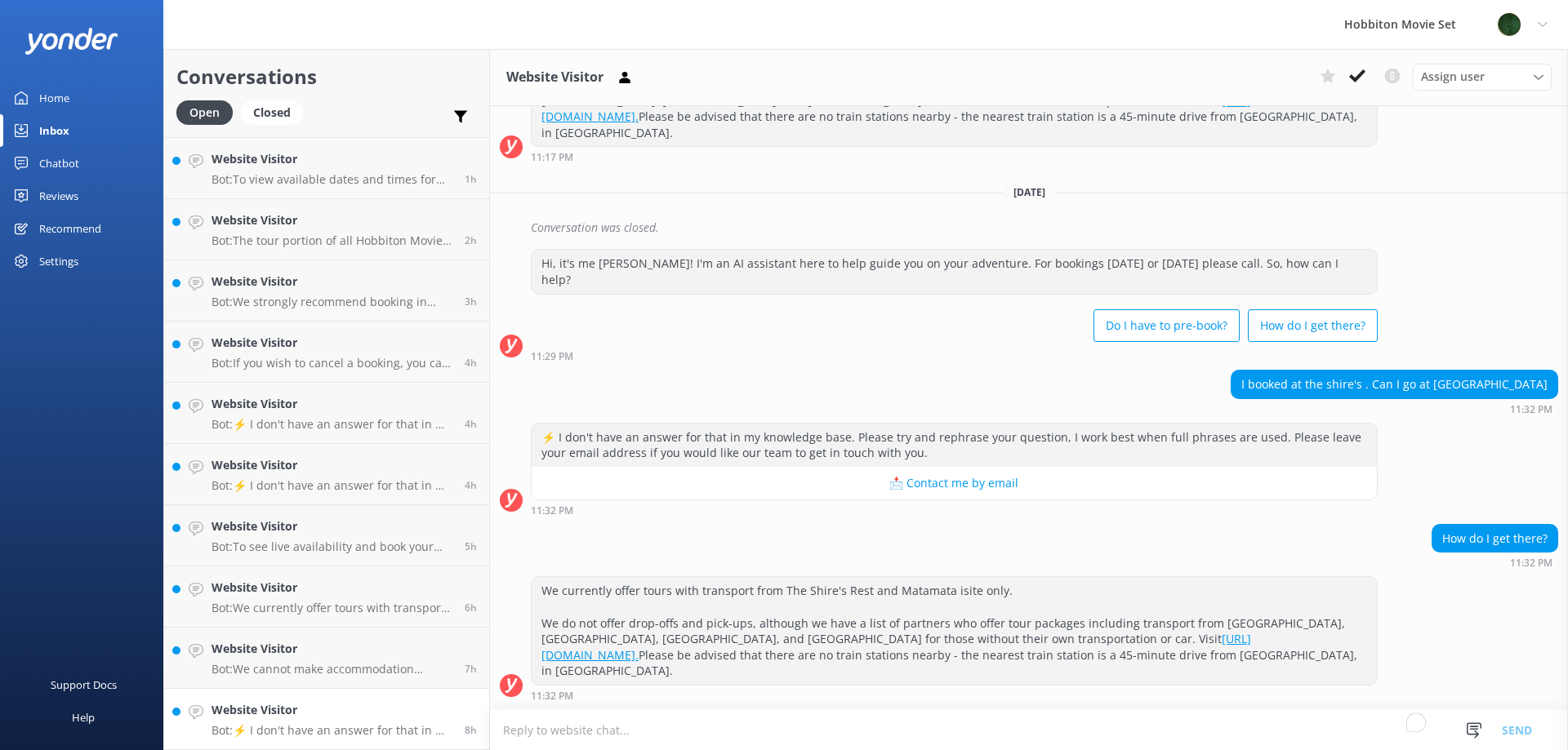
scroll to position [407, 0]
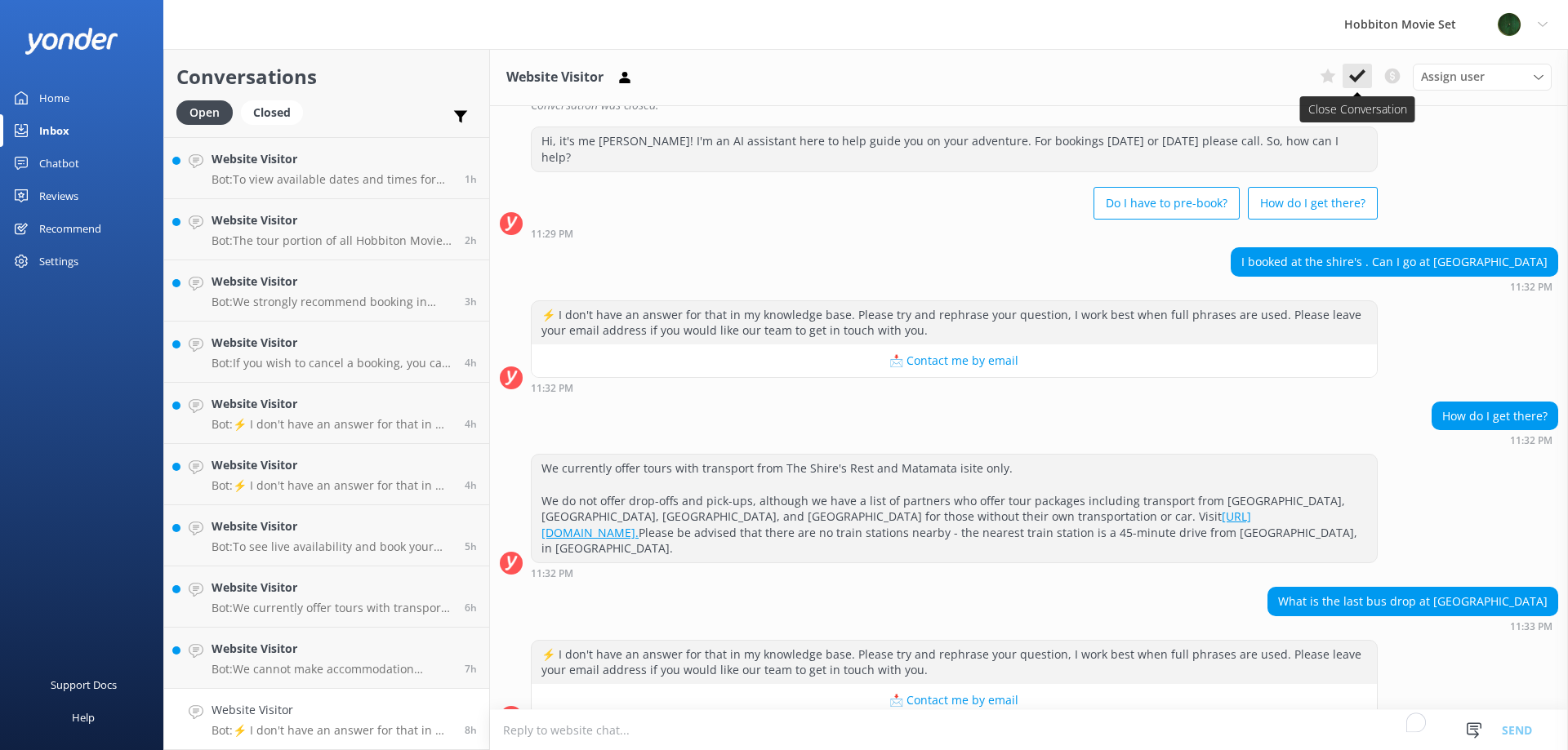
click at [1356, 75] on icon at bounding box center [1357, 75] width 16 height 16
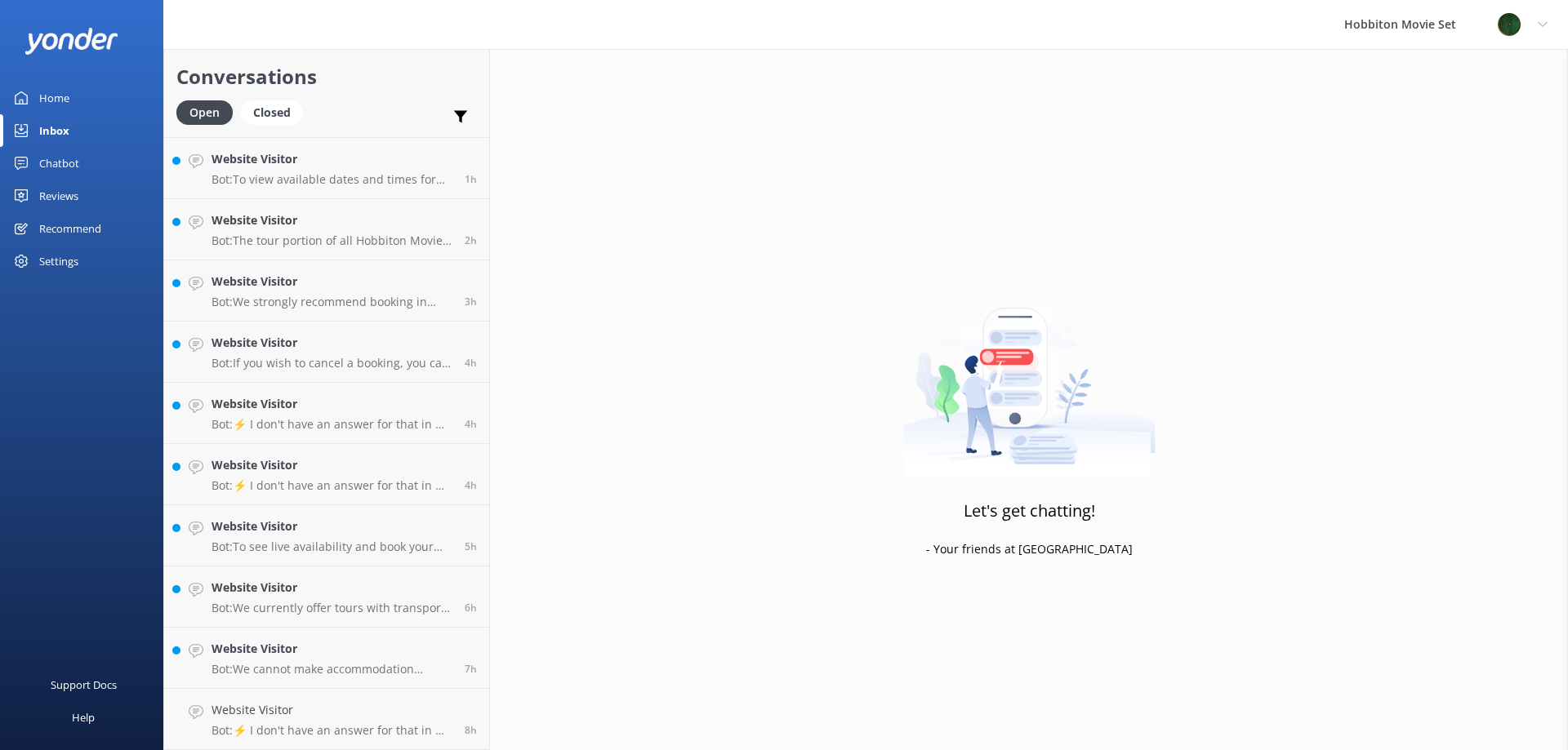
scroll to position [58, 0]
click at [260, 702] on h4 "Website Visitor" at bounding box center [331, 710] width 241 height 18
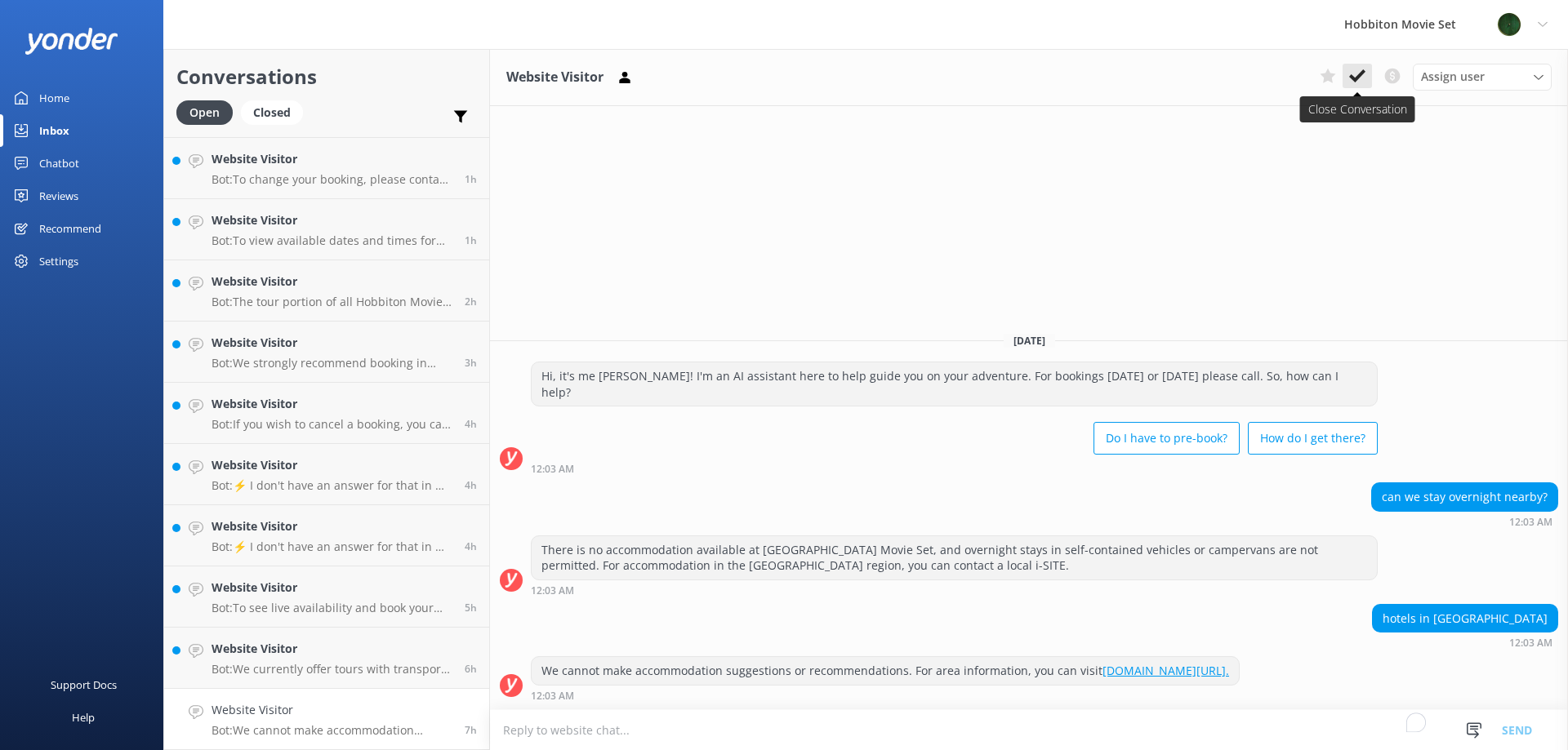
click at [1349, 86] on button at bounding box center [1357, 76] width 29 height 24
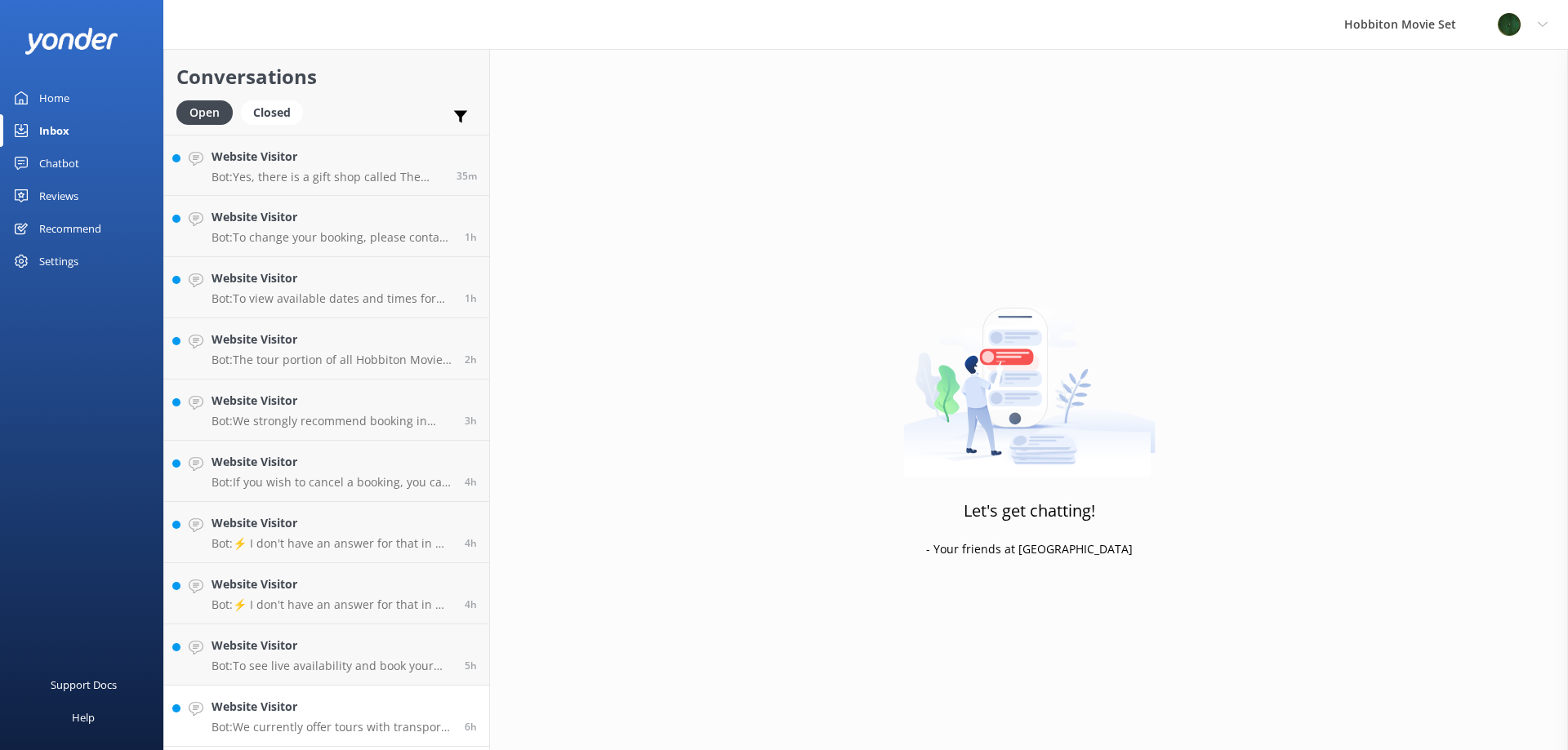
click at [279, 707] on h4 "Website Visitor" at bounding box center [331, 707] width 241 height 18
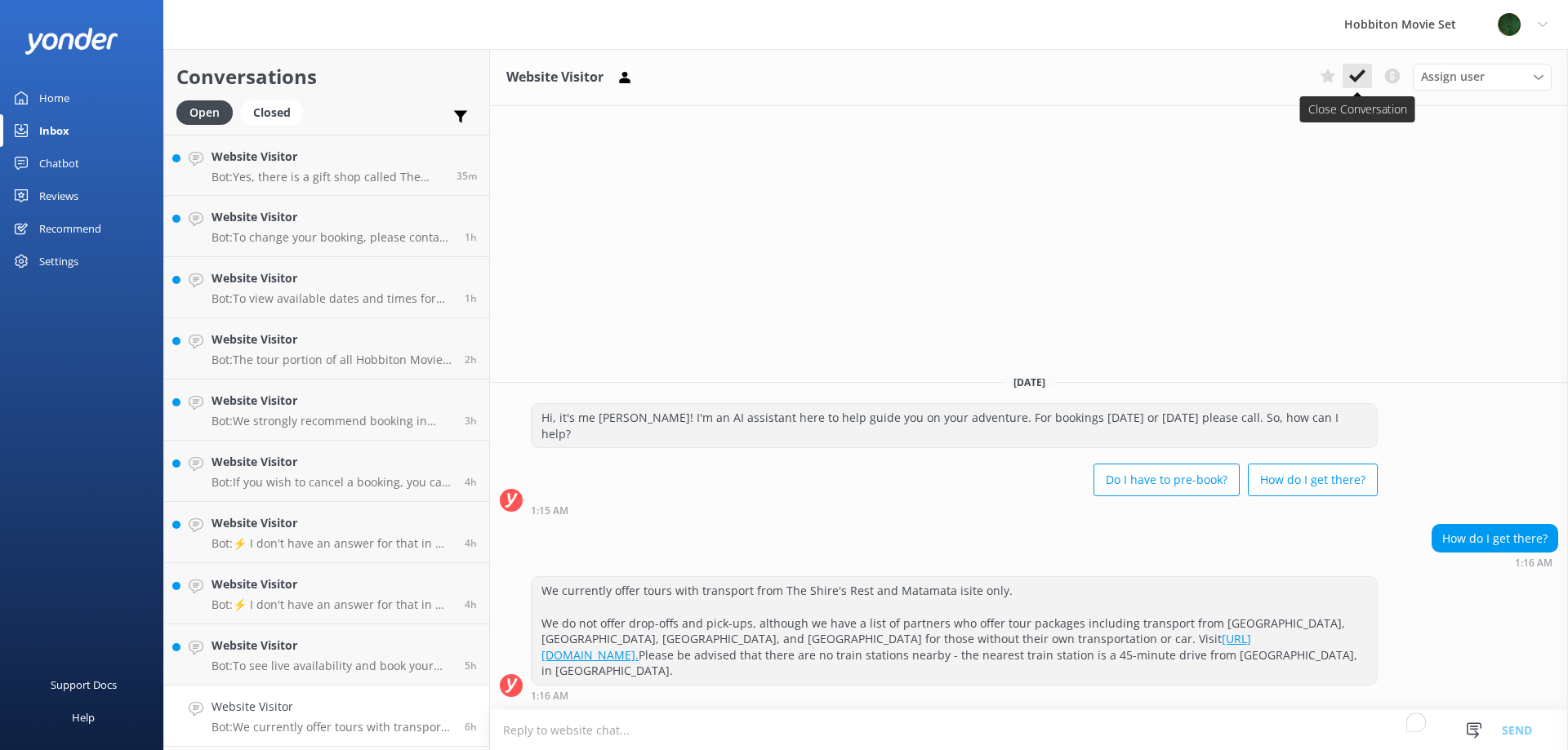
click at [1354, 85] on button at bounding box center [1357, 76] width 29 height 24
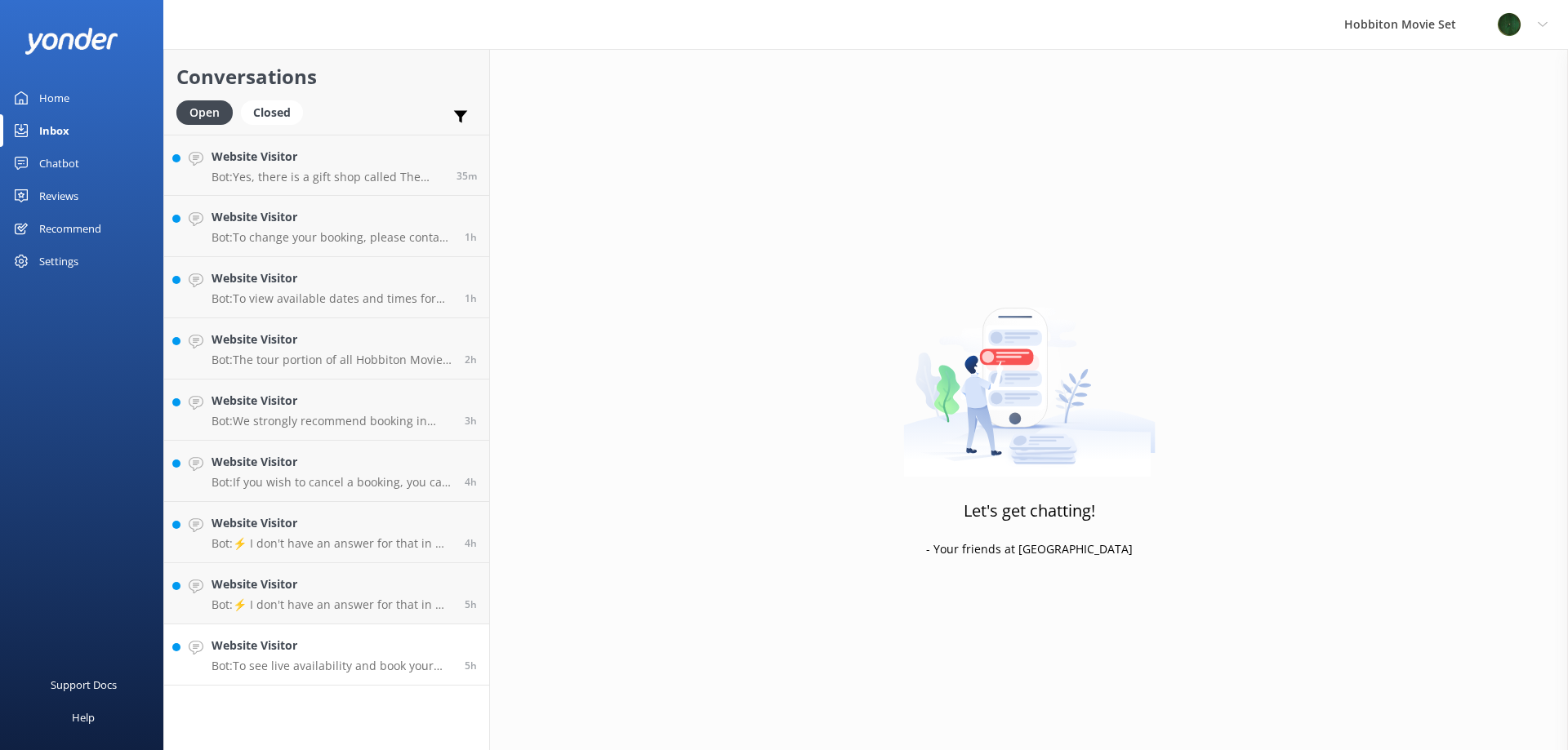
click at [293, 676] on link "Website Visitor Bot: To see live availability and book your Hobbiton tour for […" at bounding box center [327, 655] width 325 height 61
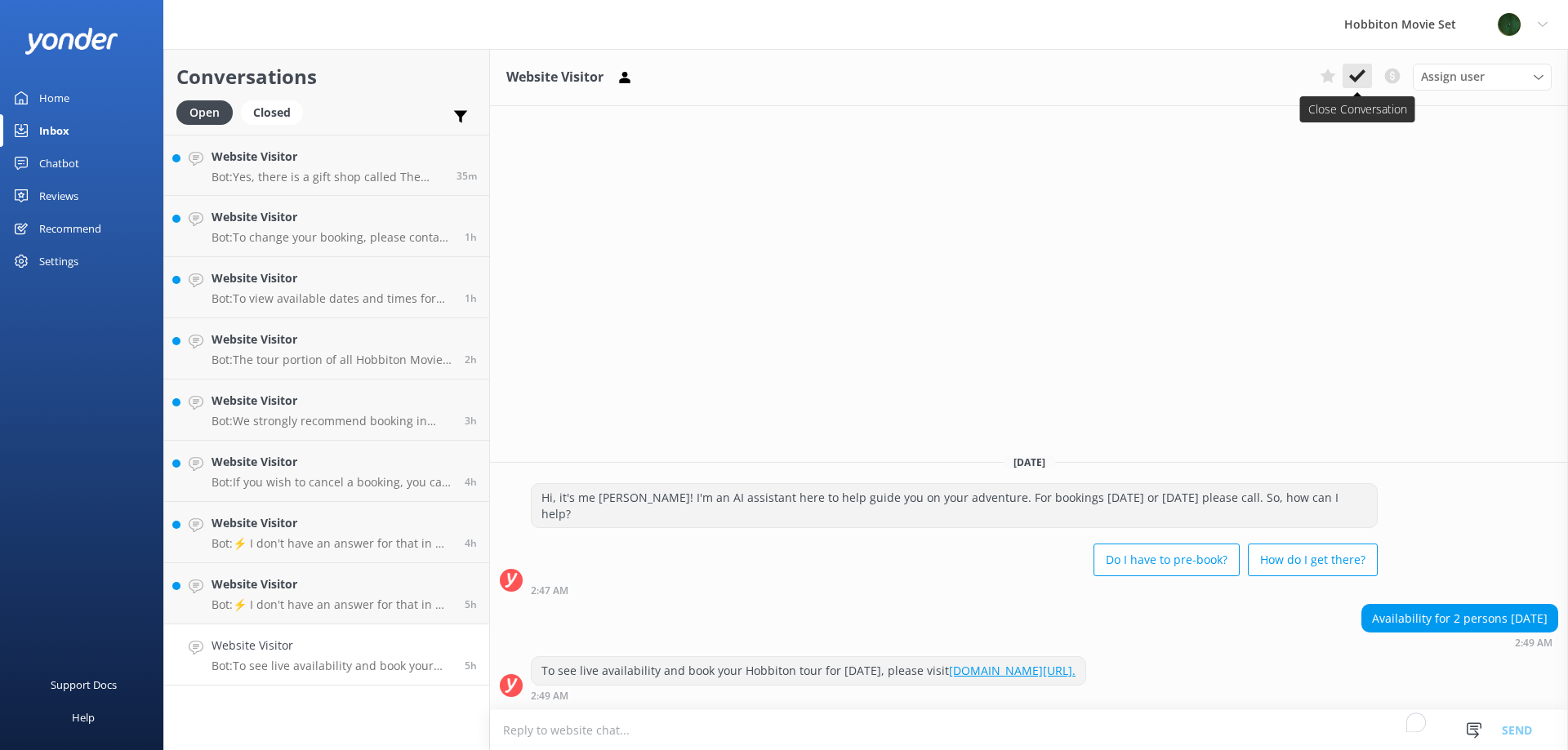
click at [1355, 69] on icon at bounding box center [1357, 75] width 16 height 16
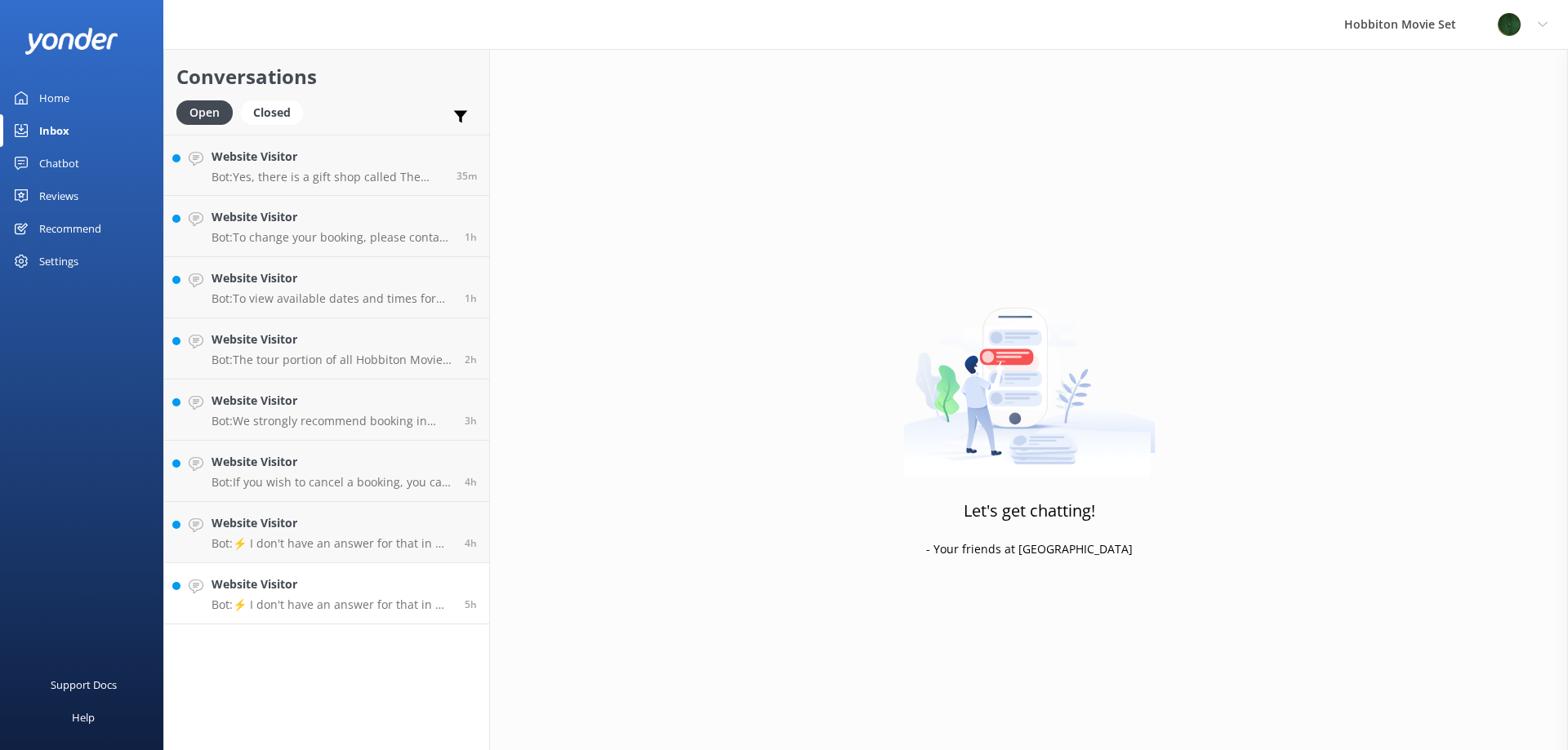
click at [306, 613] on link "Website Visitor Bot: ⚡ I don't have an answer for that in my knowledge base. Pl…" at bounding box center [327, 593] width 325 height 61
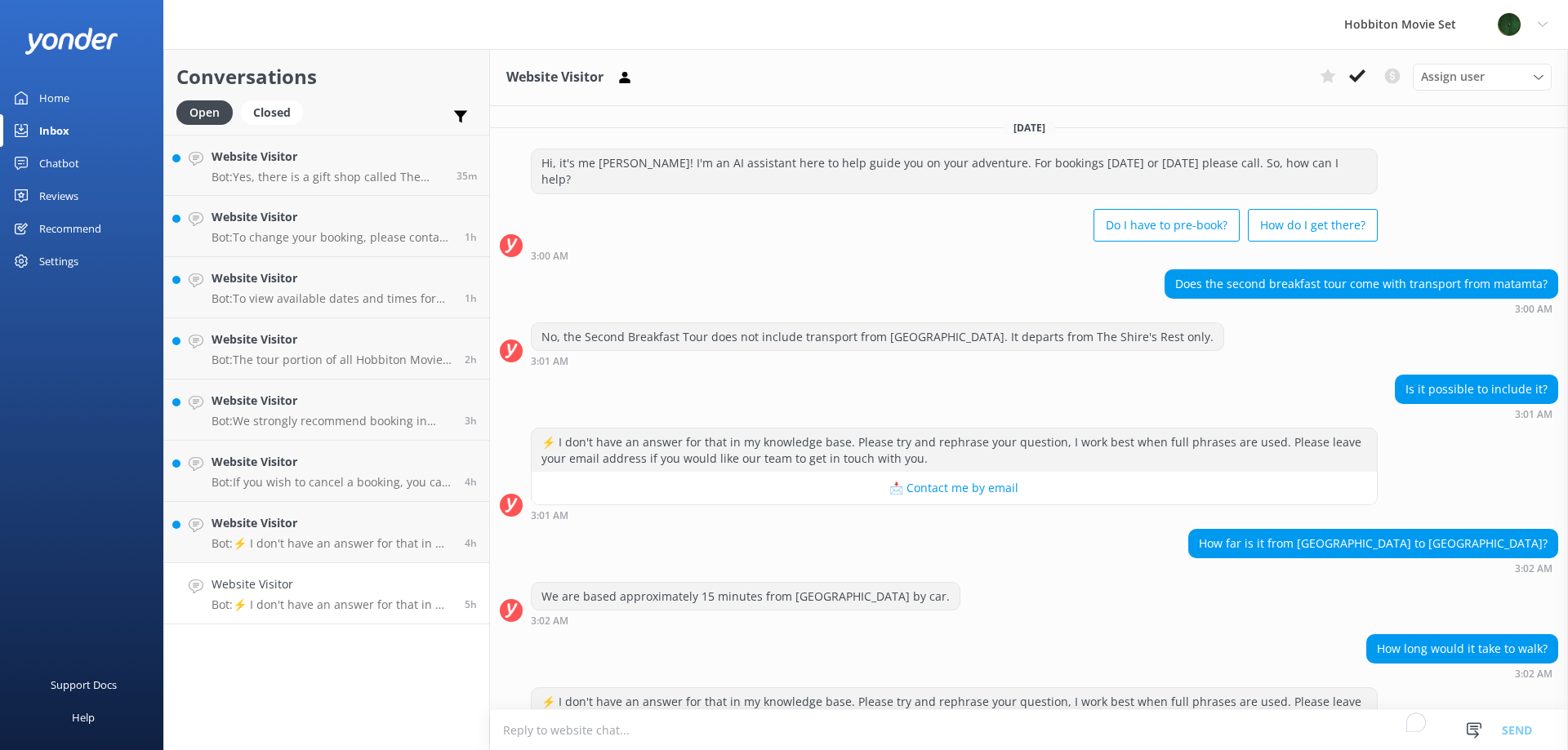
scroll to position [64, 0]
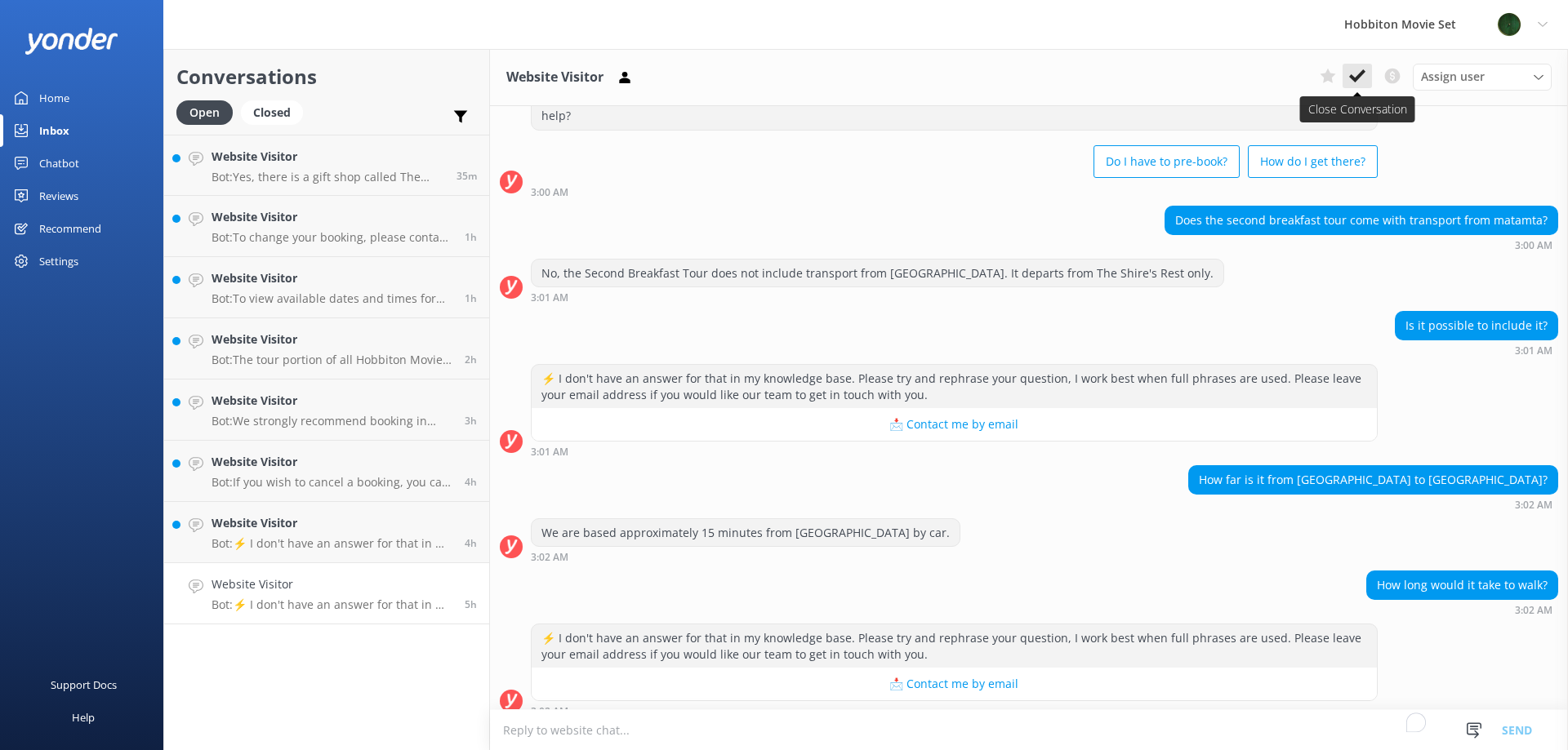
click at [1354, 77] on icon at bounding box center [1357, 75] width 16 height 16
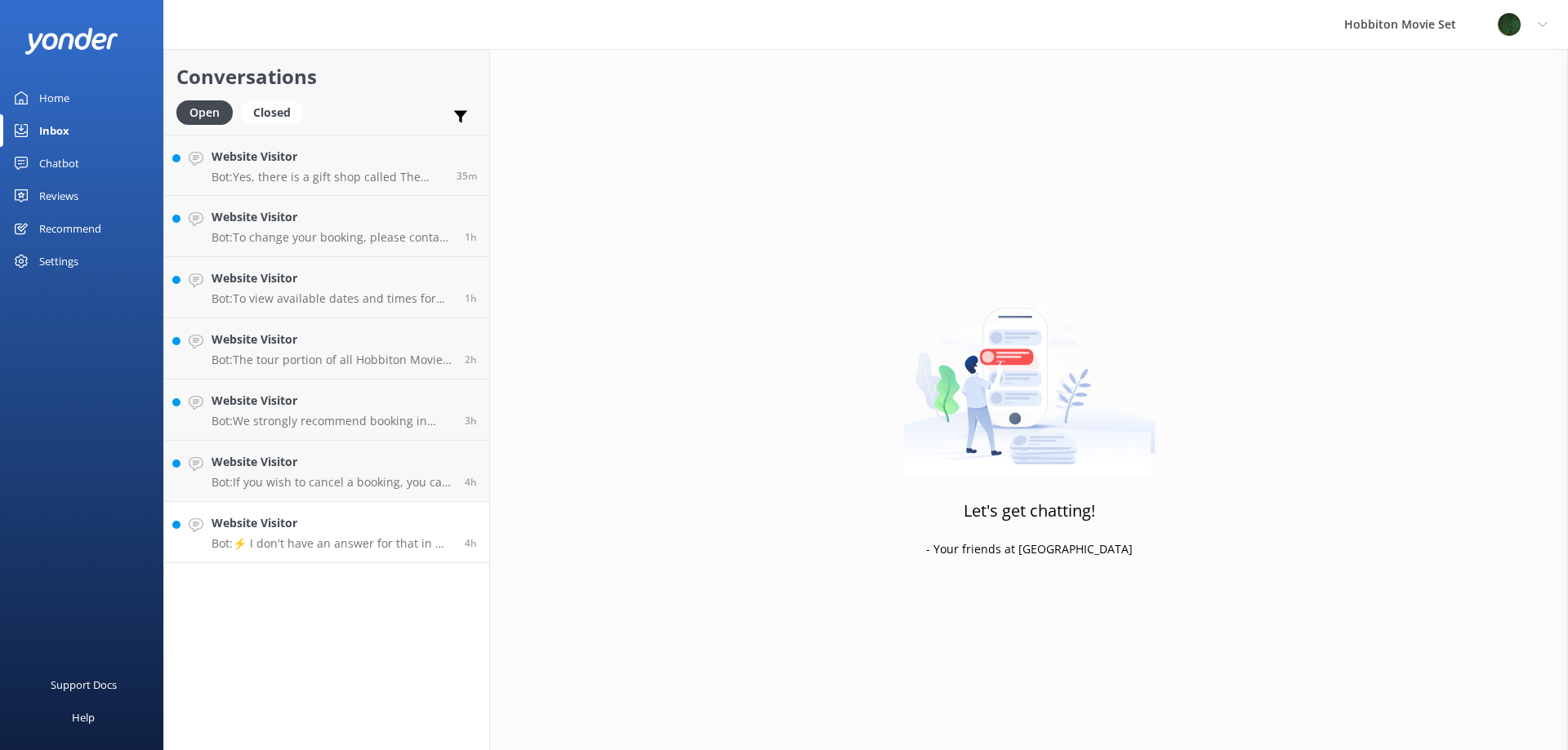
click at [346, 557] on link "Website Visitor Bot: ⚡ I don't have an answer for that in my knowledge base. Pl…" at bounding box center [327, 532] width 325 height 61
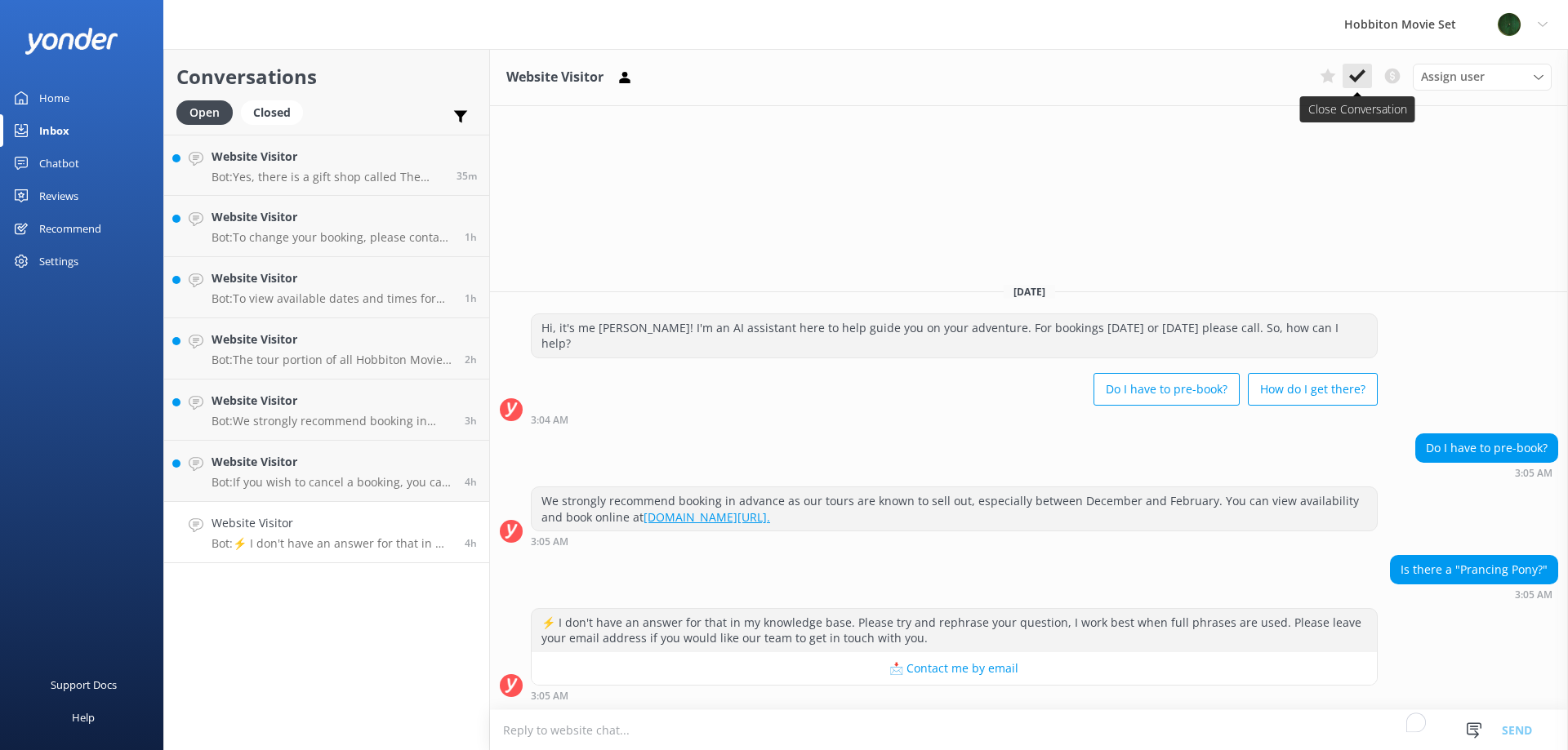
click at [1351, 80] on icon at bounding box center [1357, 75] width 16 height 16
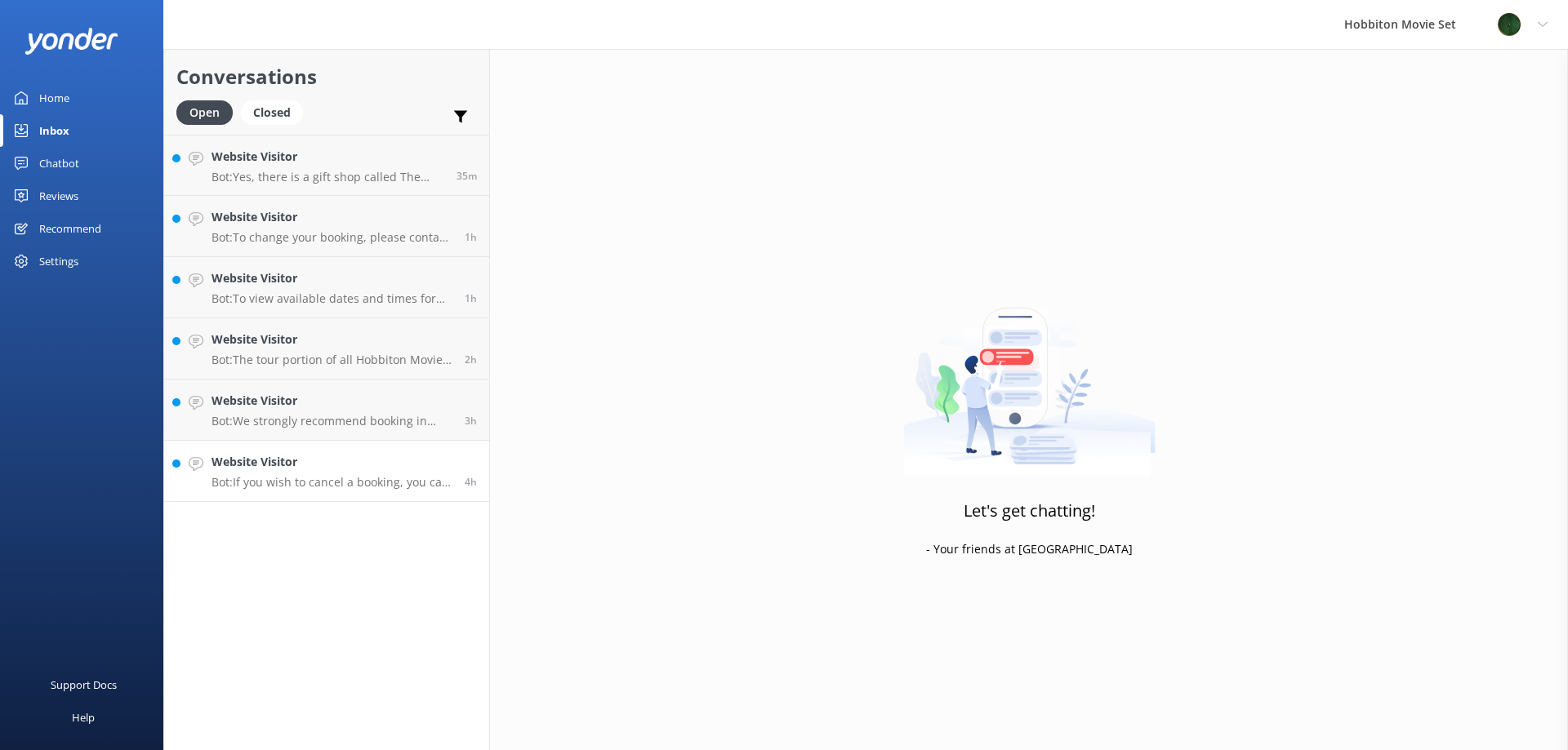
click at [317, 494] on link "Website Visitor Bot: If you wish to cancel a booking, you can contact our reser…" at bounding box center [327, 471] width 325 height 61
